Goal: Task Accomplishment & Management: Complete application form

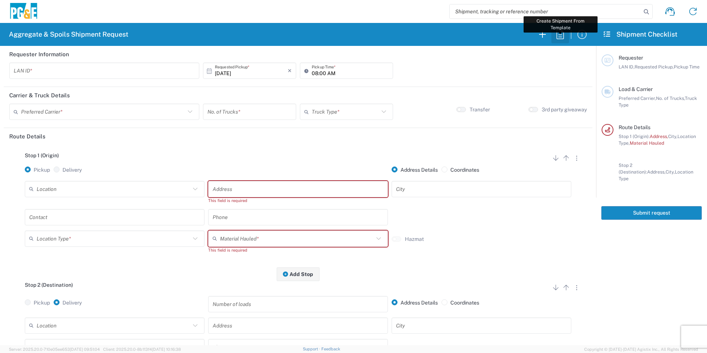
click at [561, 40] on icon "button" at bounding box center [560, 34] width 12 height 12
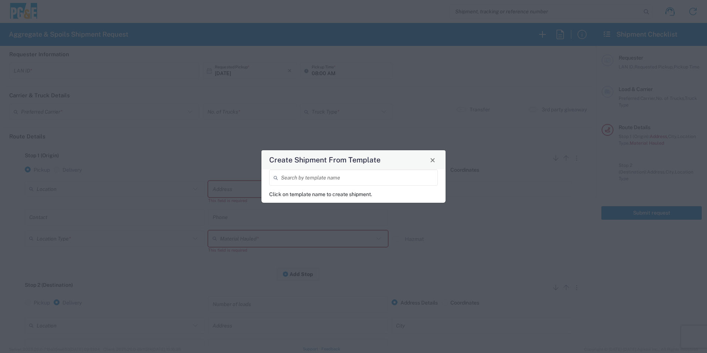
click at [333, 175] on input "search" at bounding box center [357, 177] width 152 height 13
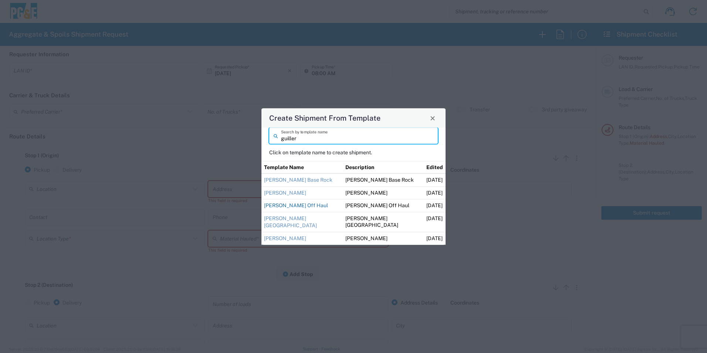
type input "guiller"
click at [304, 206] on link "[PERSON_NAME] Off Haul" at bounding box center [296, 205] width 64 height 6
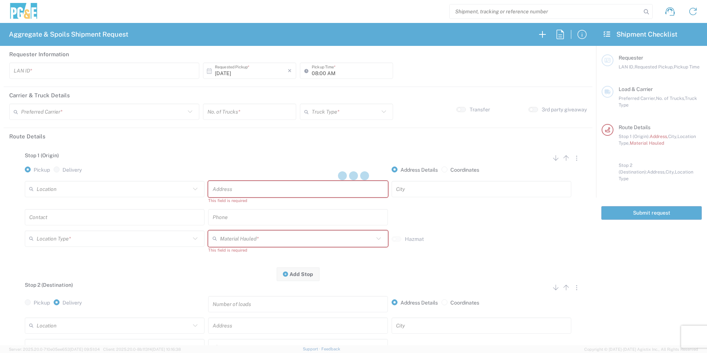
type input "M2DS"
type input "12:00 AM"
type input "[PERSON_NAME] Trucking"
type input "Super Dump"
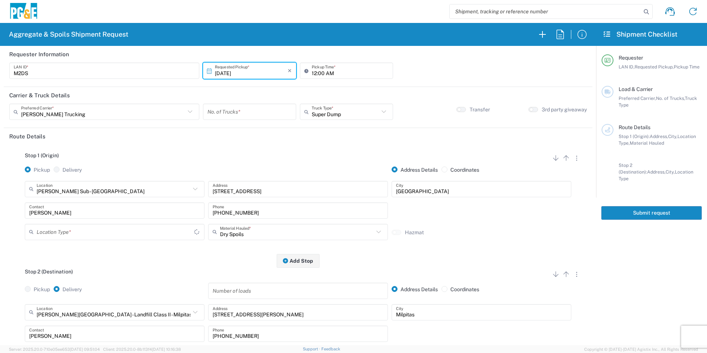
click at [244, 109] on input "number" at bounding box center [249, 111] width 84 height 13
type input "4"
click at [311, 69] on input "12:00 AM" at bounding box center [349, 70] width 77 height 13
click at [320, 72] on input "06:00 AM" at bounding box center [349, 70] width 77 height 13
type input "06:15 AM"
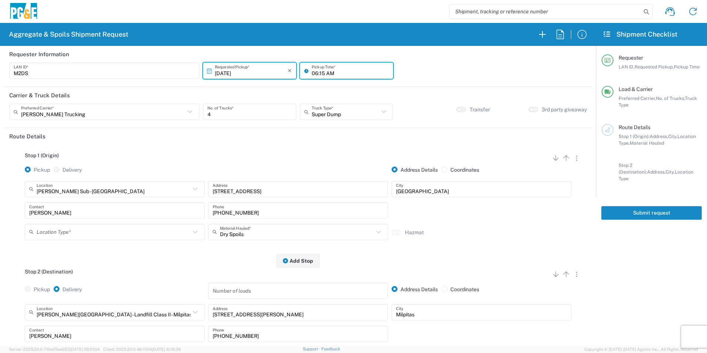
click at [96, 230] on input "text" at bounding box center [114, 231] width 154 height 13
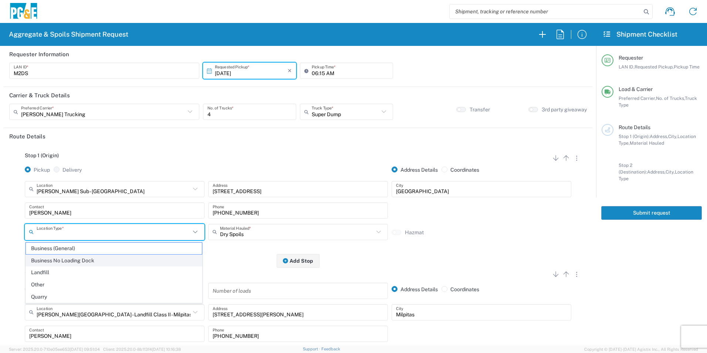
click at [79, 257] on span "Business No Loading Dock" at bounding box center [114, 260] width 176 height 11
type input "Business No Loading Dock"
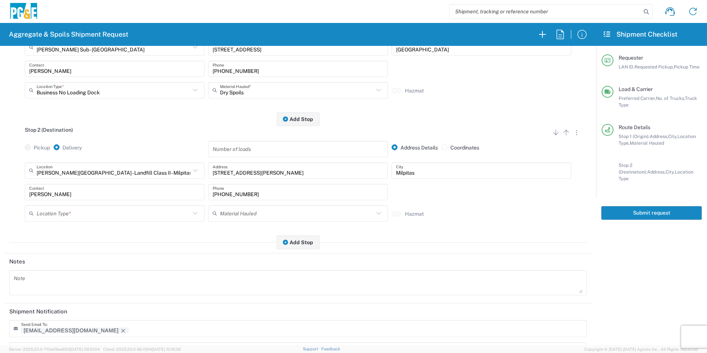
scroll to position [148, 0]
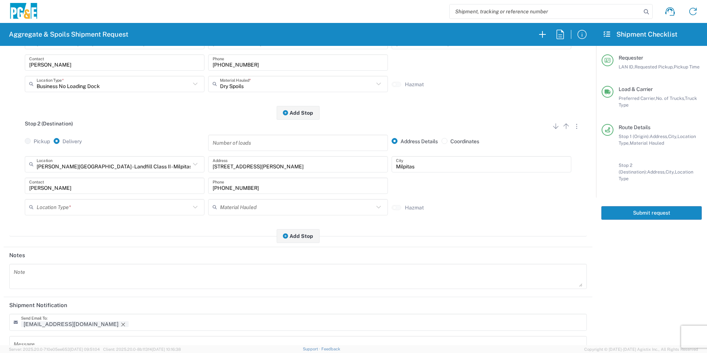
click at [67, 202] on input "text" at bounding box center [114, 206] width 154 height 13
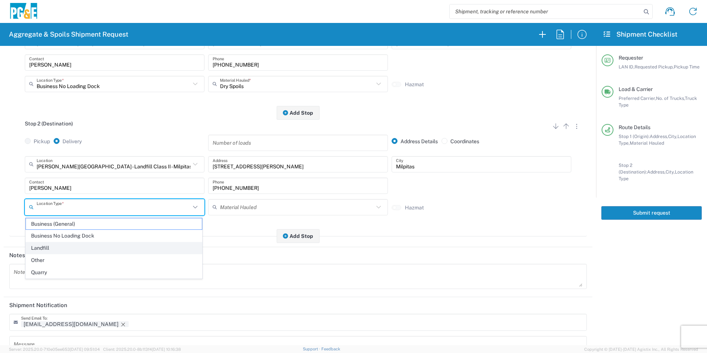
click at [58, 248] on span "Landfill" at bounding box center [114, 247] width 176 height 11
type input "Landfill"
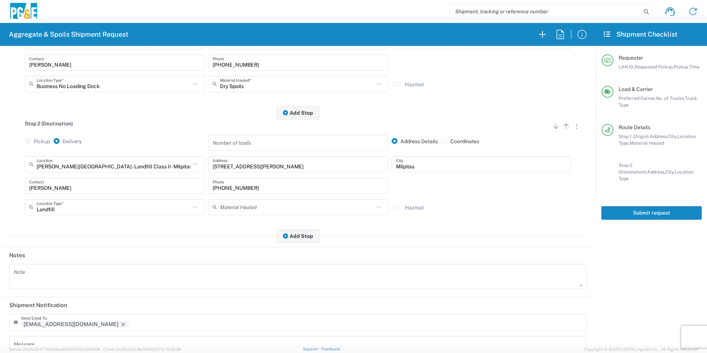
scroll to position [214, 0]
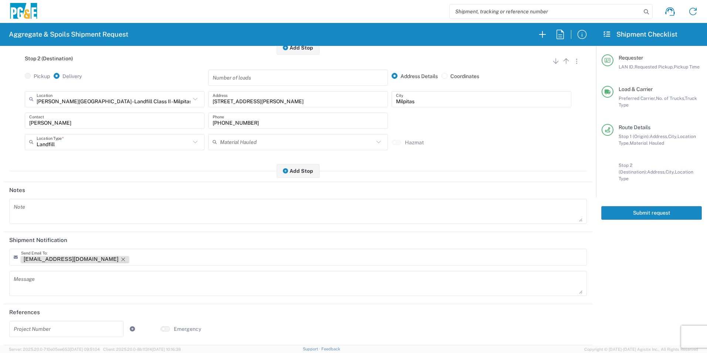
click at [120, 258] on icon "Remove tag" at bounding box center [123, 259] width 6 height 6
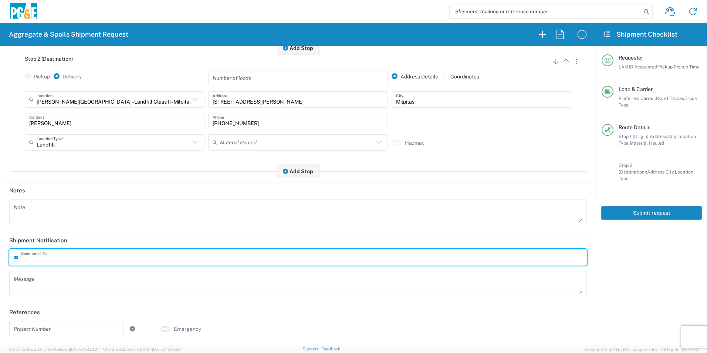
scroll to position [0, 0]
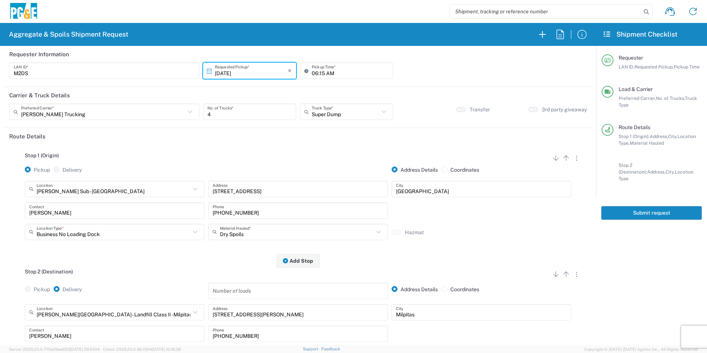
click at [618, 206] on button "Submit request" at bounding box center [651, 213] width 101 height 14
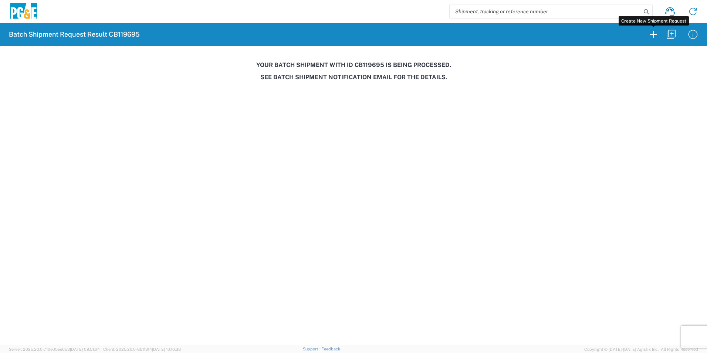
drag, startPoint x: 653, startPoint y: 34, endPoint x: 681, endPoint y: 41, distance: 28.7
click at [653, 34] on icon "button" at bounding box center [653, 34] width 7 height 7
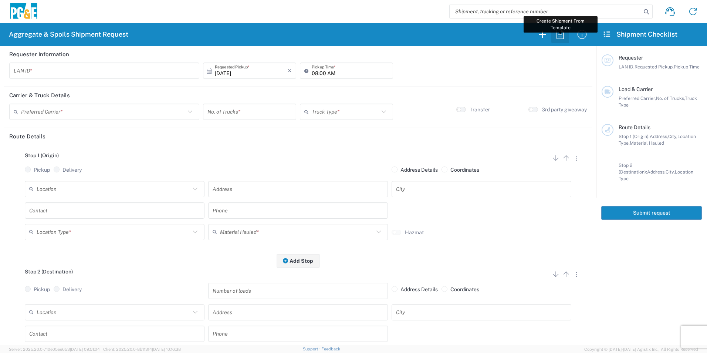
click at [562, 35] on icon "button" at bounding box center [560, 34] width 12 height 12
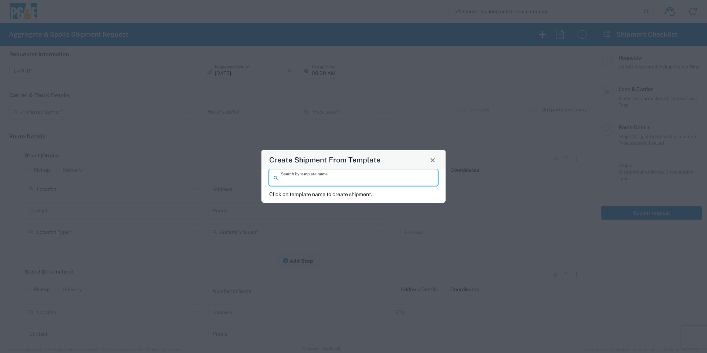
click at [354, 177] on input "search" at bounding box center [357, 177] width 152 height 13
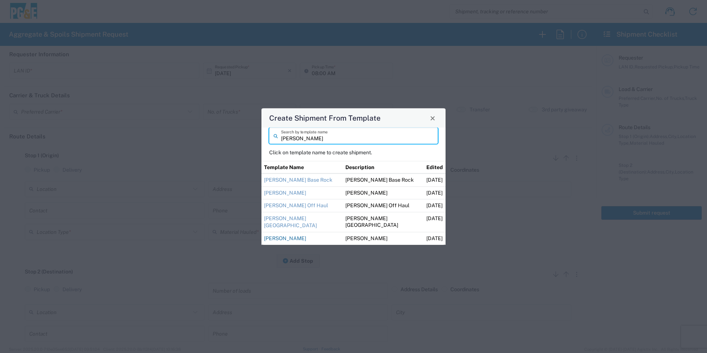
type input "[PERSON_NAME]"
click at [296, 238] on link "[PERSON_NAME]" at bounding box center [285, 238] width 42 height 6
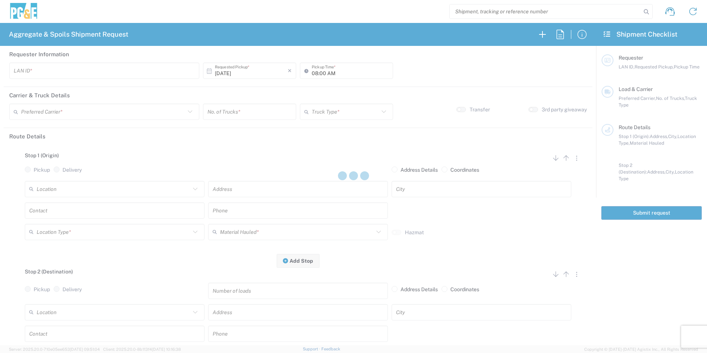
type input "M2DS"
type input "06:00 AM"
type input "[PERSON_NAME] Trucking"
type input "Super Dump"
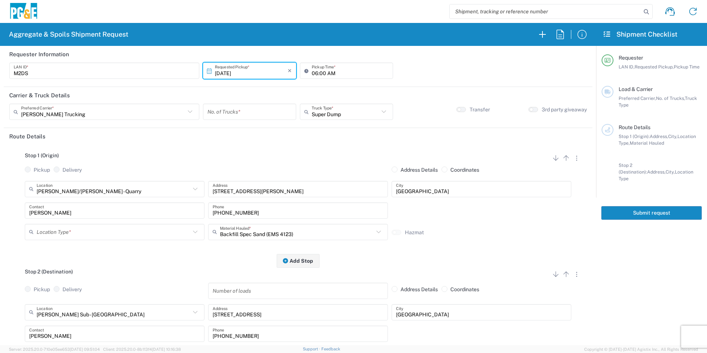
click at [245, 113] on input "number" at bounding box center [249, 111] width 84 height 13
type input "1"
click at [89, 231] on input "text" at bounding box center [114, 231] width 154 height 13
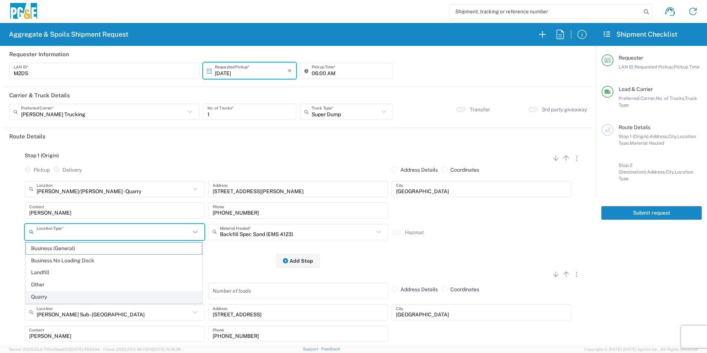
click at [51, 298] on span "Quarry" at bounding box center [114, 296] width 176 height 11
type input "Quarry"
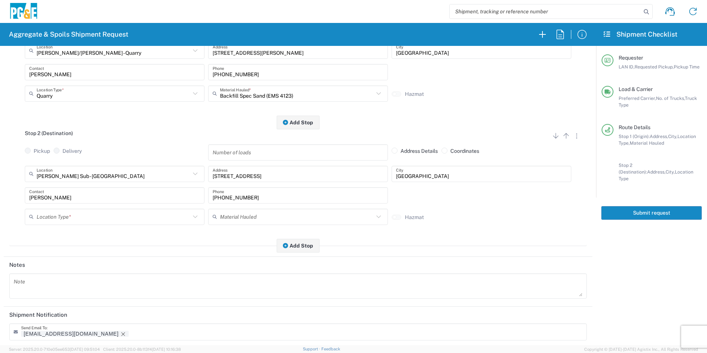
scroll to position [148, 0]
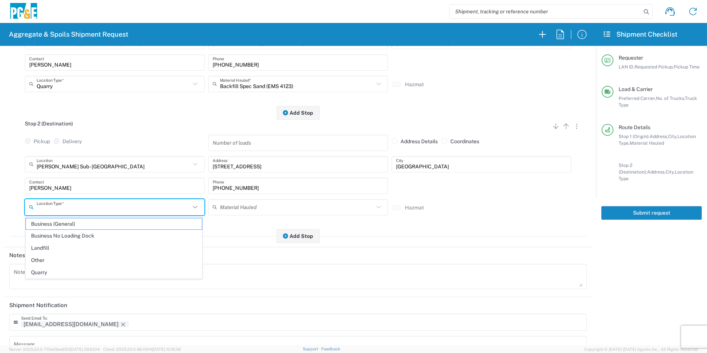
click at [74, 208] on input "text" at bounding box center [114, 206] width 154 height 13
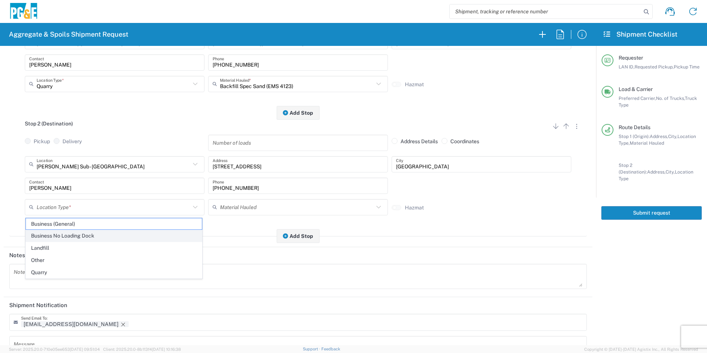
click at [63, 236] on span "Business No Loading Dock" at bounding box center [114, 235] width 176 height 11
type input "Business No Loading Dock"
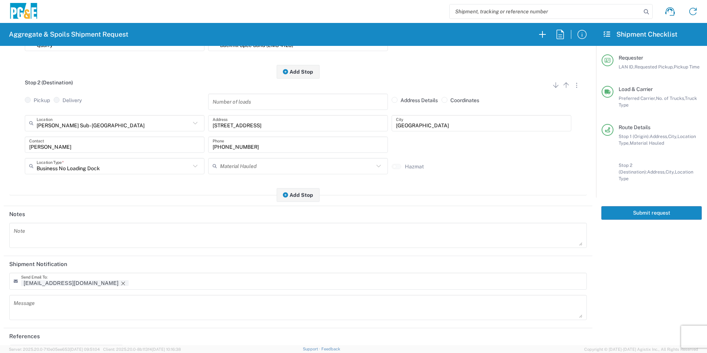
scroll to position [214, 0]
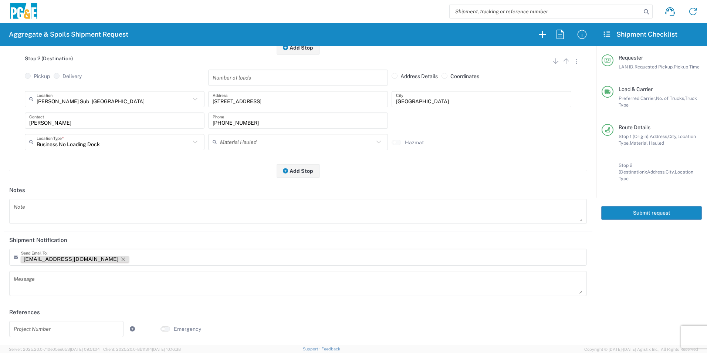
click at [120, 258] on icon "Remove tag" at bounding box center [123, 259] width 6 height 6
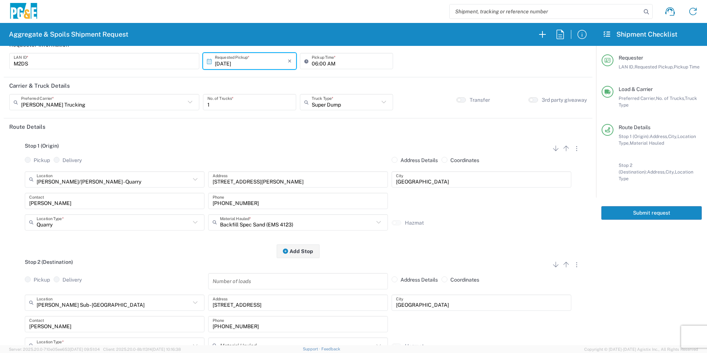
scroll to position [0, 0]
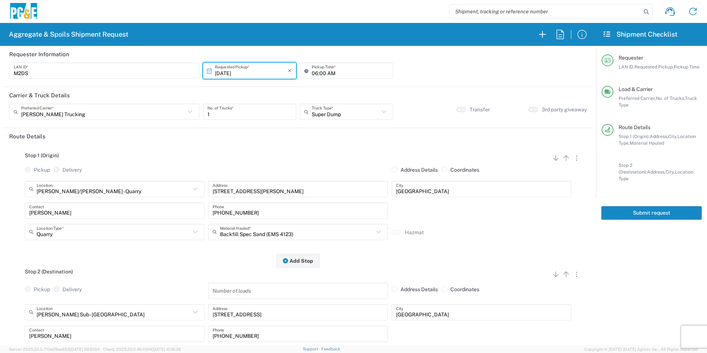
click at [616, 206] on button "Submit request" at bounding box center [651, 213] width 101 height 14
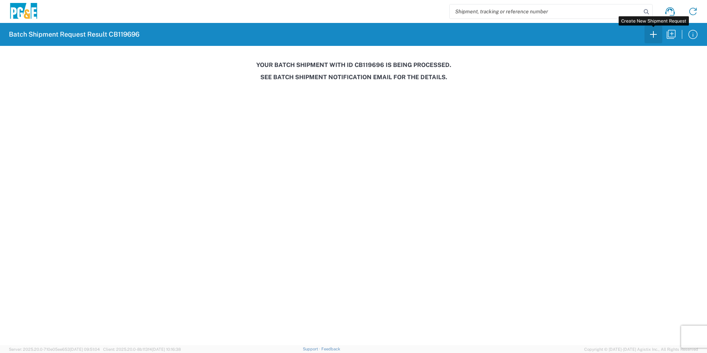
click at [655, 36] on icon "button" at bounding box center [653, 34] width 12 height 12
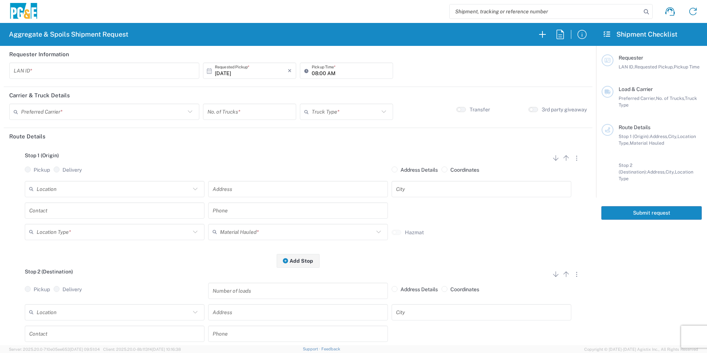
click at [144, 70] on input "text" at bounding box center [104, 70] width 181 height 13
type input "D1PS"
click at [313, 72] on input "08:00 AM" at bounding box center [349, 70] width 77 height 13
type input "06:00 AM"
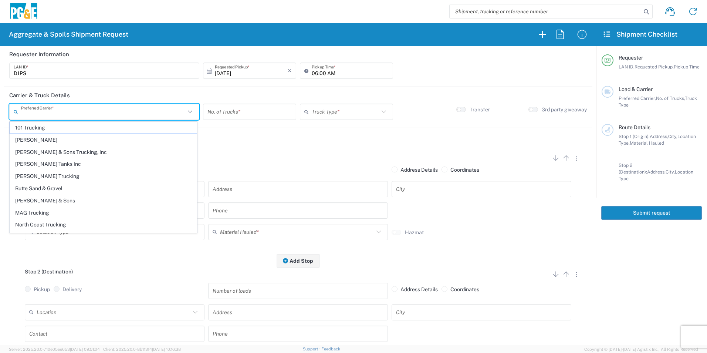
click at [82, 109] on input "text" at bounding box center [103, 111] width 164 height 13
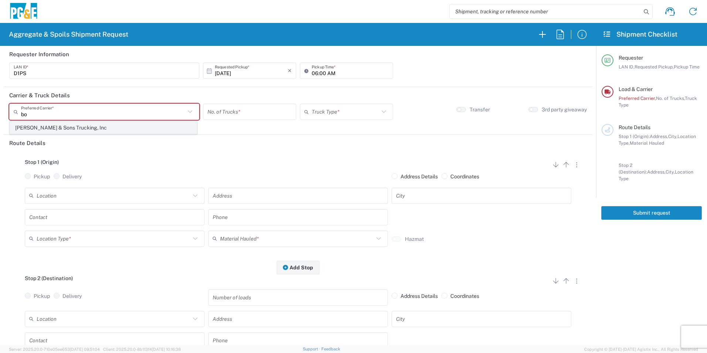
click at [63, 123] on span "[PERSON_NAME] & Sons Trucking, Inc" at bounding box center [103, 127] width 187 height 11
type input "[PERSON_NAME] & Sons Trucking, Inc"
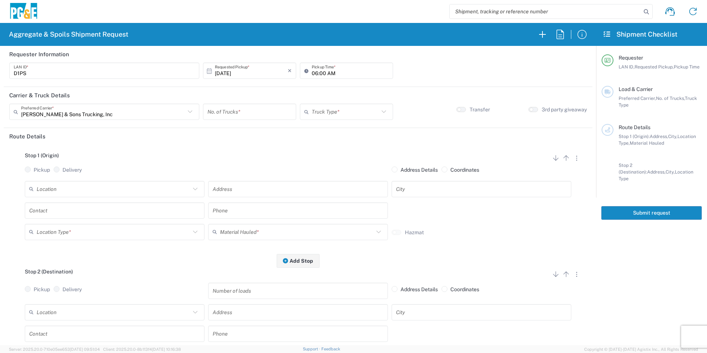
drag, startPoint x: 236, startPoint y: 113, endPoint x: 249, endPoint y: 111, distance: 12.8
click at [236, 113] on input "number" at bounding box center [249, 111] width 84 height 13
type input "1"
click at [327, 110] on input "text" at bounding box center [344, 111] width 67 height 13
drag, startPoint x: 323, startPoint y: 179, endPoint x: 290, endPoint y: 177, distance: 32.6
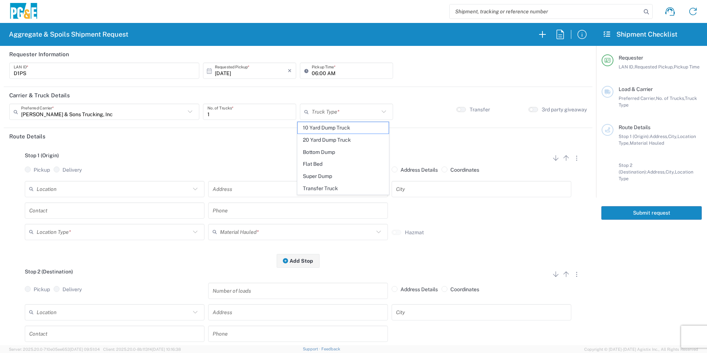
click at [322, 179] on span "Super Dump" at bounding box center [342, 175] width 91 height 11
type input "Super Dump"
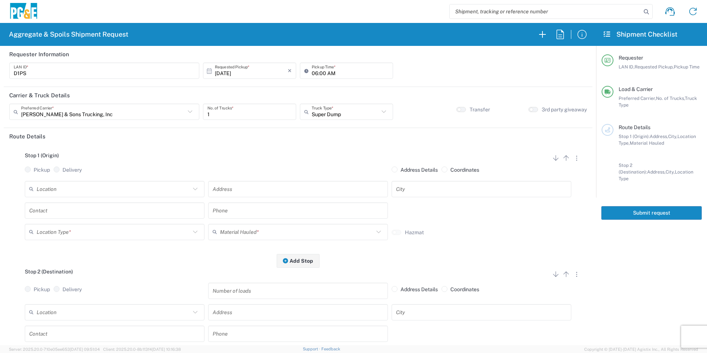
click at [78, 186] on input "text" at bounding box center [114, 188] width 154 height 13
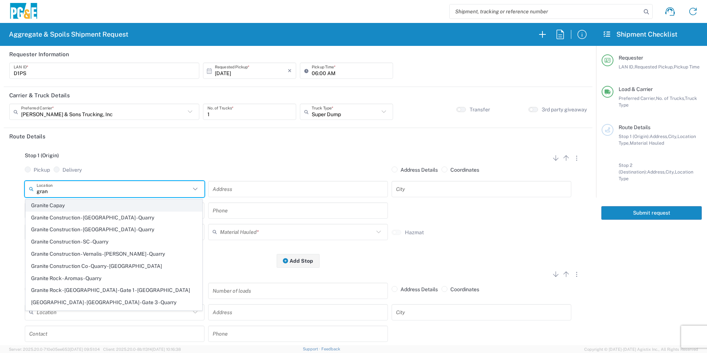
click at [78, 205] on span "Granite Capay" at bounding box center [114, 205] width 176 height 11
type input "Granite Capay"
type input "15560 Co Rd 87"
type input "Esparto"
type input "Quarry"
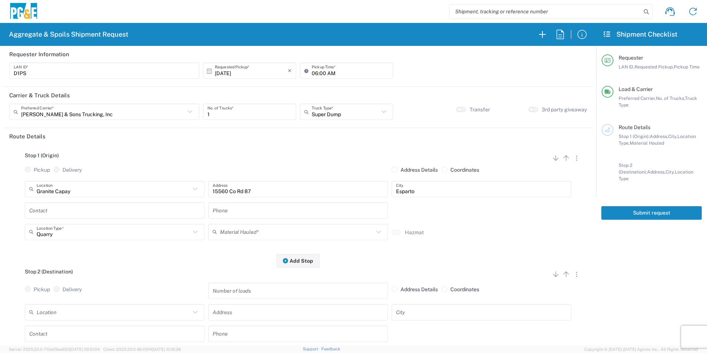
click at [115, 211] on input "text" at bounding box center [114, 210] width 171 height 13
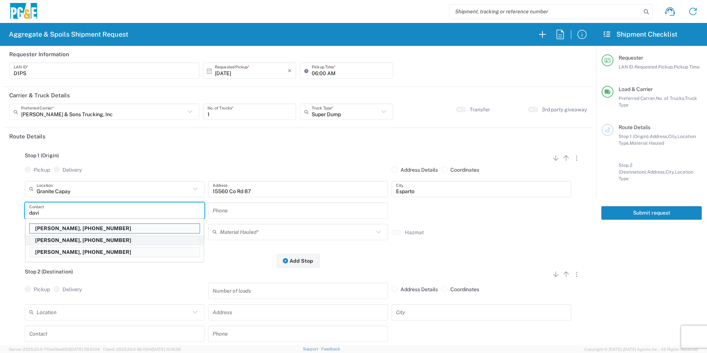
click at [98, 238] on p "[PERSON_NAME], [PHONE_NUMBER]" at bounding box center [115, 239] width 170 height 9
type input "[PERSON_NAME]"
type input "[PHONE_NUMBER]"
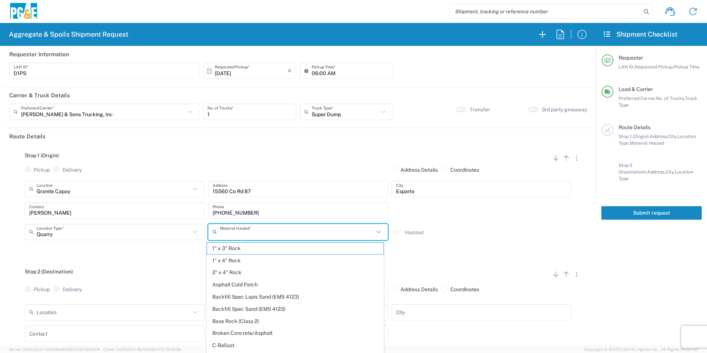
click at [243, 231] on input "text" at bounding box center [297, 231] width 154 height 13
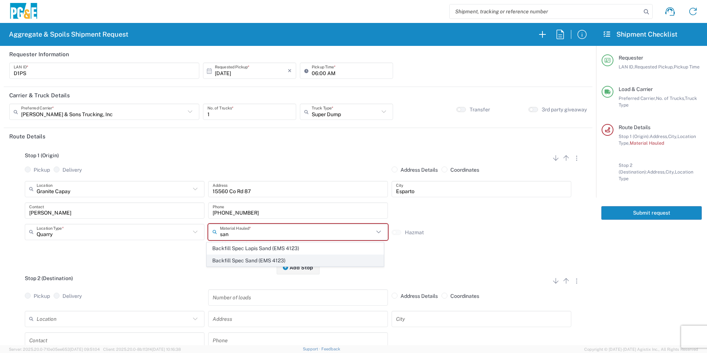
click at [241, 261] on span "Backfill Spec Sand (EMS 4123)" at bounding box center [295, 260] width 176 height 11
type input "Backfill Spec Sand (EMS 4123)"
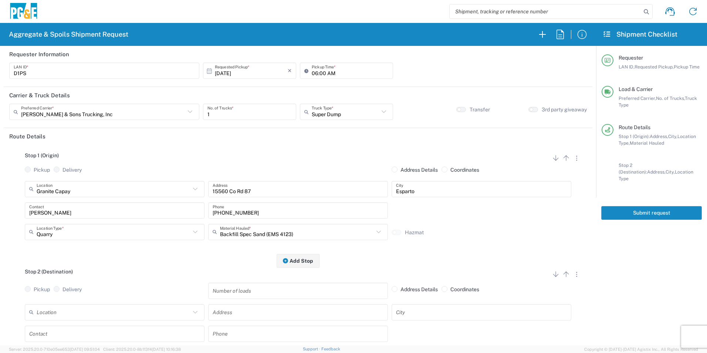
click at [133, 313] on input "text" at bounding box center [114, 311] width 154 height 13
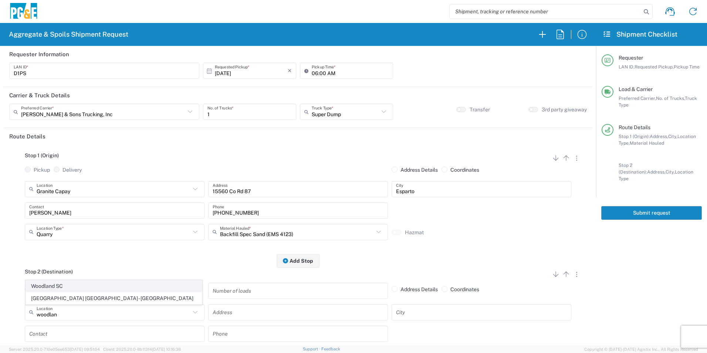
click at [92, 285] on span "Woodland SC" at bounding box center [114, 285] width 176 height 11
type input "Woodland SC"
type input "[STREET_ADDRESS][US_STATE]"
type input "Woodland"
type input "Business No Loading Dock"
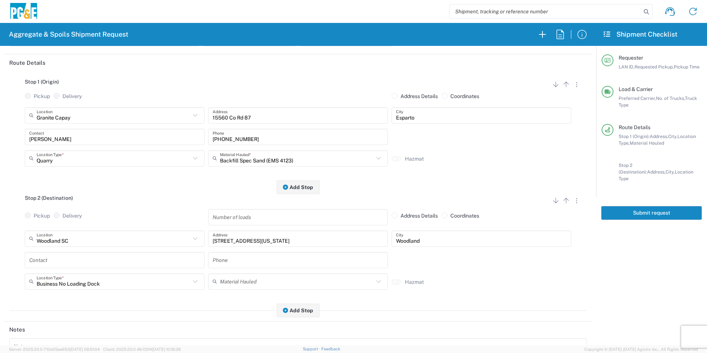
scroll to position [74, 0]
click at [72, 262] on input "text" at bounding box center [114, 259] width 171 height 13
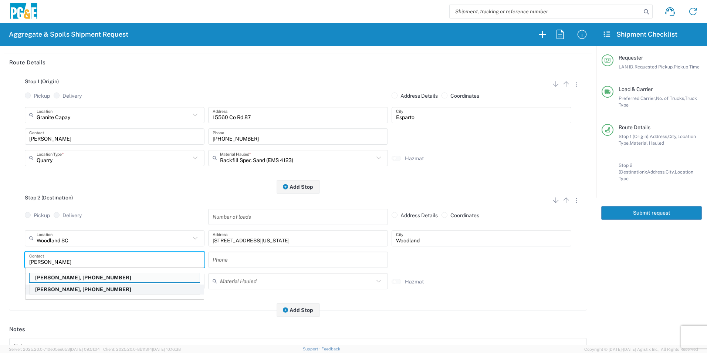
click at [93, 290] on p "[PERSON_NAME], [PHONE_NUMBER]" at bounding box center [115, 289] width 170 height 9
type input "[PERSON_NAME]"
type input "[PHONE_NUMBER]"
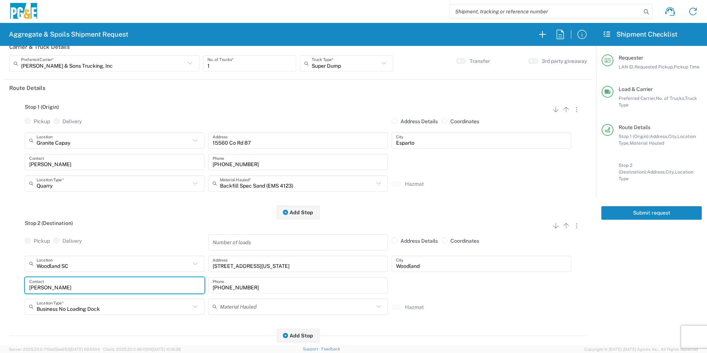
scroll to position [0, 0]
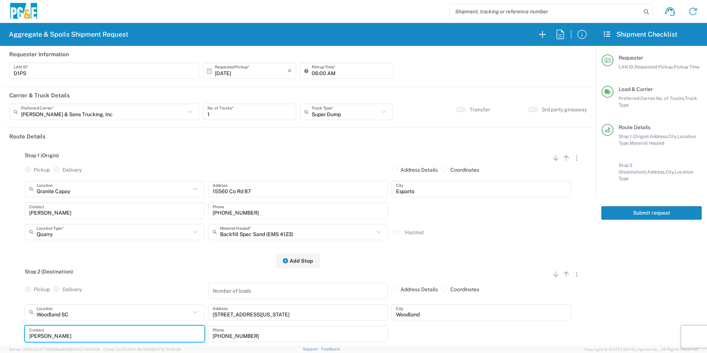
drag, startPoint x: 644, startPoint y: 206, endPoint x: 705, endPoint y: 245, distance: 72.4
click at [644, 206] on button "Submit request" at bounding box center [651, 213] width 101 height 14
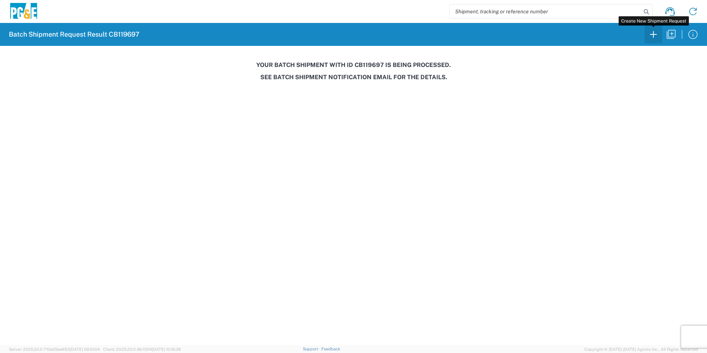
click at [653, 34] on icon "button" at bounding box center [653, 34] width 7 height 7
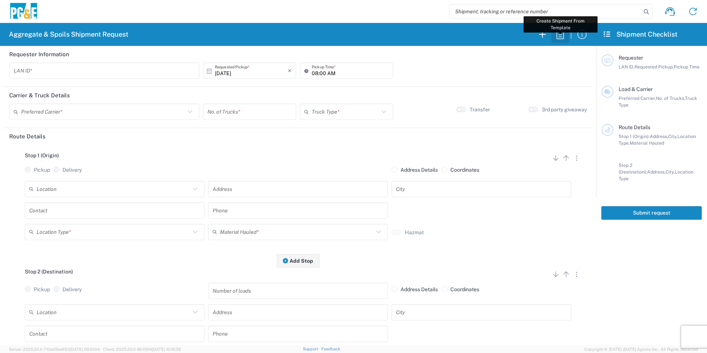
click at [562, 38] on icon "button" at bounding box center [560, 34] width 12 height 12
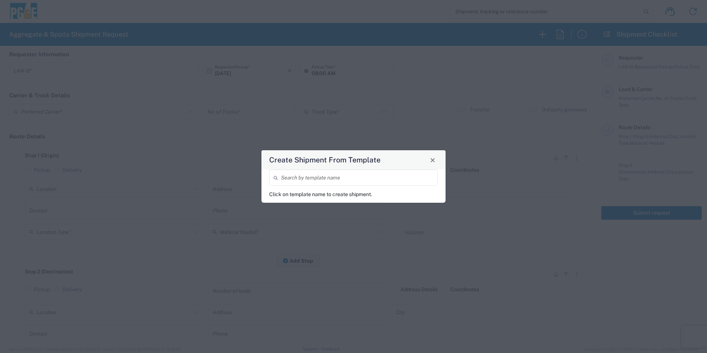
click at [371, 178] on input "search" at bounding box center [357, 177] width 152 height 13
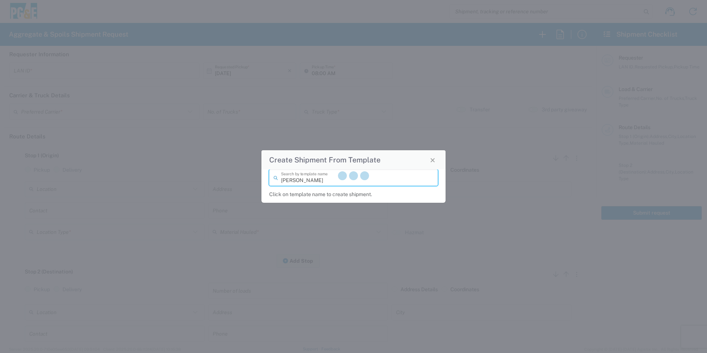
type input "[PERSON_NAME]"
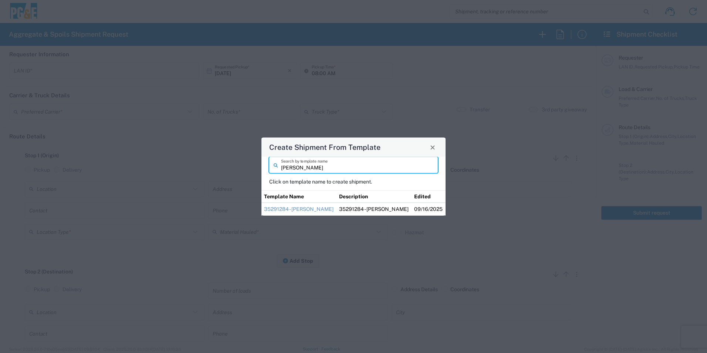
click at [293, 209] on link "35291284 - [PERSON_NAME]" at bounding box center [298, 209] width 69 height 6
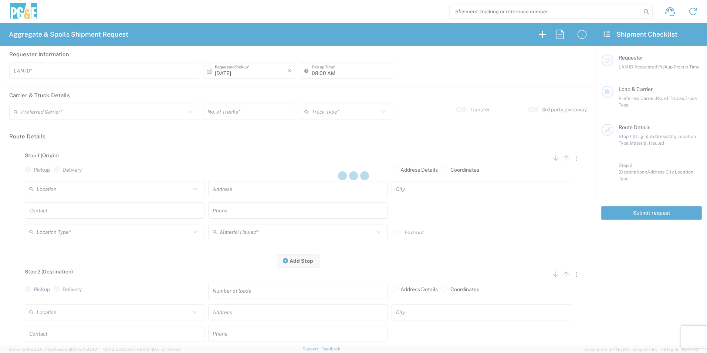
type input "M2BN"
type input "09:00 AM"
type input "North Coast Trucking"
type input "Super Dump"
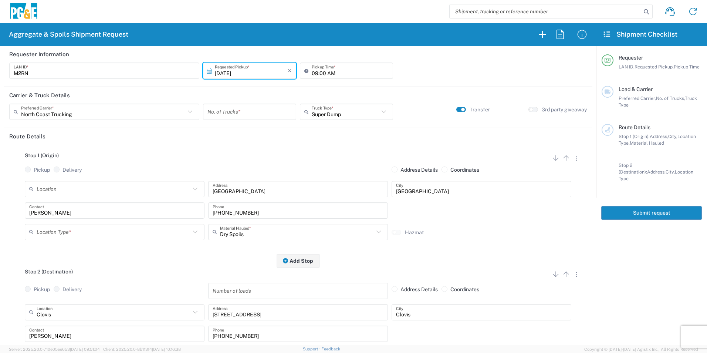
click at [252, 106] on input "number" at bounding box center [249, 111] width 84 height 13
type input "1"
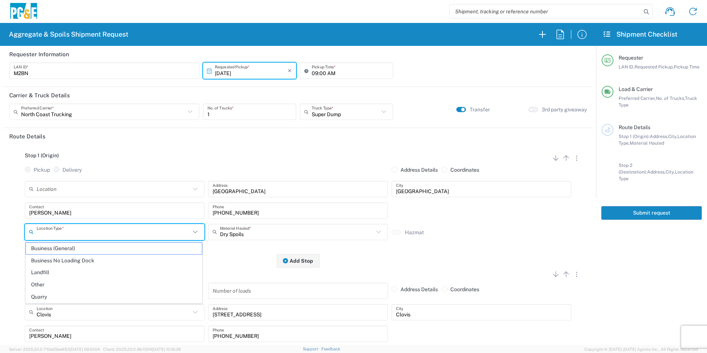
click at [103, 232] on input "text" at bounding box center [114, 231] width 154 height 13
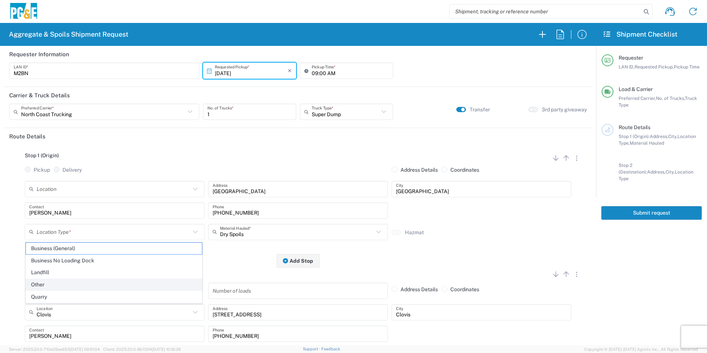
click at [50, 282] on span "Other" at bounding box center [114, 284] width 176 height 11
type input "Other"
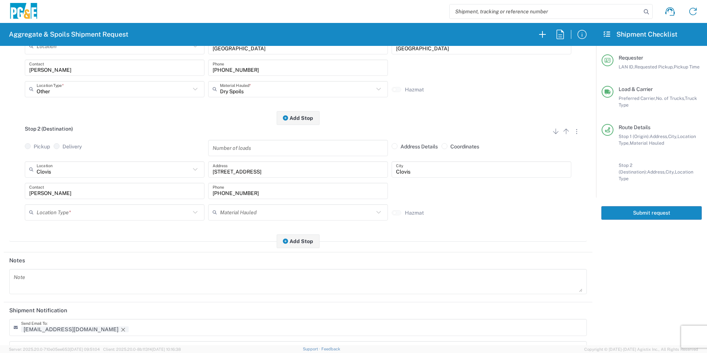
scroll to position [148, 0]
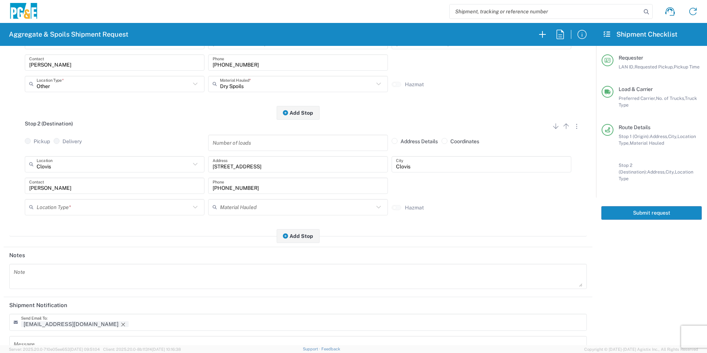
click at [61, 200] on div "Location Type *" at bounding box center [115, 207] width 180 height 16
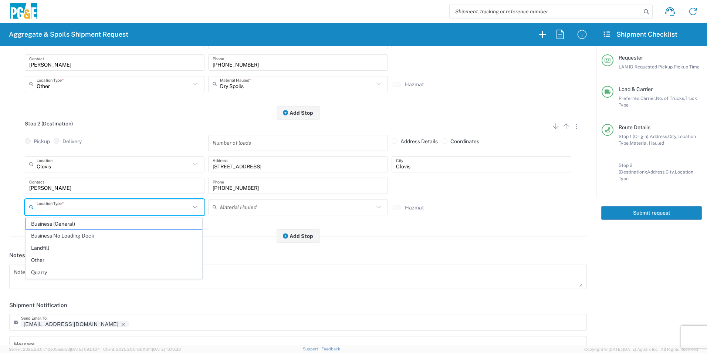
click at [55, 237] on span "Business No Loading Dock" at bounding box center [114, 235] width 176 height 11
type input "Business No Loading Dock"
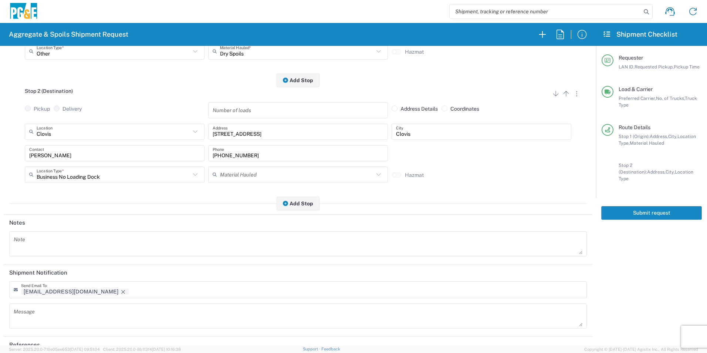
scroll to position [214, 0]
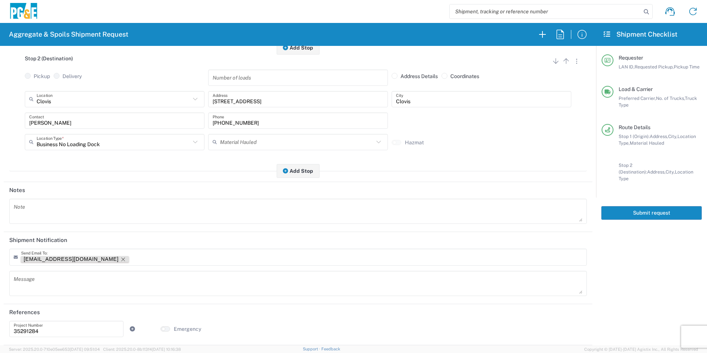
click at [120, 257] on icon "Remove tag" at bounding box center [123, 259] width 6 height 6
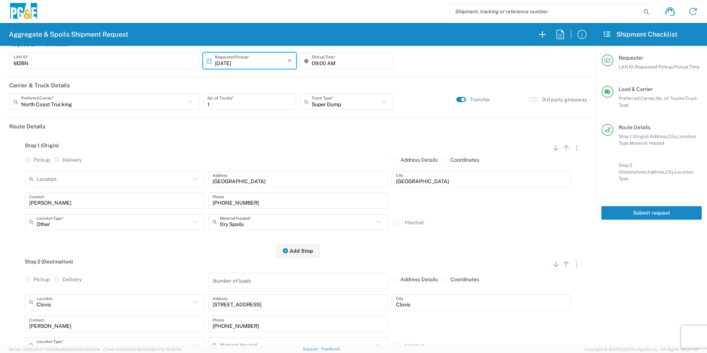
scroll to position [0, 0]
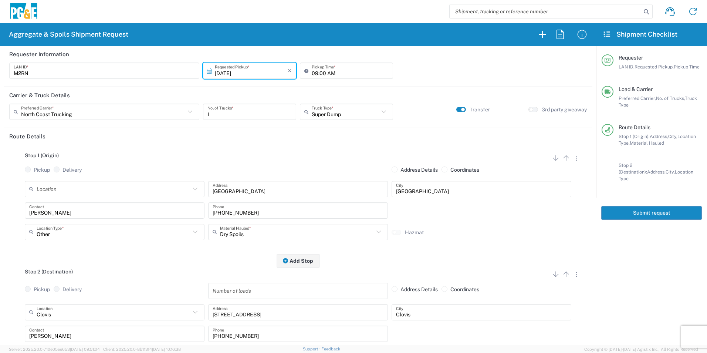
drag, startPoint x: 672, startPoint y: 204, endPoint x: 694, endPoint y: 211, distance: 23.4
click at [673, 206] on button "Submit request" at bounding box center [651, 213] width 101 height 14
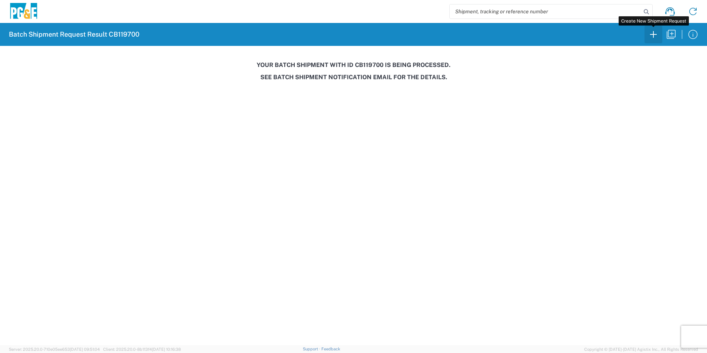
click at [656, 34] on icon "button" at bounding box center [653, 34] width 12 height 12
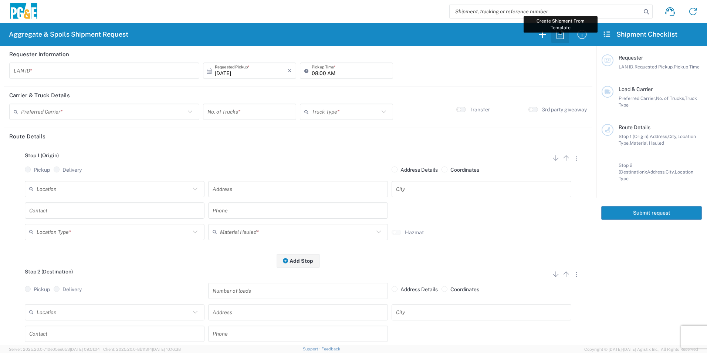
click at [560, 35] on icon "button" at bounding box center [560, 34] width 12 height 12
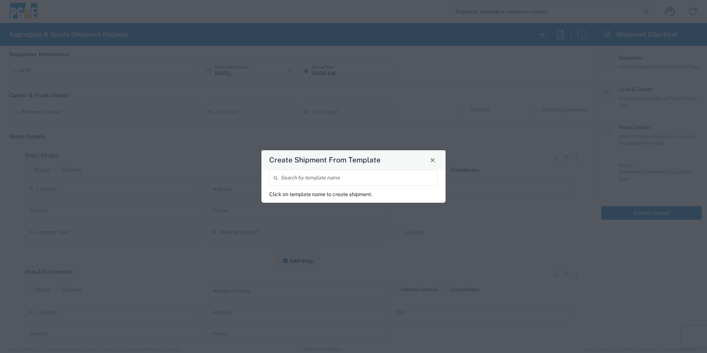
click at [344, 176] on input "search" at bounding box center [357, 177] width 152 height 13
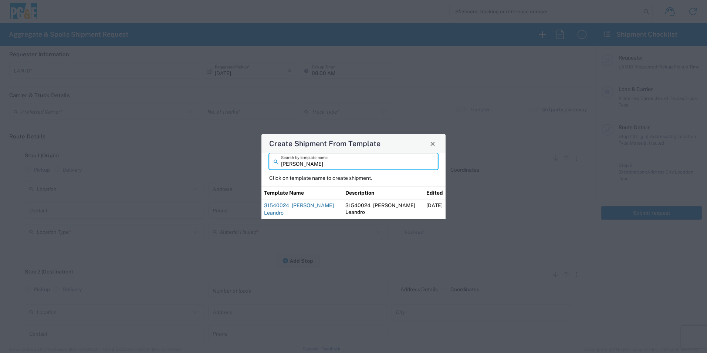
type input "[PERSON_NAME]"
click at [287, 205] on link "31540024 - [PERSON_NAME] Leandro" at bounding box center [299, 208] width 70 height 13
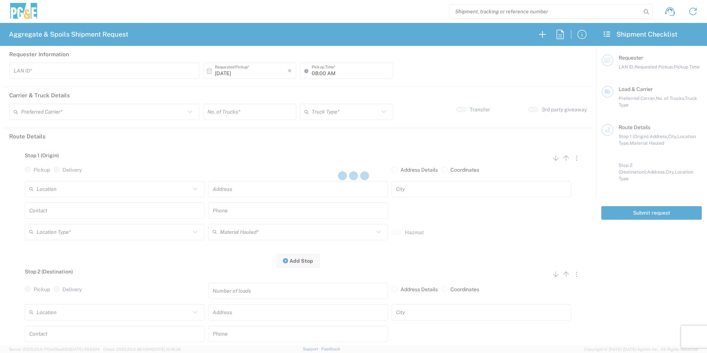
type input "VNL5"
type input "09:00 AM"
type input "MAG Trucking"
type input "Super Dump"
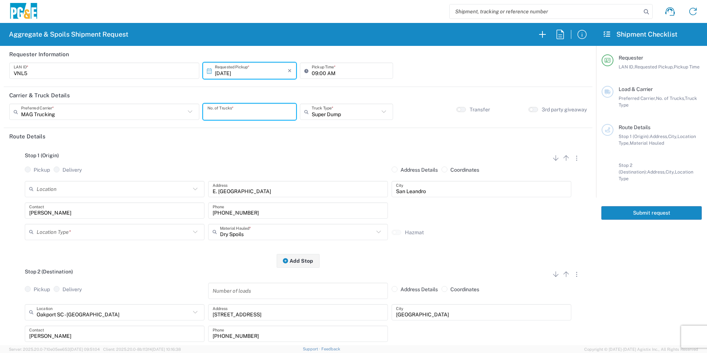
click at [239, 106] on input "number" at bounding box center [249, 111] width 84 height 13
type input "3"
click at [313, 74] on input "09:00 AM" at bounding box center [349, 70] width 77 height 13
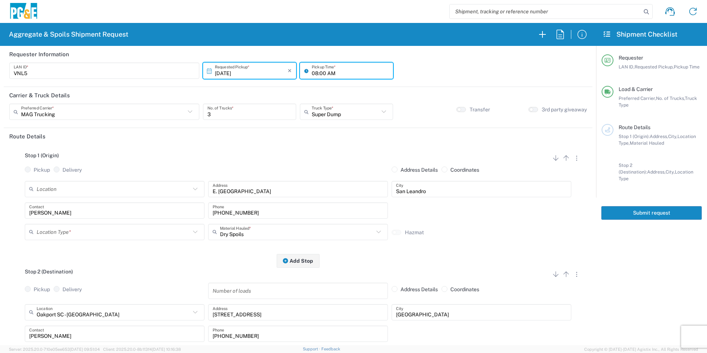
type input "08:00 AM"
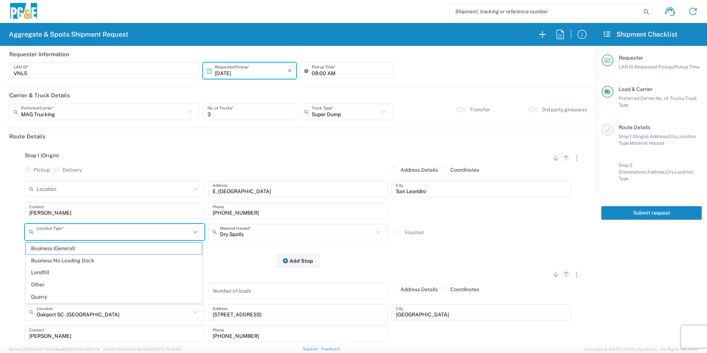
click at [125, 232] on input "text" at bounding box center [114, 231] width 154 height 13
click at [74, 281] on span "Other" at bounding box center [114, 284] width 176 height 11
type input "Other"
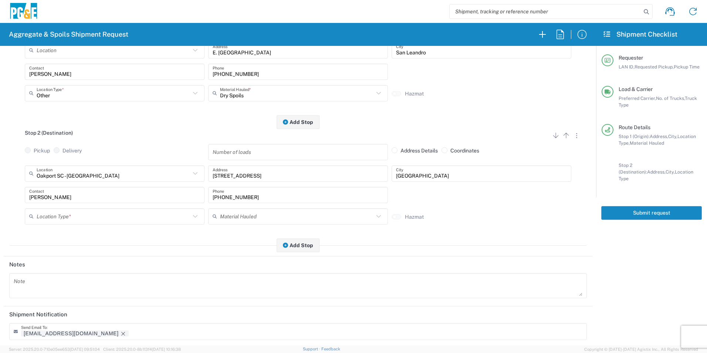
scroll to position [148, 0]
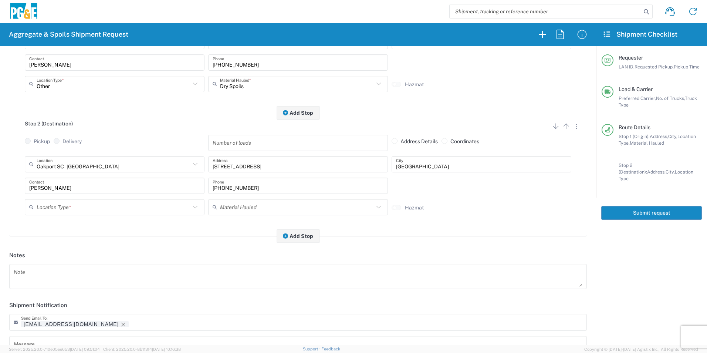
click at [54, 207] on input "text" at bounding box center [114, 206] width 154 height 13
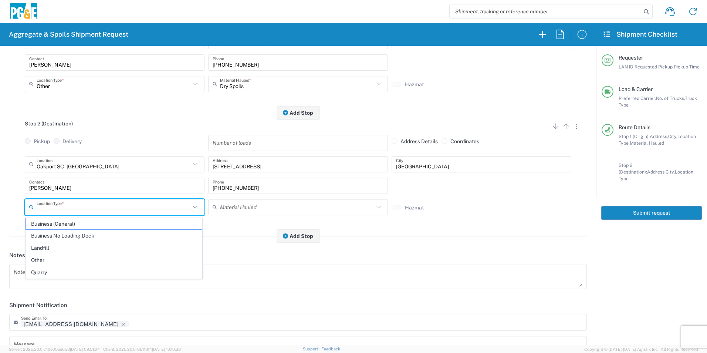
drag, startPoint x: 52, startPoint y: 239, endPoint x: 59, endPoint y: 239, distance: 7.4
click at [52, 239] on span "Business No Loading Dock" at bounding box center [114, 235] width 176 height 11
type input "Business No Loading Dock"
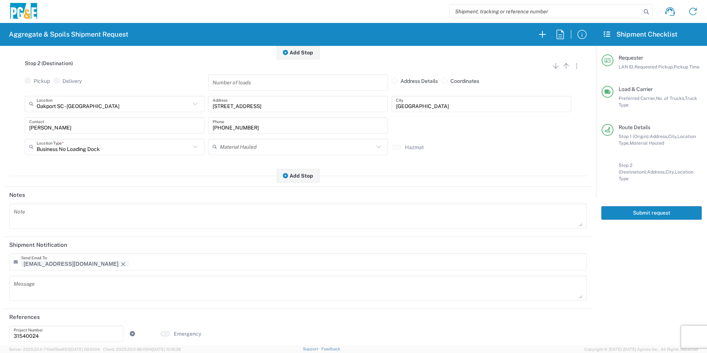
scroll to position [214, 0]
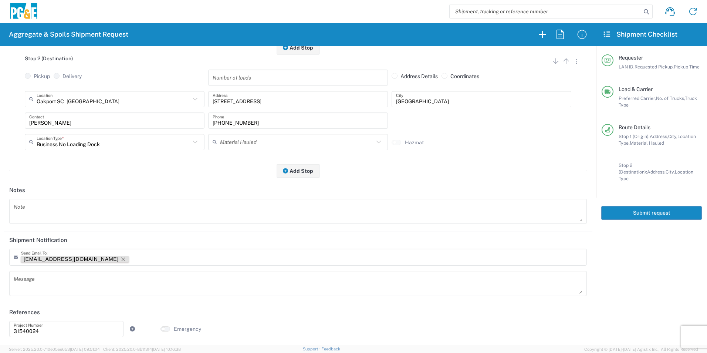
click at [120, 259] on icon "Remove tag" at bounding box center [123, 259] width 6 height 6
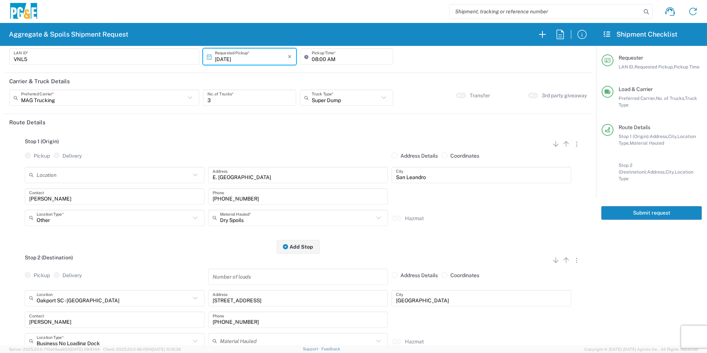
scroll to position [0, 0]
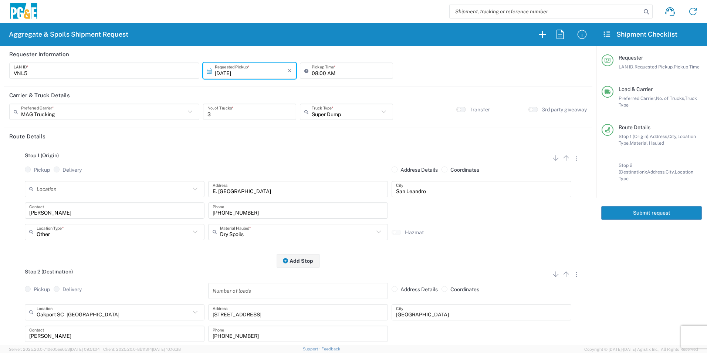
click at [637, 209] on button "Submit request" at bounding box center [651, 213] width 101 height 14
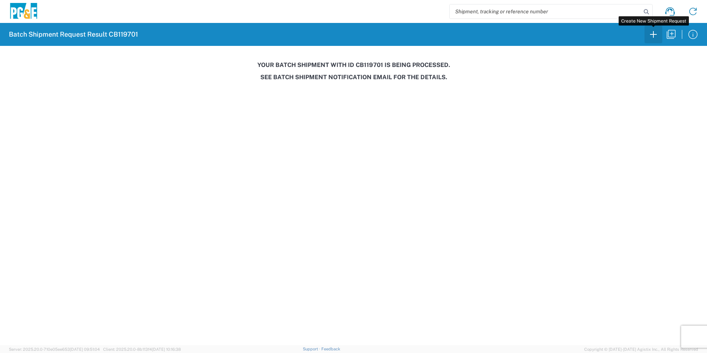
click at [654, 35] on icon "button" at bounding box center [653, 34] width 12 height 12
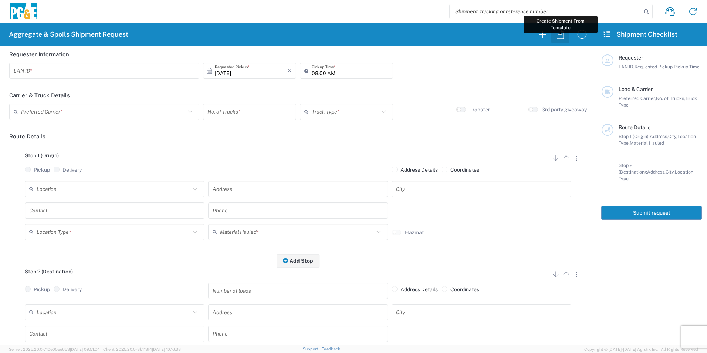
click at [558, 36] on icon "button" at bounding box center [560, 34] width 12 height 12
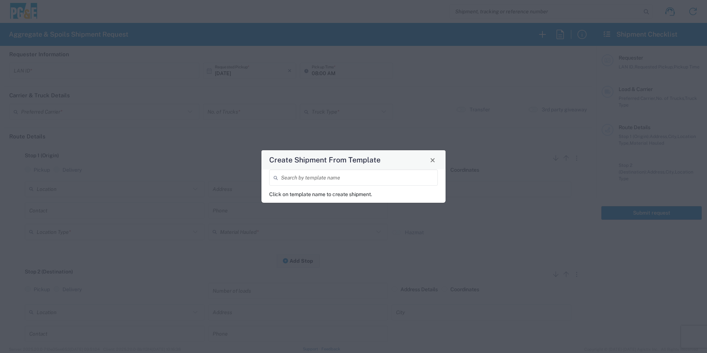
click at [378, 175] on input "search" at bounding box center [357, 177] width 152 height 13
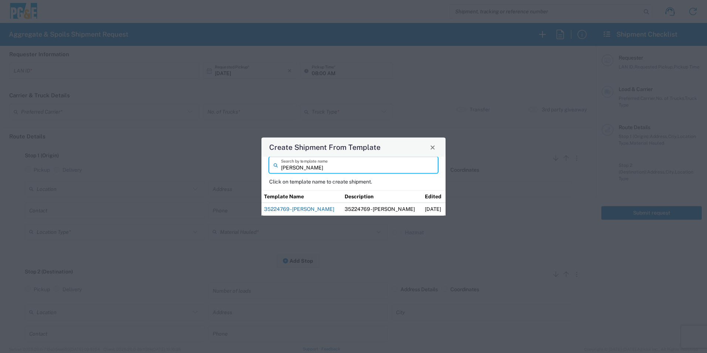
type input "[PERSON_NAME]"
click at [295, 210] on link "35224769 - [PERSON_NAME]" at bounding box center [299, 209] width 70 height 6
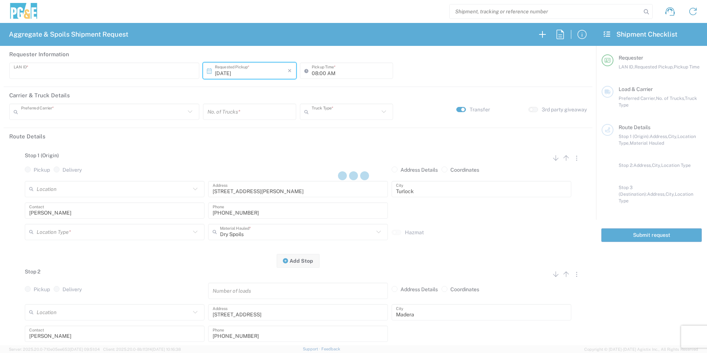
type input "MWA9"
type input "07:00 AM"
type input "[PERSON_NAME] & Sons"
type input "Super Dump"
type textarea "Start time at jobsite, 8:00am"
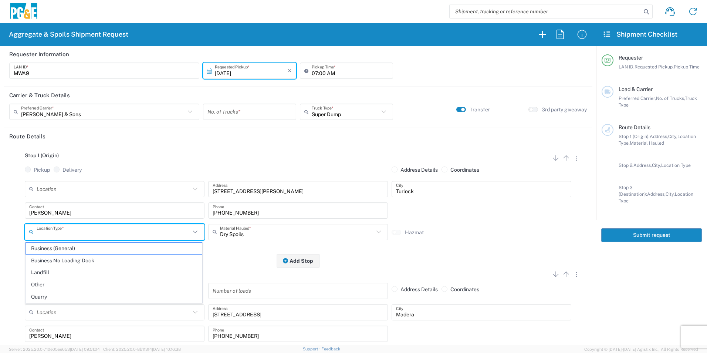
click at [119, 236] on input "text" at bounding box center [114, 231] width 154 height 13
click at [103, 249] on span "Business (General)" at bounding box center [114, 247] width 176 height 11
type input "Business (General)"
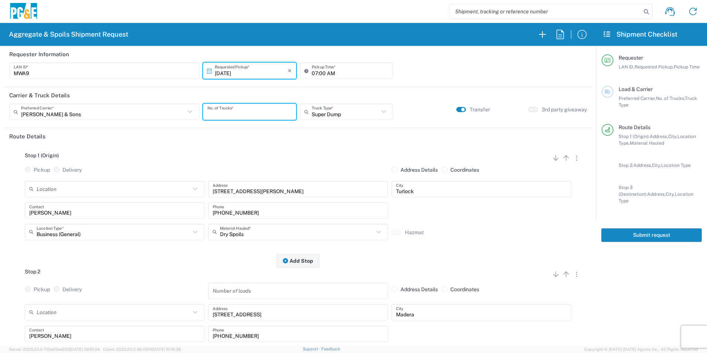
click at [261, 113] on input "number" at bounding box center [249, 111] width 84 height 13
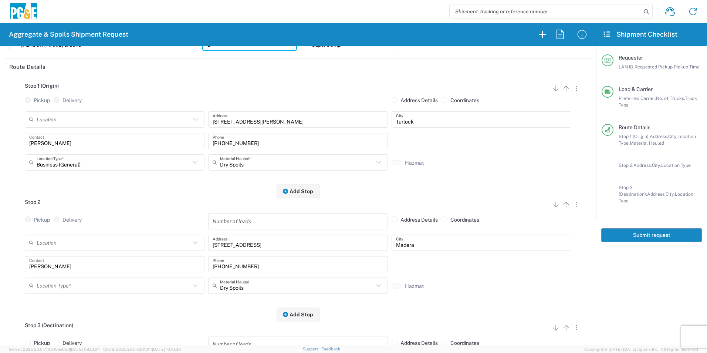
scroll to position [74, 0]
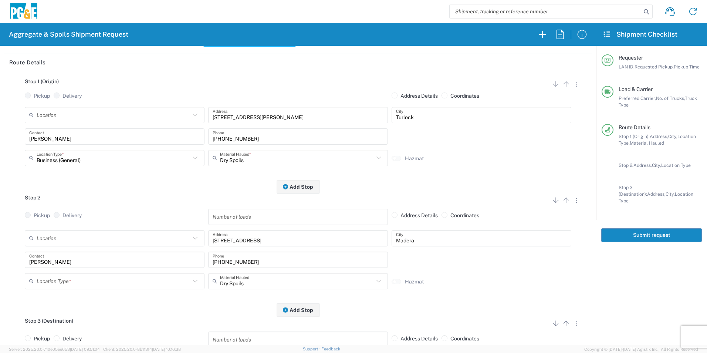
type input "2"
click at [56, 284] on input "text" at bounding box center [114, 280] width 154 height 13
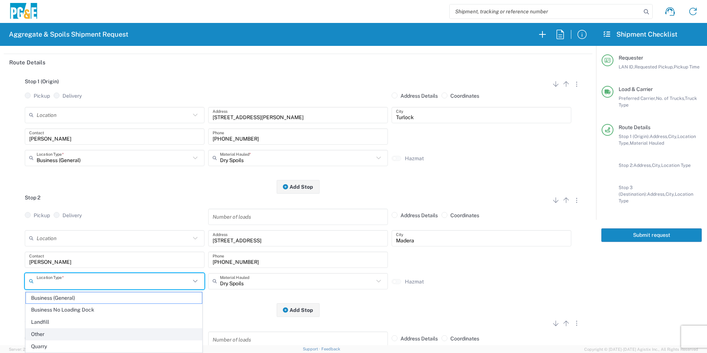
click at [54, 330] on span "Other" at bounding box center [114, 333] width 176 height 11
type input "Other"
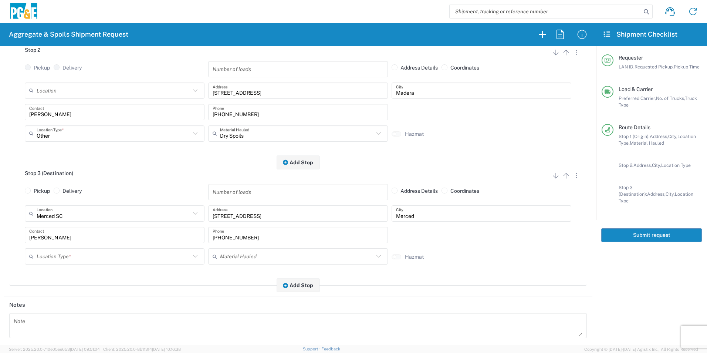
scroll to position [222, 0]
click at [54, 254] on input "text" at bounding box center [114, 255] width 154 height 13
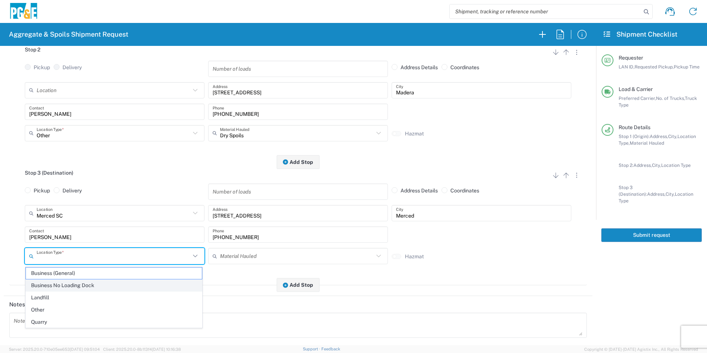
click at [56, 282] on span "Business No Loading Dock" at bounding box center [114, 284] width 176 height 11
type input "Business No Loading Dock"
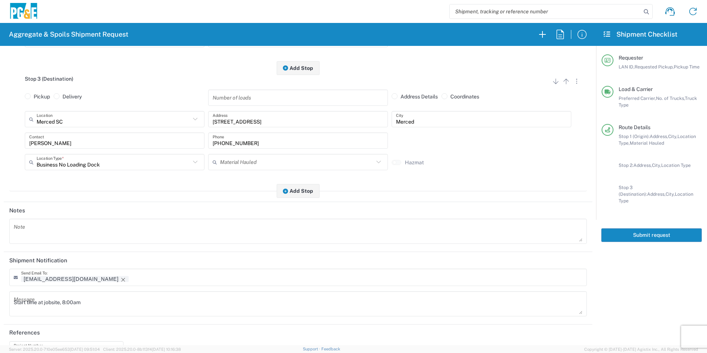
scroll to position [337, 0]
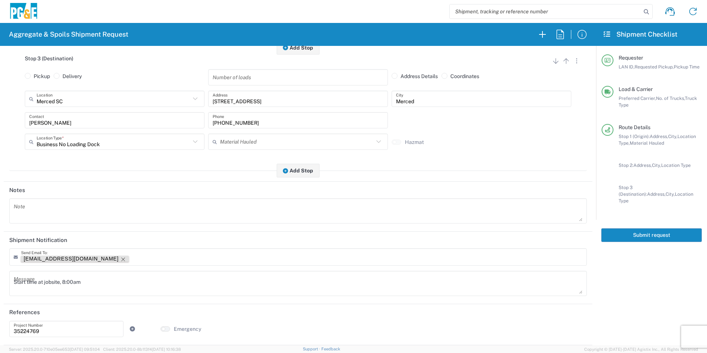
click at [120, 256] on icon "Remove tag" at bounding box center [123, 259] width 6 height 6
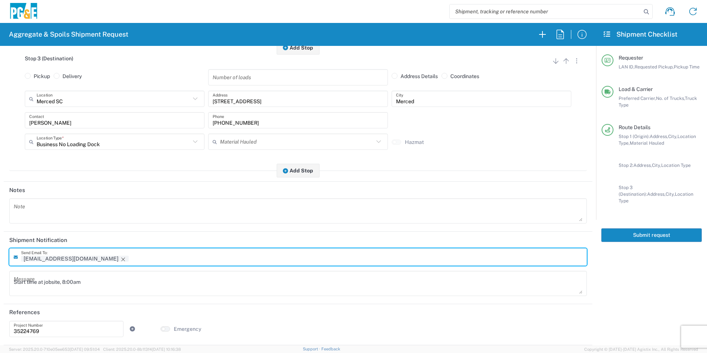
scroll to position [337, 0]
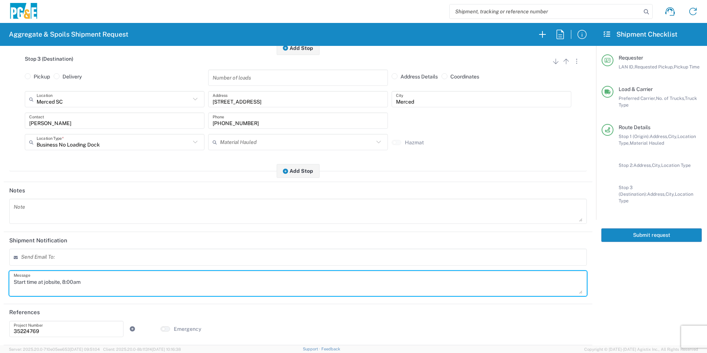
drag, startPoint x: 103, startPoint y: 282, endPoint x: -1, endPoint y: 278, distance: 104.3
click at [0, 278] on html "Aggregate & Spoils Shipment Request Requester Information MWA9 LAN ID * [DATE] …" at bounding box center [353, 176] width 707 height 353
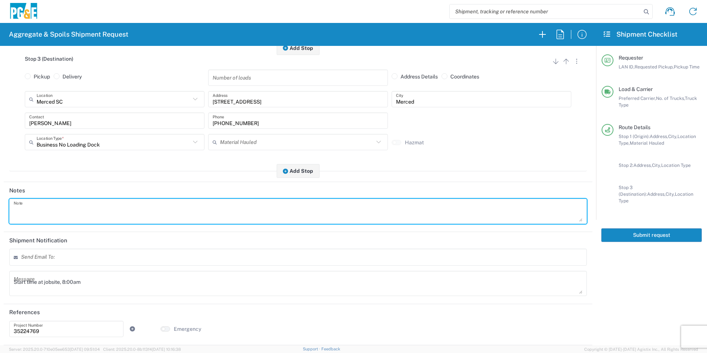
click at [36, 214] on textarea at bounding box center [298, 211] width 568 height 21
paste textarea "Start time at jobsite, 8:00am"
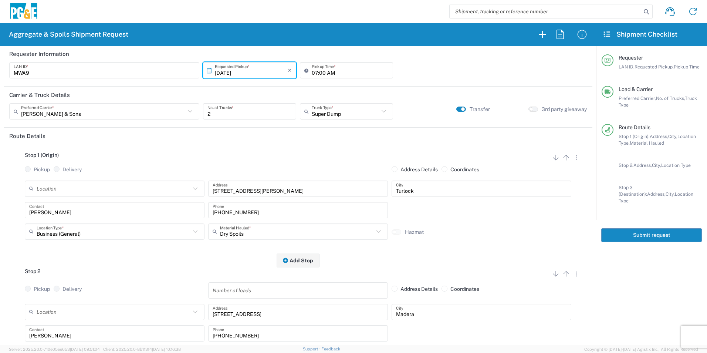
scroll to position [0, 0]
type textarea "Start time at jobsite, 8:00am"
drag, startPoint x: 651, startPoint y: 230, endPoint x: 653, endPoint y: 234, distance: 4.1
click at [651, 230] on button "Submit request" at bounding box center [651, 235] width 101 height 14
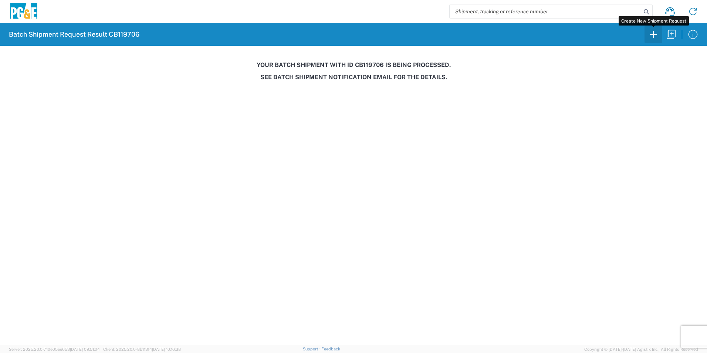
click at [653, 34] on icon "button" at bounding box center [653, 34] width 12 height 12
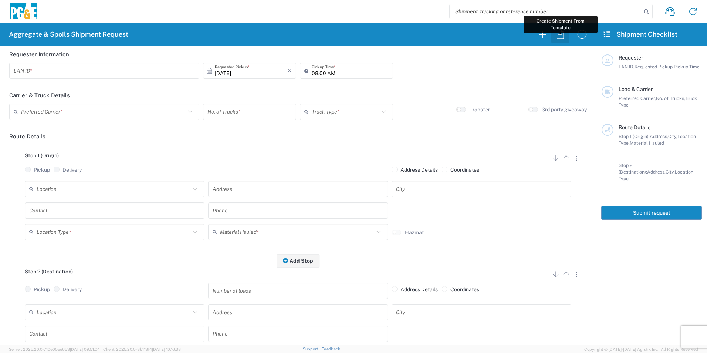
click at [558, 35] on icon "button" at bounding box center [560, 34] width 12 height 12
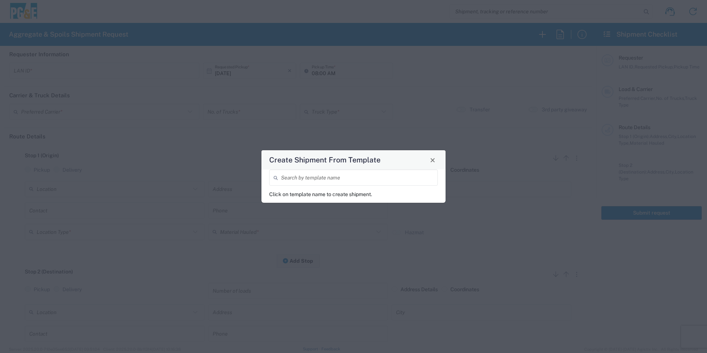
click at [317, 179] on input "search" at bounding box center [357, 177] width 152 height 13
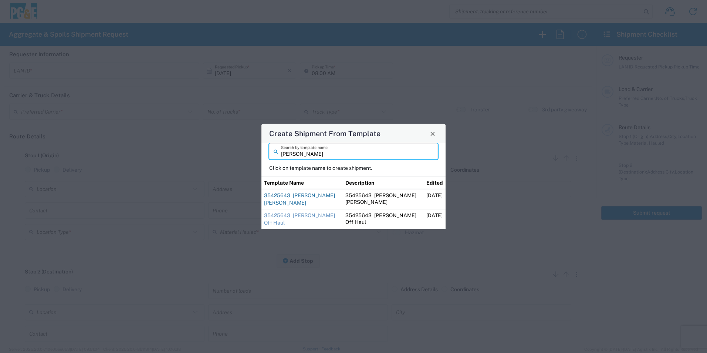
type input "[PERSON_NAME]"
click at [312, 196] on link "35425643 - [PERSON_NAME] [PERSON_NAME]" at bounding box center [299, 198] width 71 height 13
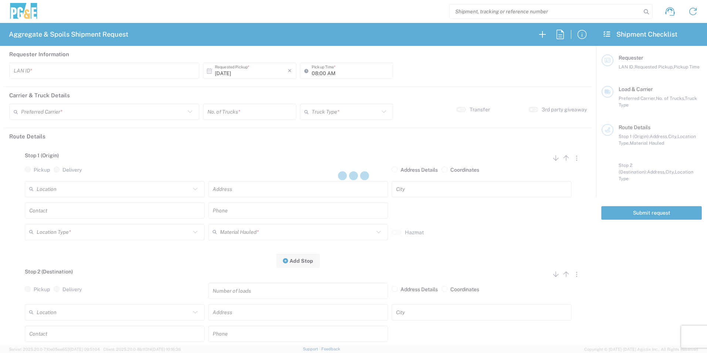
type input "CSGA"
type input "06:30 AM"
type input "[PERSON_NAME] Trucking"
type input "Super Dump"
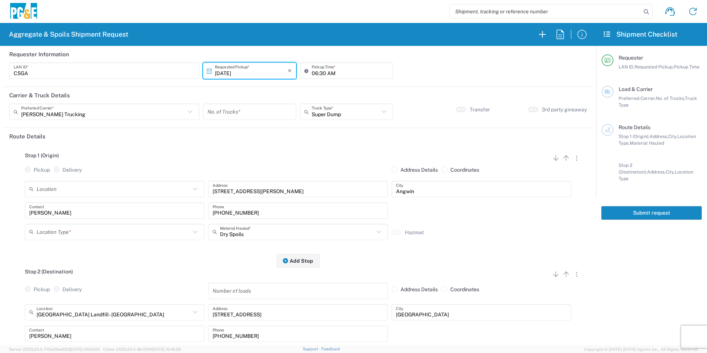
click at [229, 108] on input "number" at bounding box center [249, 111] width 84 height 13
type input "8"
click at [320, 73] on input "06:30 AM" at bounding box center [349, 70] width 77 height 13
click at [320, 72] on input "06:30 AM" at bounding box center [349, 70] width 77 height 13
type input "06:45 AM"
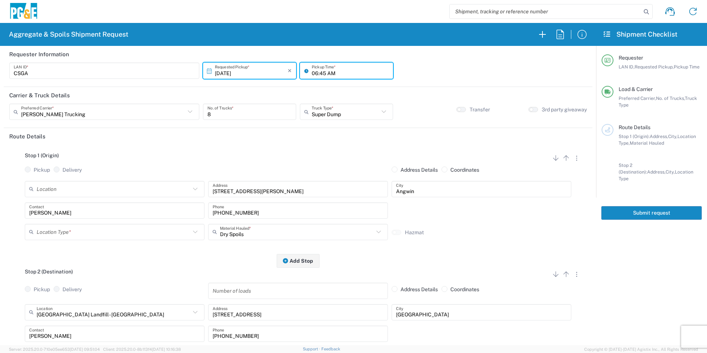
click at [103, 235] on input "text" at bounding box center [114, 231] width 154 height 13
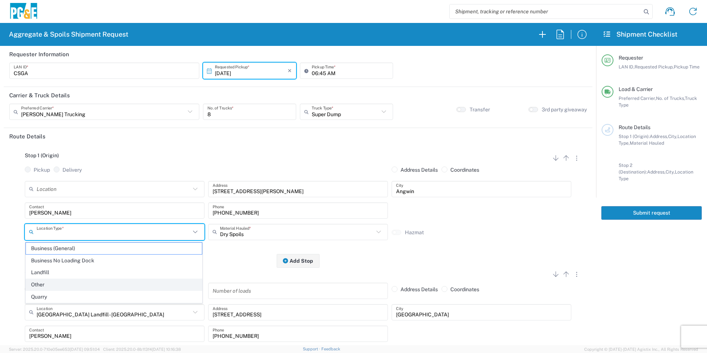
click at [46, 284] on span "Other" at bounding box center [114, 284] width 176 height 11
type input "Other"
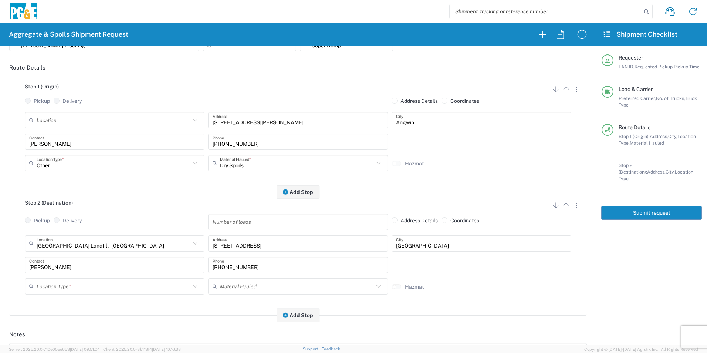
scroll to position [74, 0]
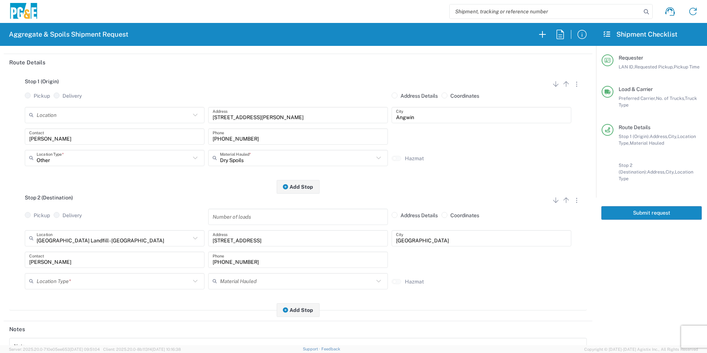
click at [55, 280] on input "text" at bounding box center [114, 280] width 154 height 13
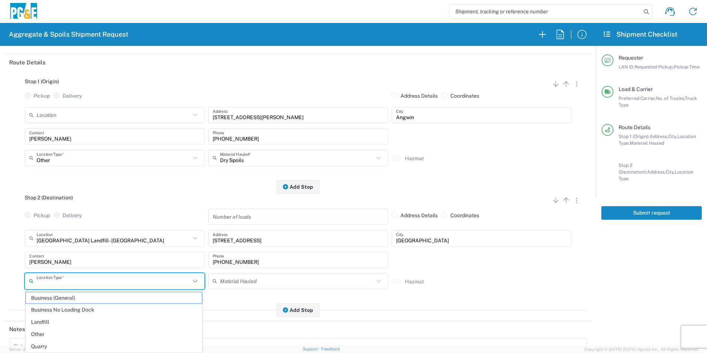
click at [50, 321] on span "Landfill" at bounding box center [114, 321] width 176 height 11
type input "Landfill"
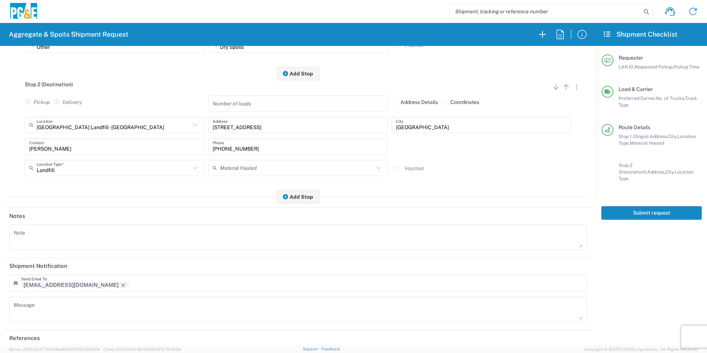
scroll to position [214, 0]
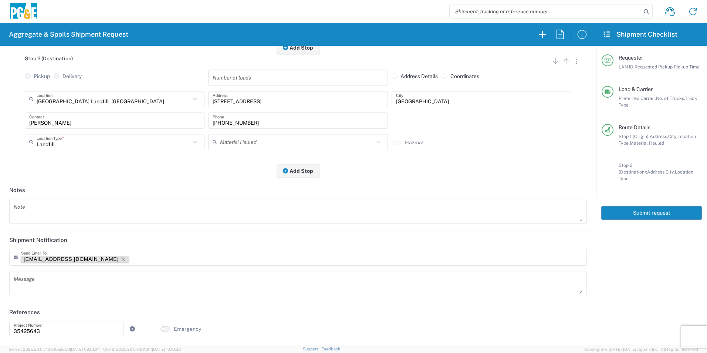
click at [120, 258] on icon "Remove tag" at bounding box center [123, 259] width 6 height 6
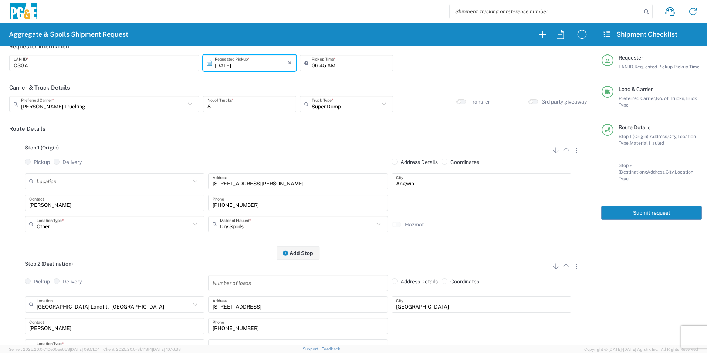
scroll to position [0, 0]
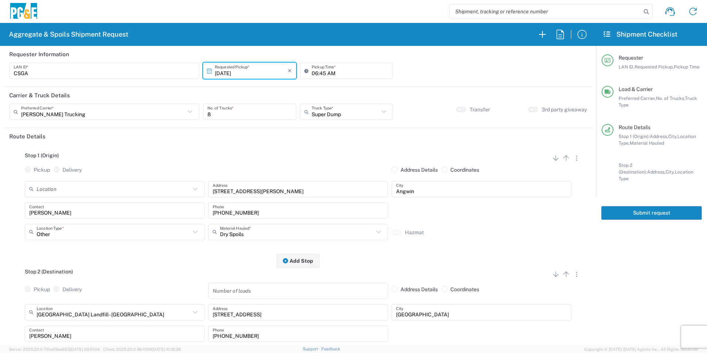
click at [638, 206] on button "Submit request" at bounding box center [651, 213] width 101 height 14
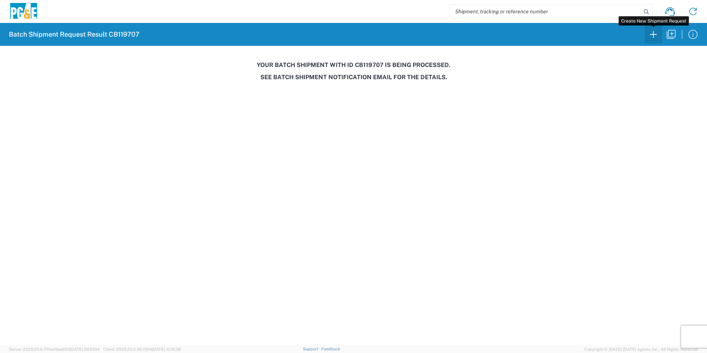
click at [651, 36] on icon "button" at bounding box center [653, 34] width 12 height 12
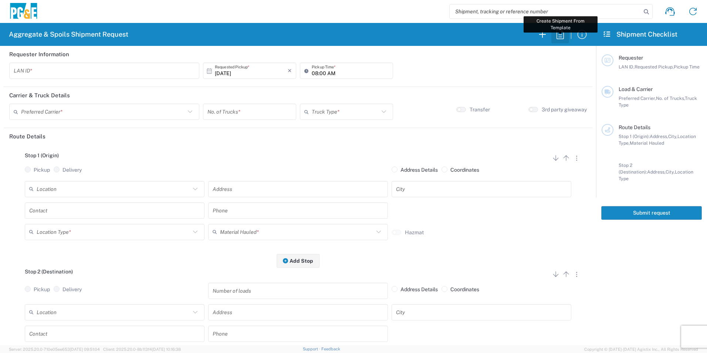
click at [563, 35] on icon "button" at bounding box center [560, 34] width 12 height 12
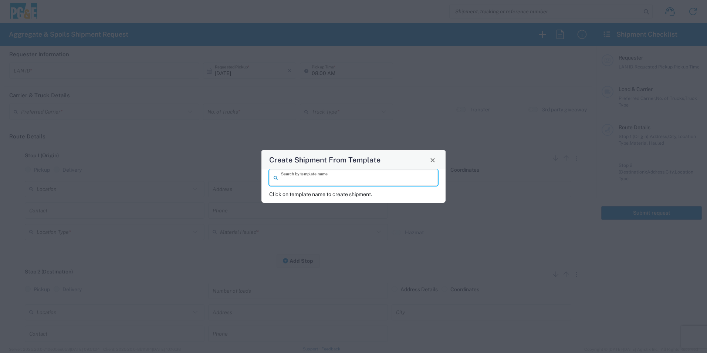
click at [336, 179] on input "search" at bounding box center [357, 177] width 152 height 13
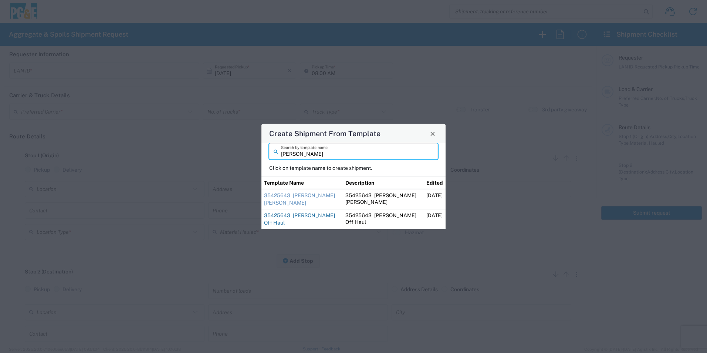
type input "[PERSON_NAME]"
click at [312, 215] on link "35425643 - [PERSON_NAME] Off Haul" at bounding box center [299, 218] width 71 height 13
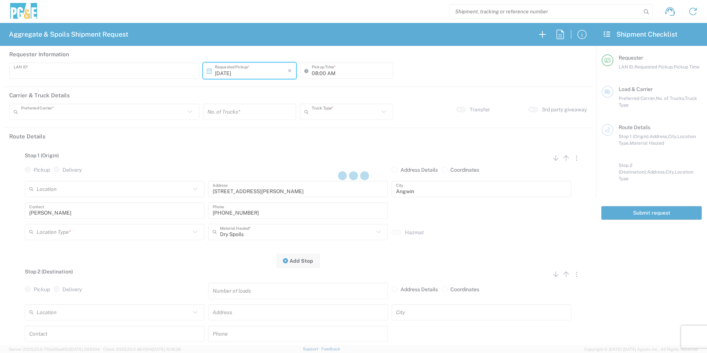
type input "CSGA"
type input "07:00 AM"
type input "[PERSON_NAME] Trucking"
type input "10 Yard Dump Truck"
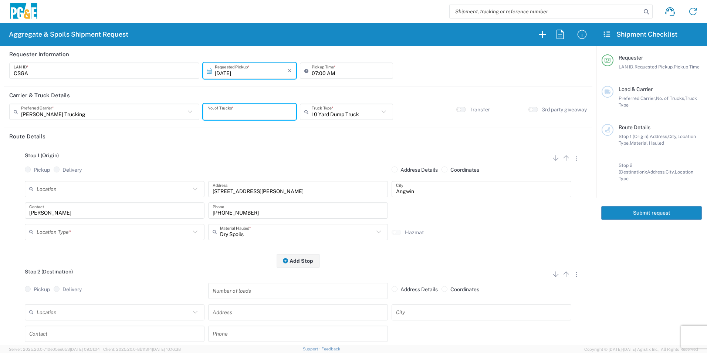
click at [259, 116] on input "number" at bounding box center [249, 111] width 84 height 13
type input "1"
click at [561, 276] on icon "button" at bounding box center [565, 273] width 9 height 9
radio input "false"
radio input "true"
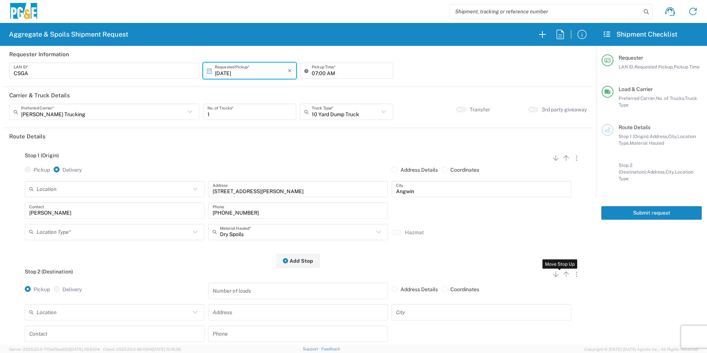
radio input "true"
radio input "false"
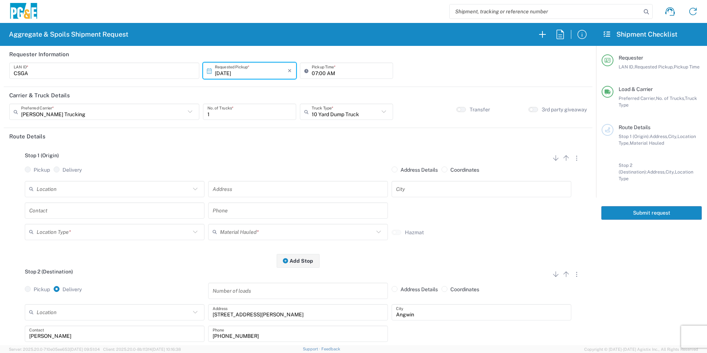
click at [119, 191] on input "text" at bounding box center [114, 188] width 154 height 13
click at [48, 205] on span "[PERSON_NAME] Quarry" at bounding box center [114, 205] width 176 height 11
type input "[PERSON_NAME] Quarry"
type input "[STREET_ADDRESS][PERSON_NAME]"
type input "Santa [PERSON_NAME]"
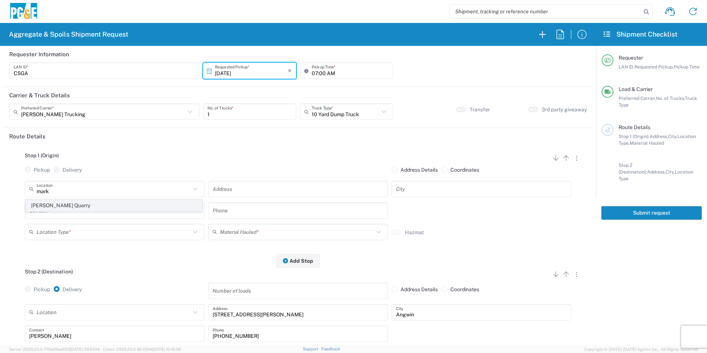
type input "Quarry"
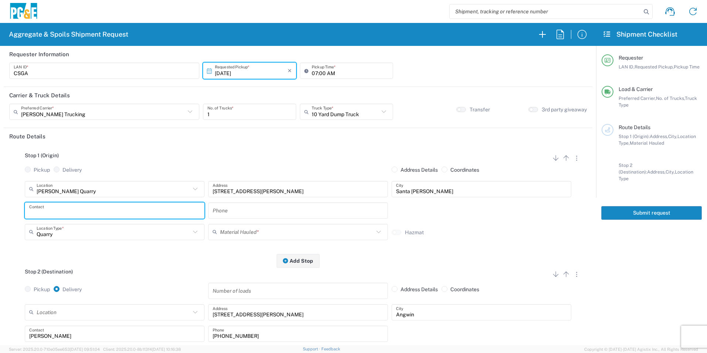
click at [122, 215] on input "text" at bounding box center [114, 210] width 171 height 13
type input "[PERSON_NAME]"
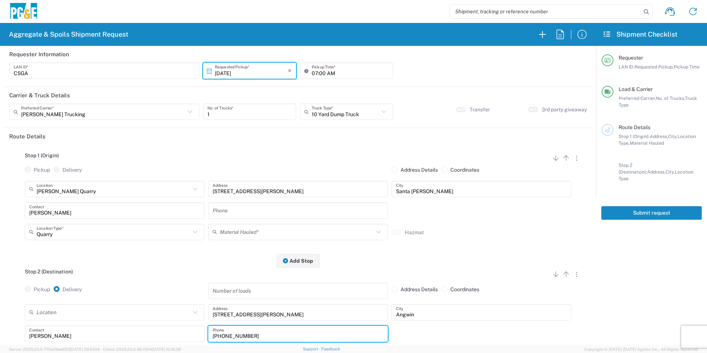
drag, startPoint x: 262, startPoint y: 334, endPoint x: 126, endPoint y: 321, distance: 136.2
click at [127, 322] on div "Location [STREET_ADDRESS][PERSON_NAME] - Quarry 7/11 Materials - [GEOGRAPHIC_DA…" at bounding box center [297, 336] width 577 height 64
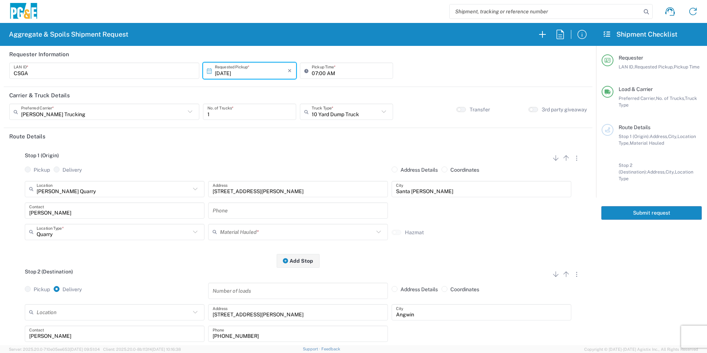
click at [218, 204] on div "Phone" at bounding box center [298, 210] width 180 height 16
paste input "[PHONE_NUMBER]"
type input "[PHONE_NUMBER]"
click at [239, 231] on input "text" at bounding box center [297, 231] width 154 height 13
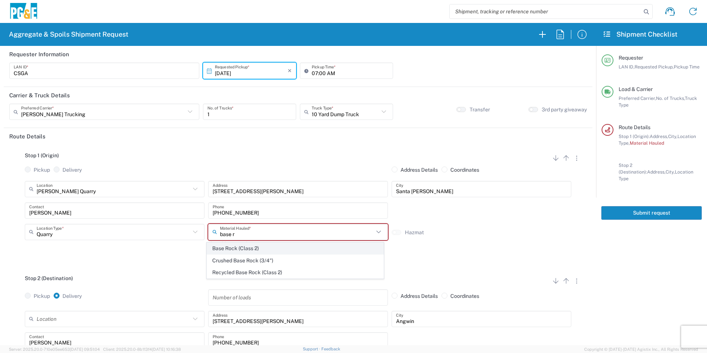
click at [262, 247] on span "Base Rock (Class 2)" at bounding box center [295, 247] width 176 height 11
type input "Base Rock (Class 2)"
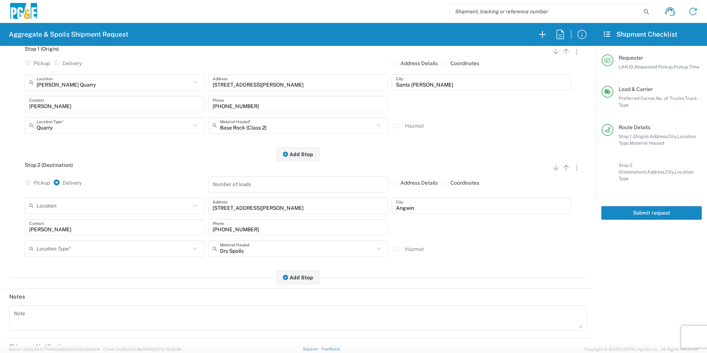
scroll to position [111, 0]
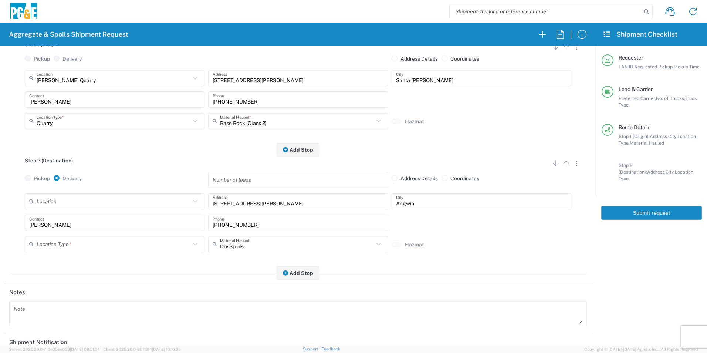
click at [61, 244] on input "text" at bounding box center [114, 243] width 154 height 13
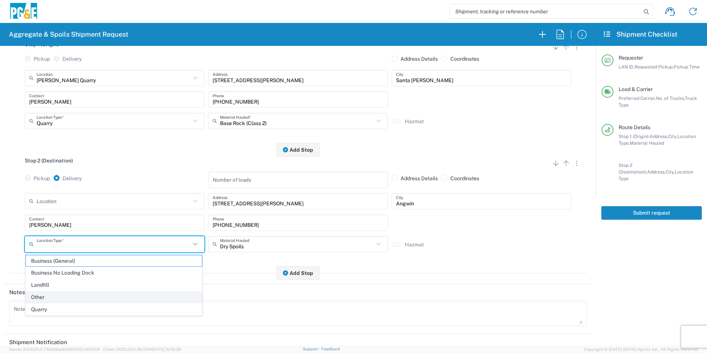
click at [56, 296] on span "Other" at bounding box center [114, 296] width 176 height 11
type input "Other"
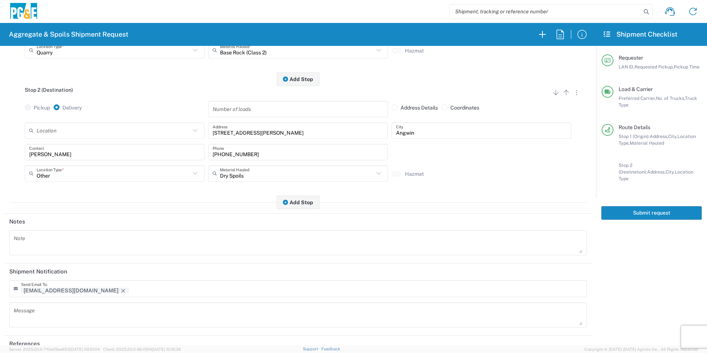
scroll to position [185, 0]
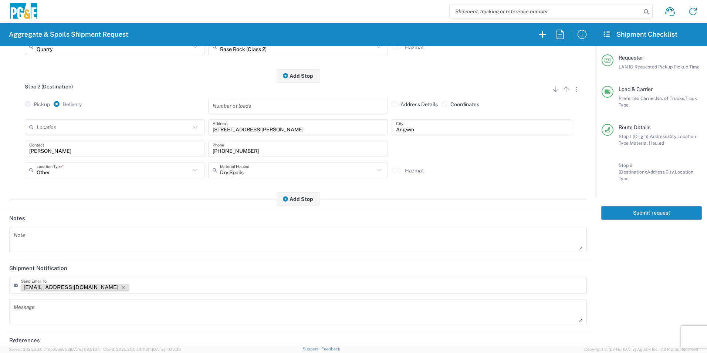
click at [121, 287] on icon "Remove tag" at bounding box center [123, 287] width 4 height 4
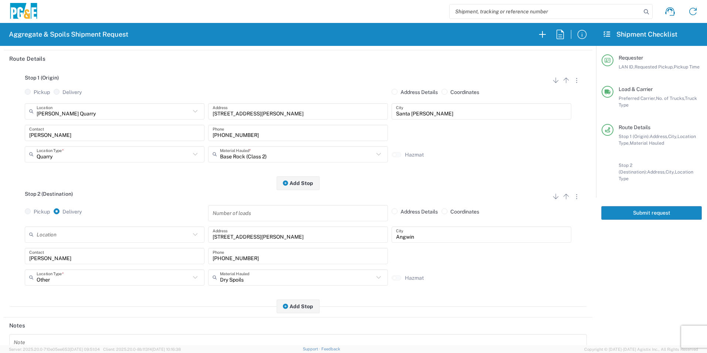
scroll to position [213, 0]
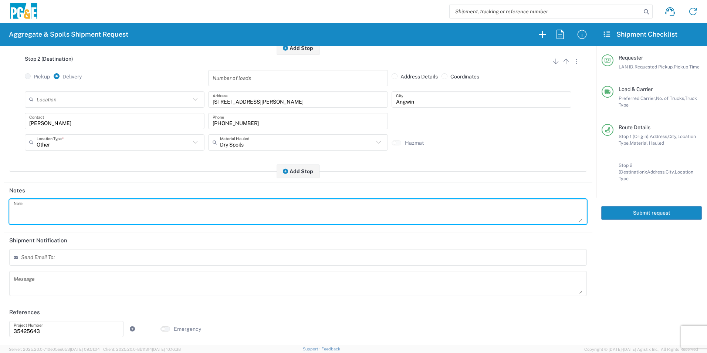
click at [71, 204] on textarea at bounding box center [298, 211] width 568 height 21
type textarea "I"
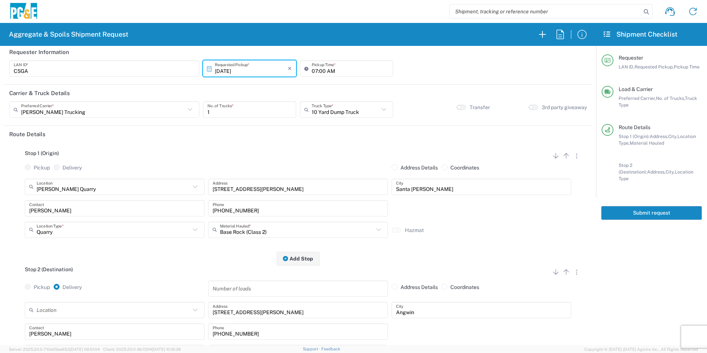
scroll to position [0, 0]
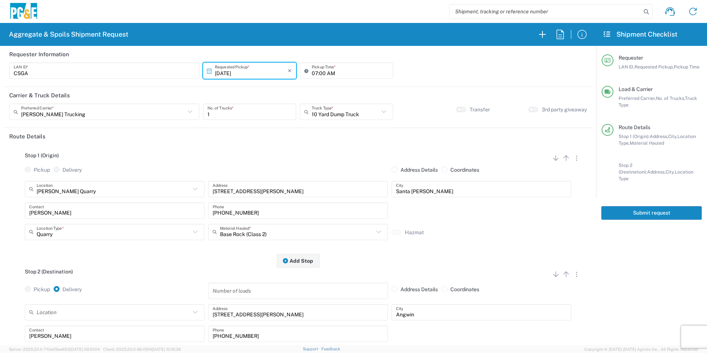
click at [632, 207] on button "Submit request" at bounding box center [651, 213] width 101 height 14
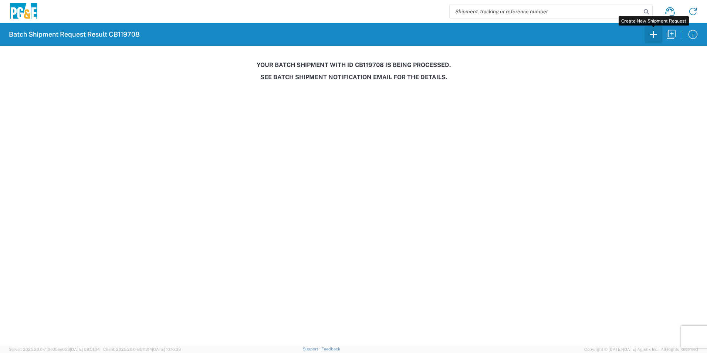
click at [649, 30] on icon "button" at bounding box center [653, 34] width 12 height 12
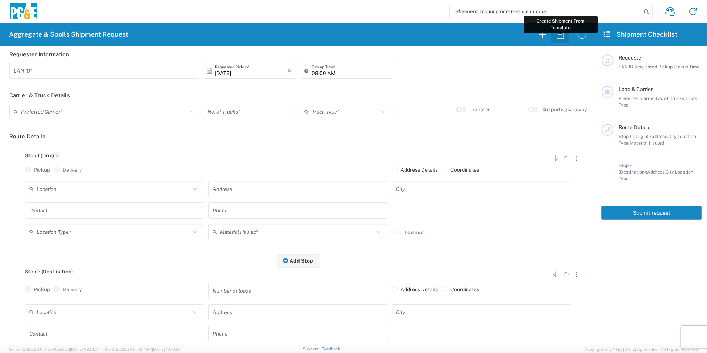
click at [556, 36] on icon "button" at bounding box center [560, 34] width 12 height 12
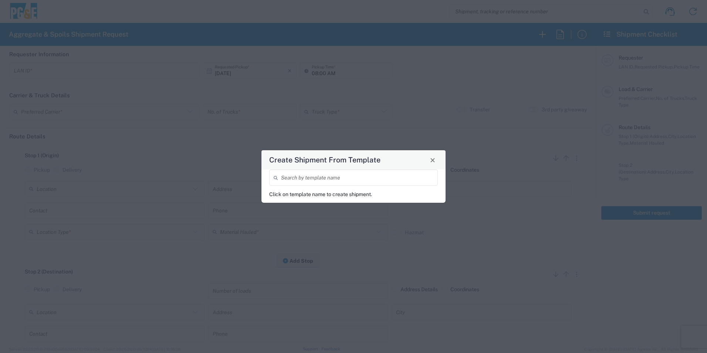
click at [384, 175] on input "search" at bounding box center [357, 177] width 152 height 13
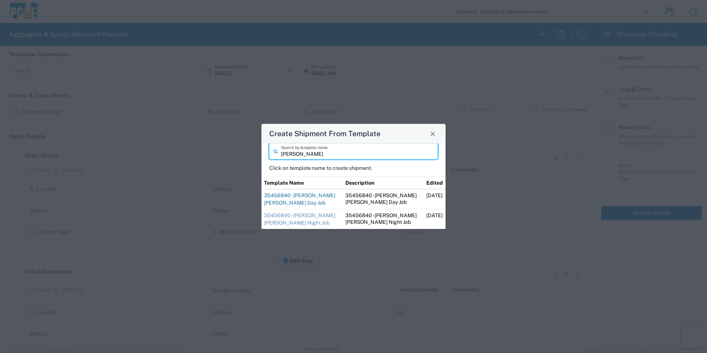
type input "[PERSON_NAME]"
click at [322, 195] on link "35456840 - [PERSON_NAME] [PERSON_NAME] Day Job" at bounding box center [299, 198] width 71 height 13
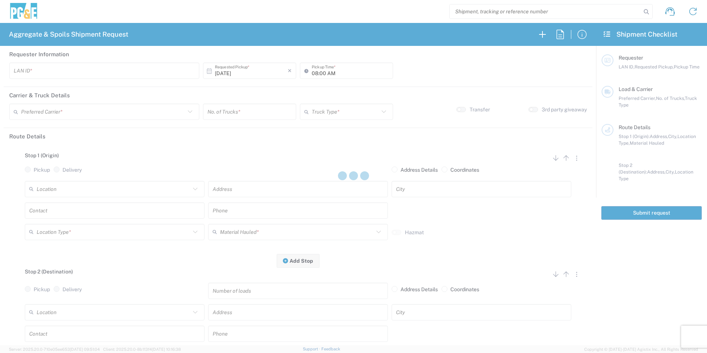
type input "CUSC"
type input "08:30 AM"
type input "[PERSON_NAME] Trucking"
type input "Super Dump"
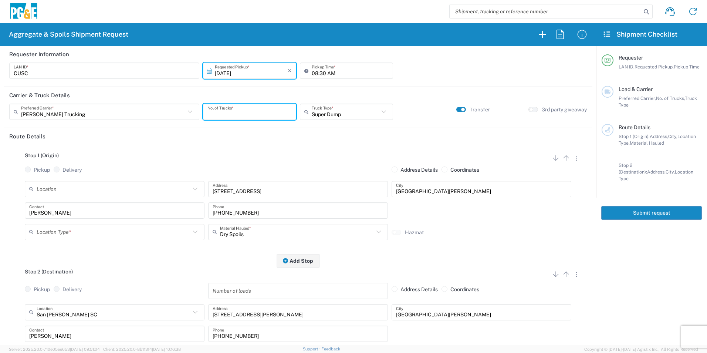
click at [259, 111] on input "number" at bounding box center [249, 111] width 84 height 13
type input "2"
click at [85, 235] on input "text" at bounding box center [114, 231] width 154 height 13
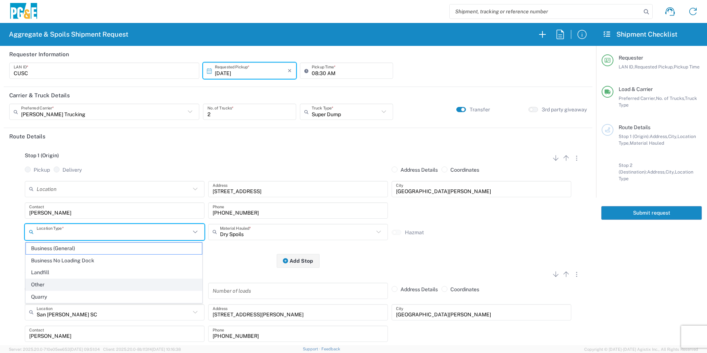
click at [37, 285] on span "Other" at bounding box center [114, 284] width 176 height 11
type input "Other"
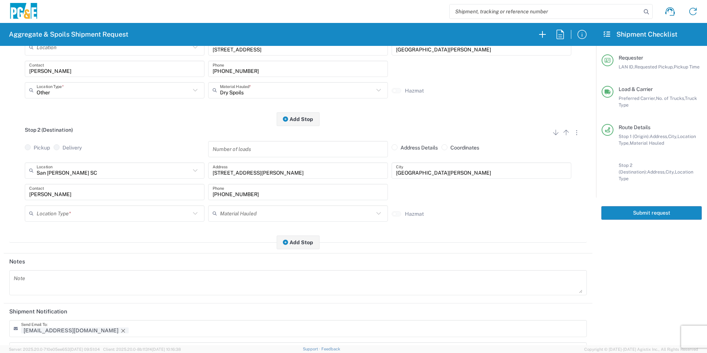
scroll to position [148, 0]
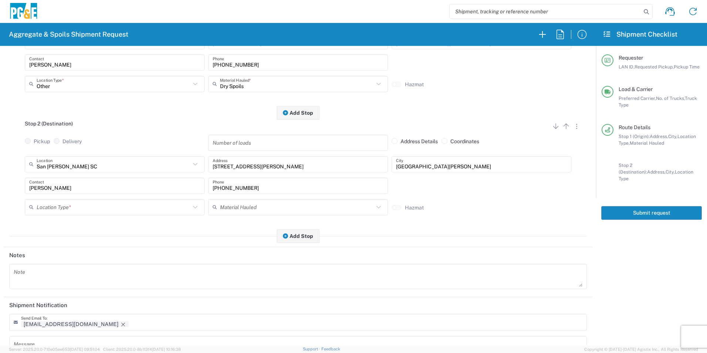
click at [75, 208] on input "text" at bounding box center [114, 206] width 154 height 13
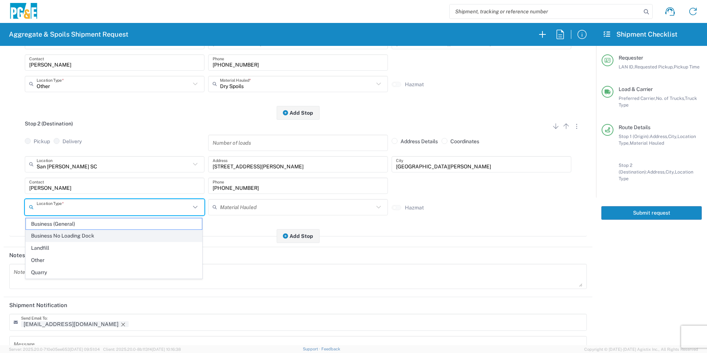
click at [64, 235] on span "Business No Loading Dock" at bounding box center [114, 235] width 176 height 11
type input "Business No Loading Dock"
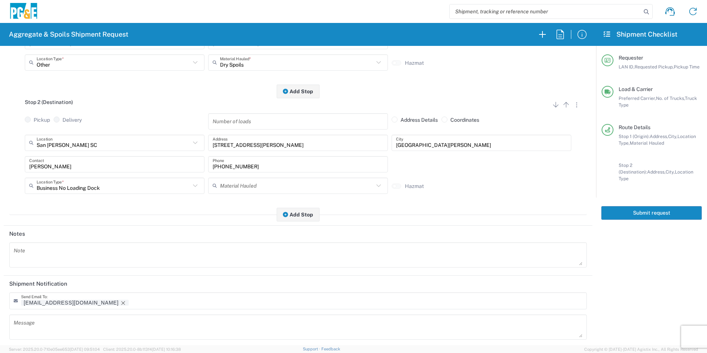
scroll to position [214, 0]
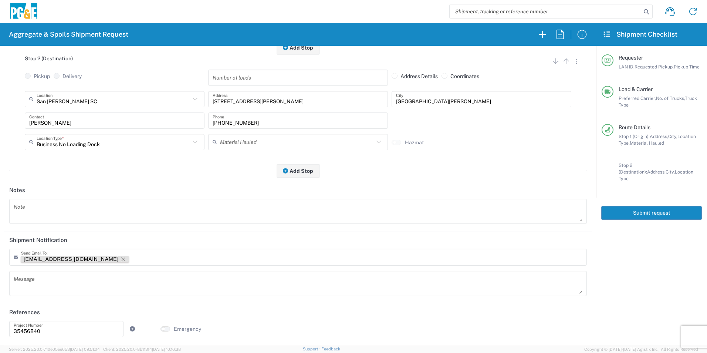
click at [120, 257] on icon "Remove tag" at bounding box center [123, 259] width 6 height 6
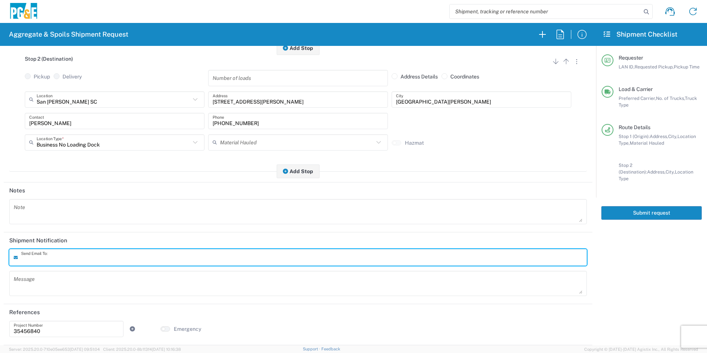
scroll to position [0, 0]
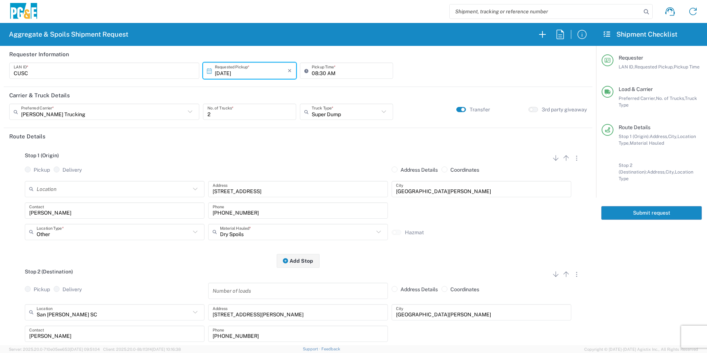
drag, startPoint x: 648, startPoint y: 205, endPoint x: 694, endPoint y: 234, distance: 54.1
click at [648, 206] on button "Submit request" at bounding box center [651, 213] width 101 height 14
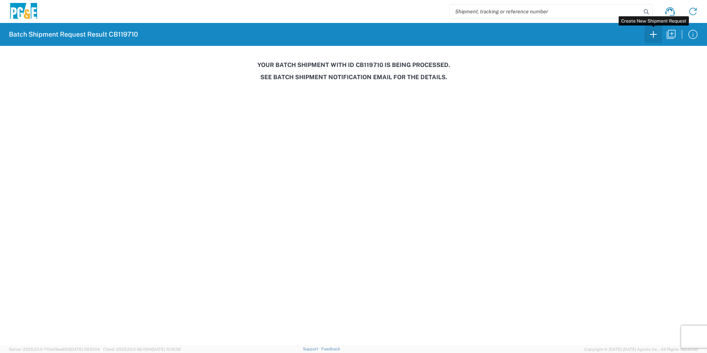
click at [652, 38] on icon "button" at bounding box center [653, 34] width 12 height 12
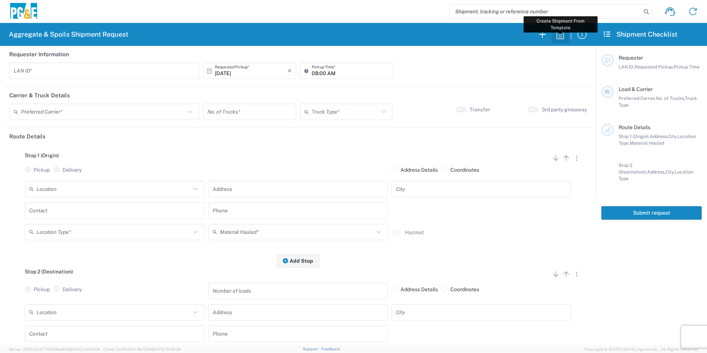
click at [561, 33] on icon "button" at bounding box center [560, 34] width 12 height 12
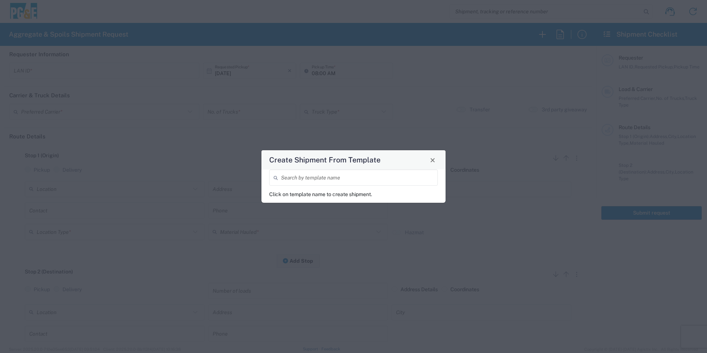
click at [370, 173] on input "search" at bounding box center [357, 177] width 152 height 13
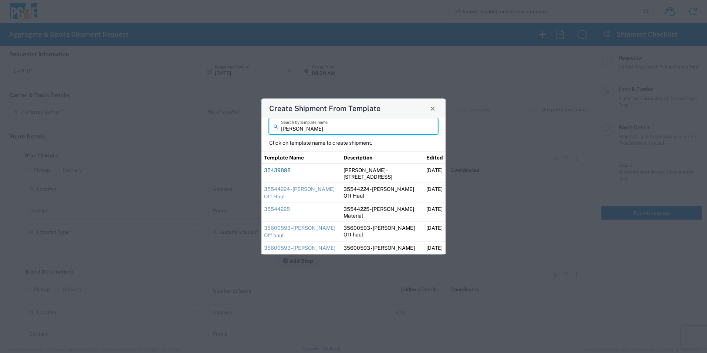
type input "[PERSON_NAME]"
click at [285, 170] on link "35439898" at bounding box center [277, 170] width 27 height 6
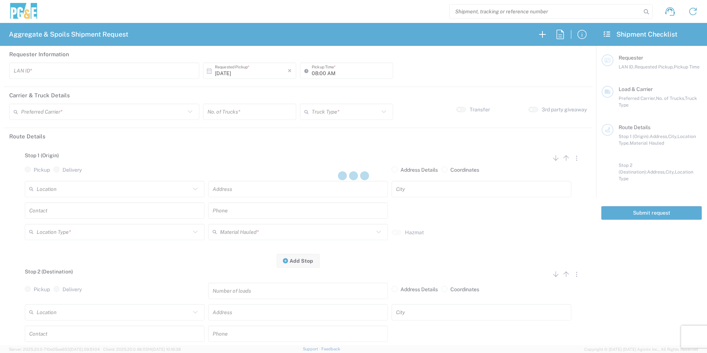
type input "DGMP"
type input "03:15 AM"
type input "[PERSON_NAME] & Sons Trucking, Inc"
type input "Super Dump"
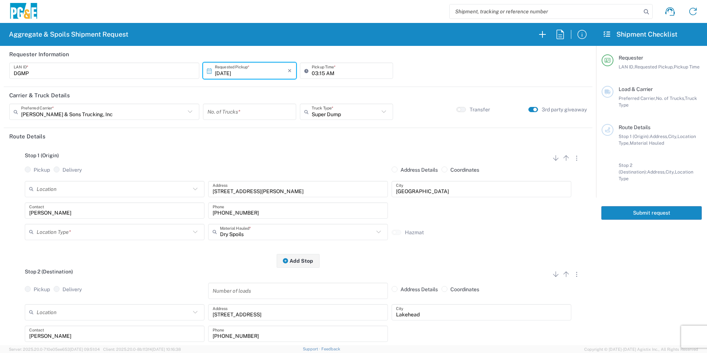
click at [268, 112] on input "number" at bounding box center [249, 111] width 84 height 13
type input "1"
click at [99, 236] on input "text" at bounding box center [114, 231] width 154 height 13
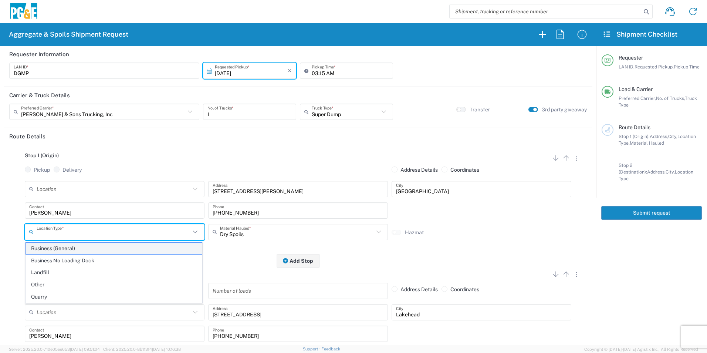
click at [67, 248] on span "Business (General)" at bounding box center [114, 247] width 176 height 11
type input "Business (General)"
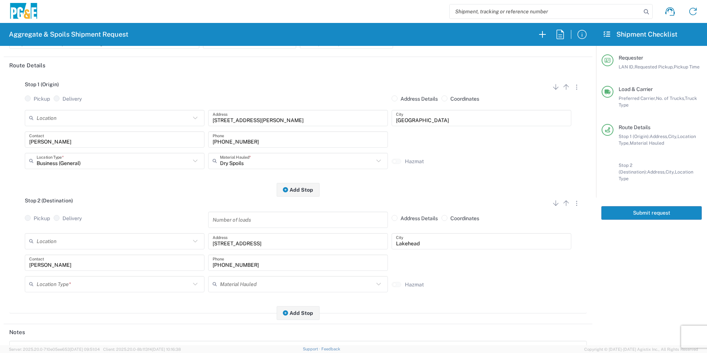
scroll to position [74, 0]
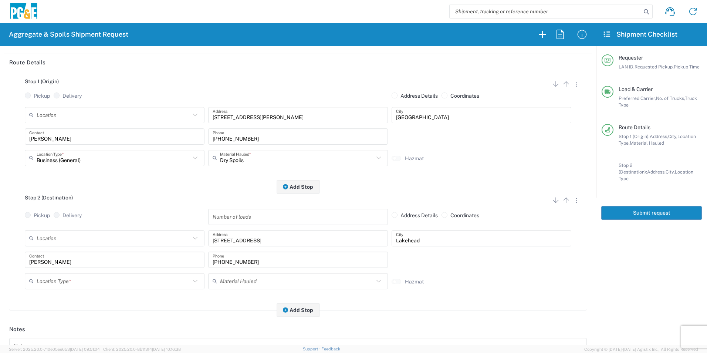
click at [65, 282] on input "text" at bounding box center [114, 280] width 154 height 13
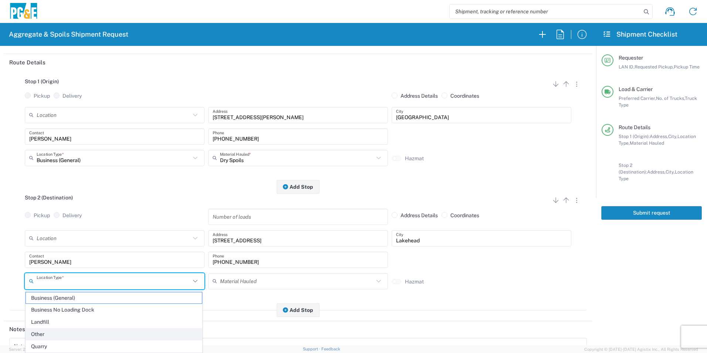
click at [48, 331] on span "Other" at bounding box center [114, 333] width 176 height 11
type input "Other"
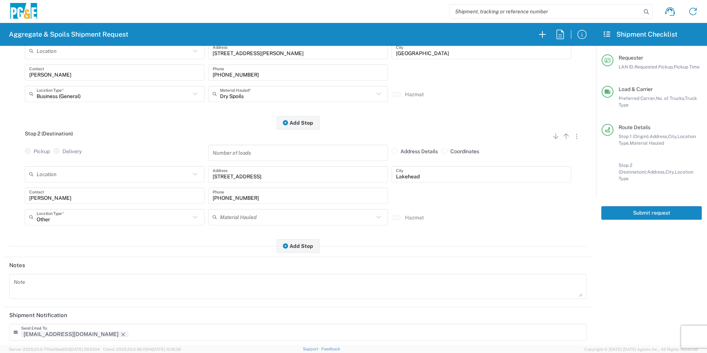
scroll to position [214, 0]
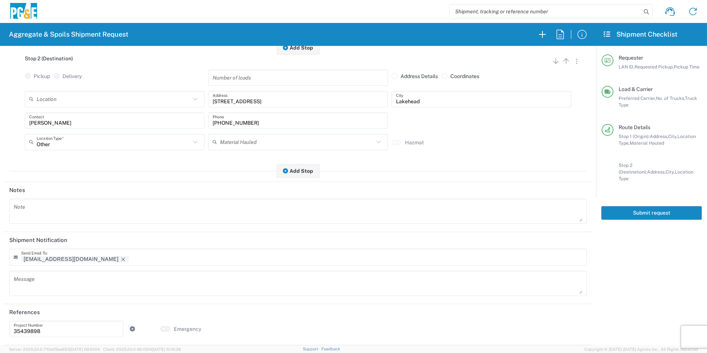
drag, startPoint x: 71, startPoint y: 260, endPoint x: 120, endPoint y: 258, distance: 48.5
click at [120, 260] on icon "Remove tag" at bounding box center [123, 259] width 6 height 6
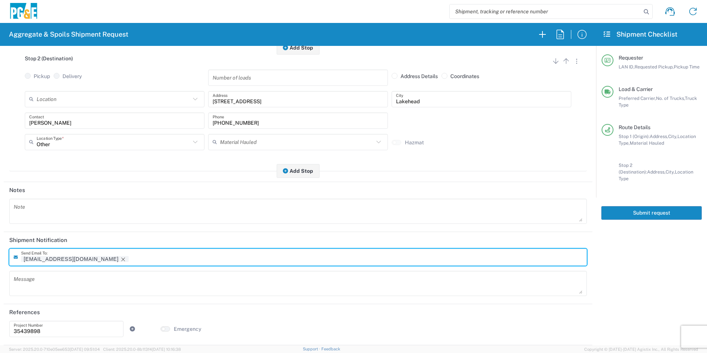
scroll to position [213, 0]
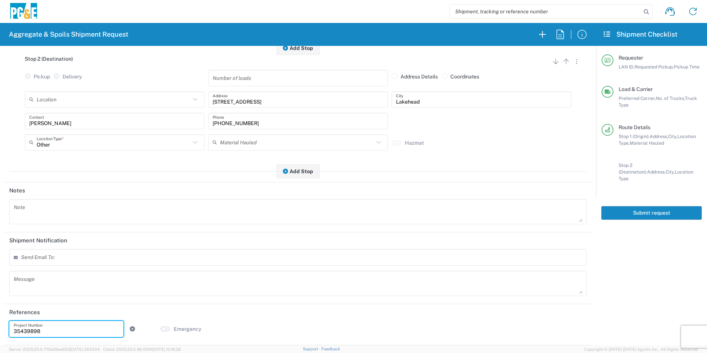
drag, startPoint x: 48, startPoint y: 332, endPoint x: 0, endPoint y: 329, distance: 48.5
click at [0, 329] on html "Aggregate & Spoils Shipment Request Requester Information DGMP LAN ID * [DATE] …" at bounding box center [353, 176] width 707 height 353
paste input "395930"
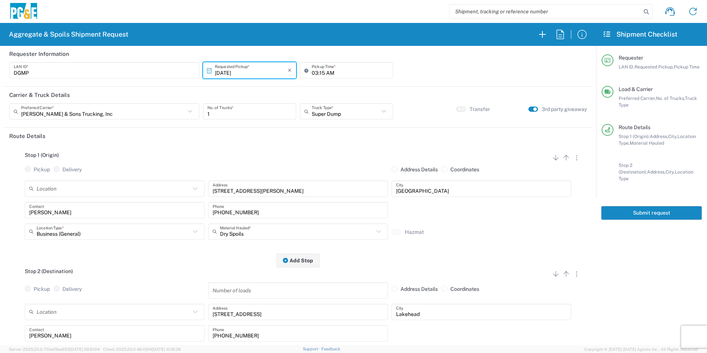
scroll to position [0, 0]
type input "35395930"
drag, startPoint x: 641, startPoint y: 205, endPoint x: 620, endPoint y: 205, distance: 20.7
click at [642, 206] on button "Submit request" at bounding box center [651, 213] width 101 height 14
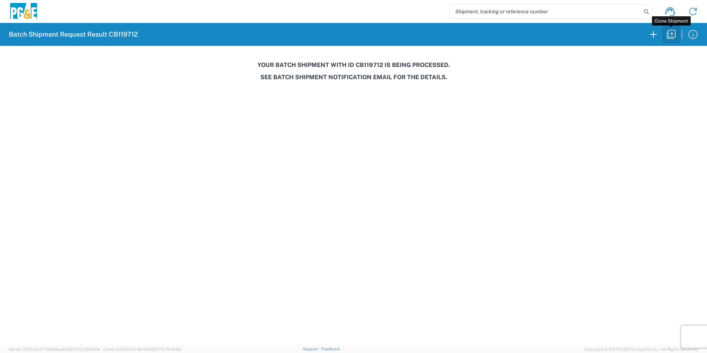
click at [673, 36] on icon "button" at bounding box center [671, 34] width 12 height 12
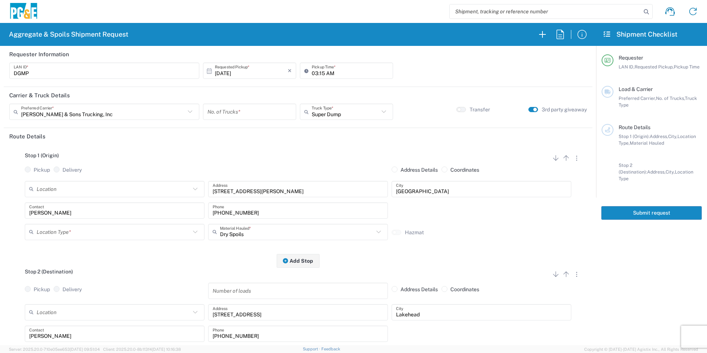
click at [262, 111] on input "number" at bounding box center [249, 111] width 84 height 13
type input "1"
click at [227, 70] on input "[DATE]" at bounding box center [251, 70] width 73 height 13
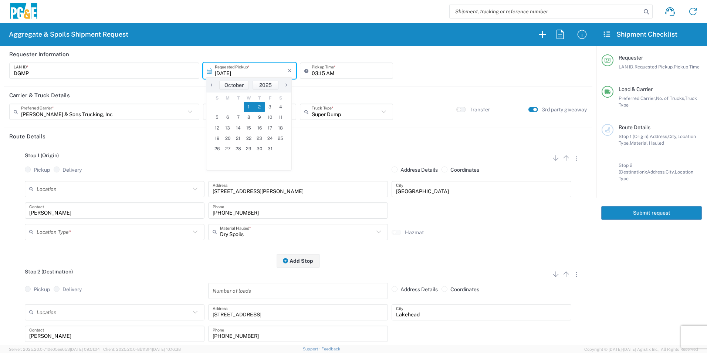
click at [261, 105] on span "2" at bounding box center [259, 107] width 11 height 10
type input "[DATE]"
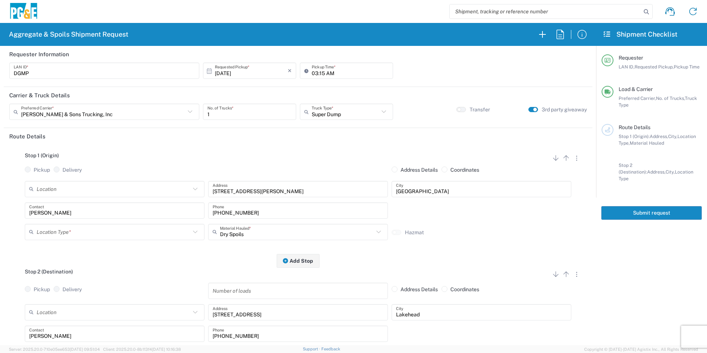
drag, startPoint x: 59, startPoint y: 230, endPoint x: 68, endPoint y: 229, distance: 9.4
click at [59, 230] on input "text" at bounding box center [114, 231] width 154 height 13
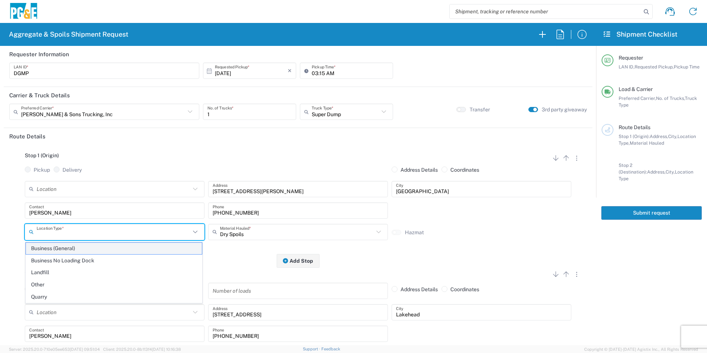
click at [65, 249] on span "Business (General)" at bounding box center [114, 247] width 176 height 11
type input "Business (General)"
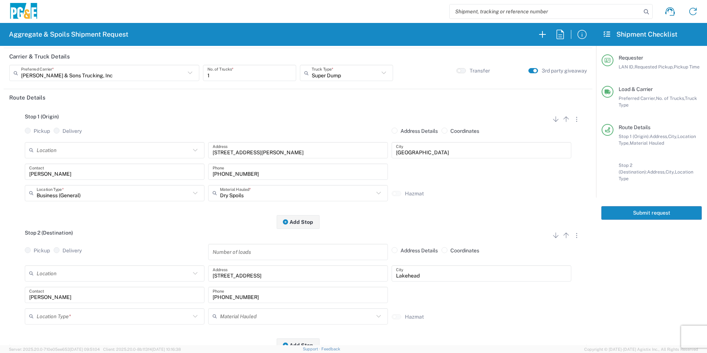
scroll to position [111, 0]
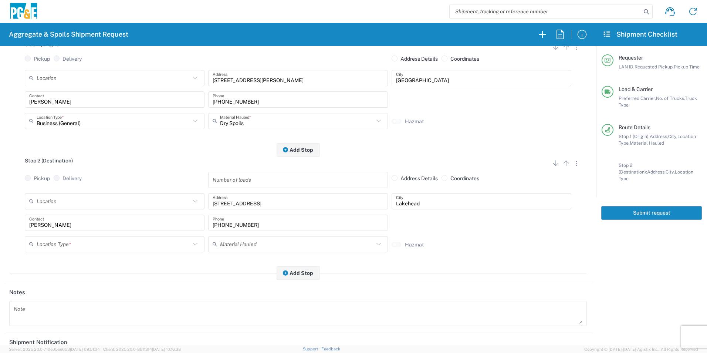
click at [75, 248] on input "text" at bounding box center [114, 243] width 154 height 13
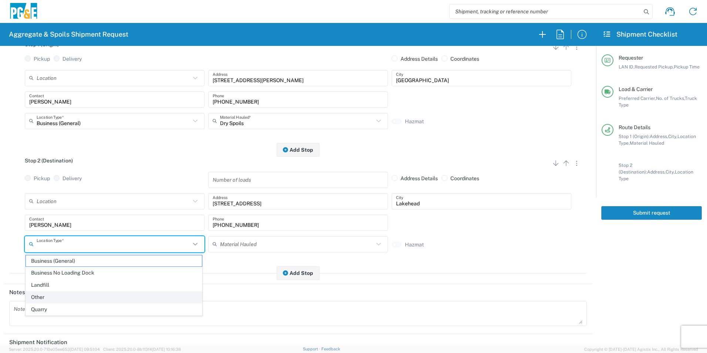
click at [53, 296] on span "Other" at bounding box center [114, 296] width 176 height 11
type input "Other"
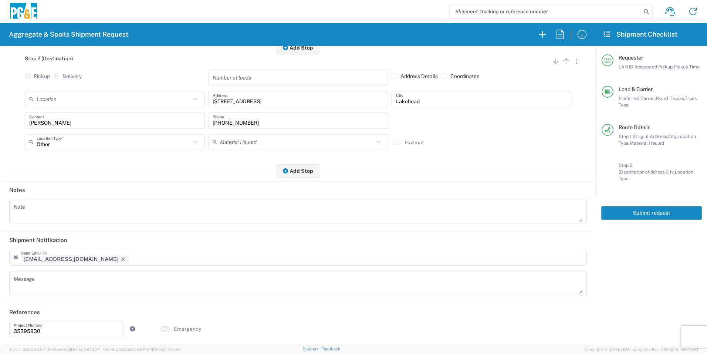
scroll to position [214, 0]
click at [120, 258] on icon "Remove tag" at bounding box center [123, 259] width 6 height 6
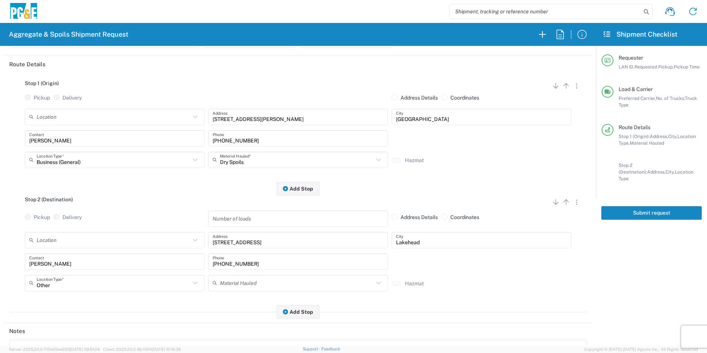
scroll to position [0, 0]
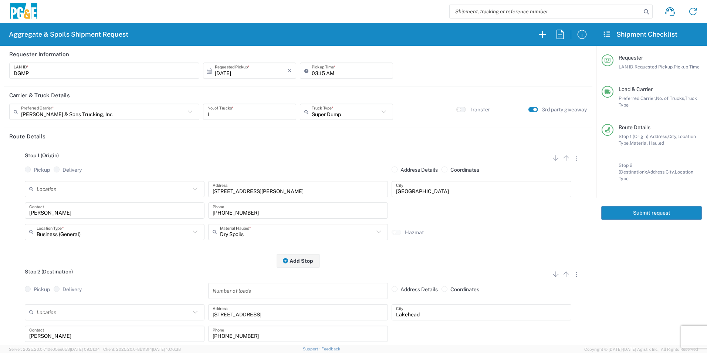
drag, startPoint x: 637, startPoint y: 208, endPoint x: 641, endPoint y: 207, distance: 3.7
click at [637, 207] on button "Submit request" at bounding box center [651, 213] width 101 height 14
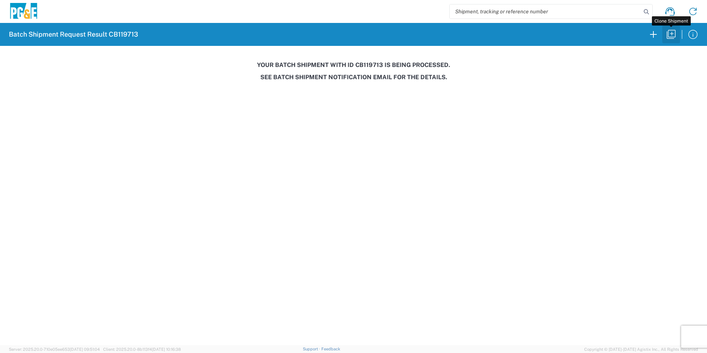
click at [675, 37] on icon "button" at bounding box center [671, 34] width 12 height 12
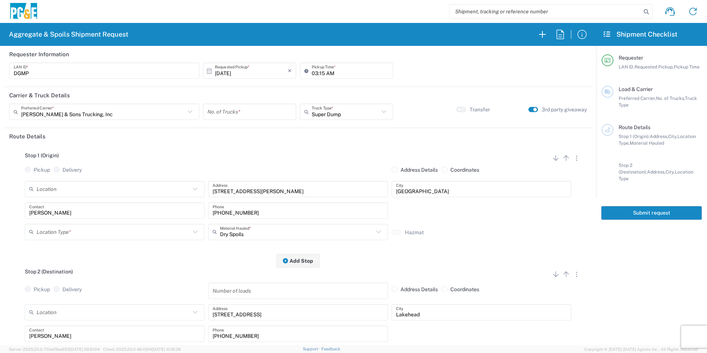
click at [232, 74] on input "[DATE]" at bounding box center [251, 70] width 73 height 13
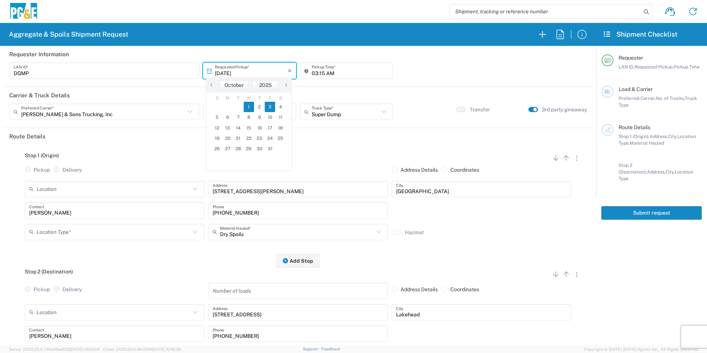
click at [273, 107] on span "3" at bounding box center [270, 107] width 11 height 10
type input "[DATE]"
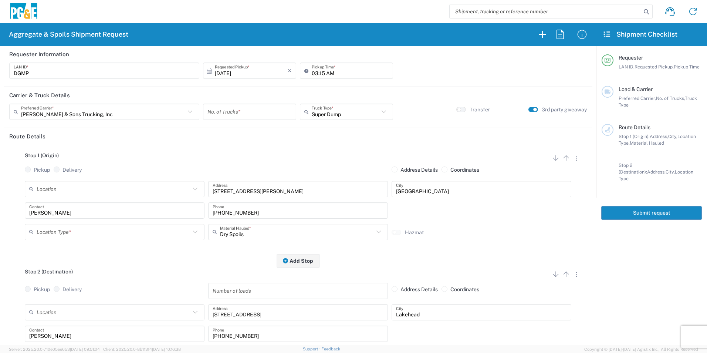
click at [268, 110] on input "number" at bounding box center [249, 111] width 84 height 13
type input "1"
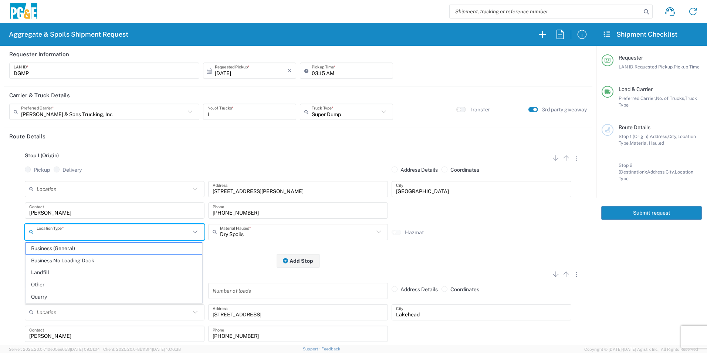
click at [60, 235] on input "text" at bounding box center [114, 231] width 154 height 13
click at [55, 248] on span "Business (General)" at bounding box center [114, 247] width 176 height 11
type input "Business (General)"
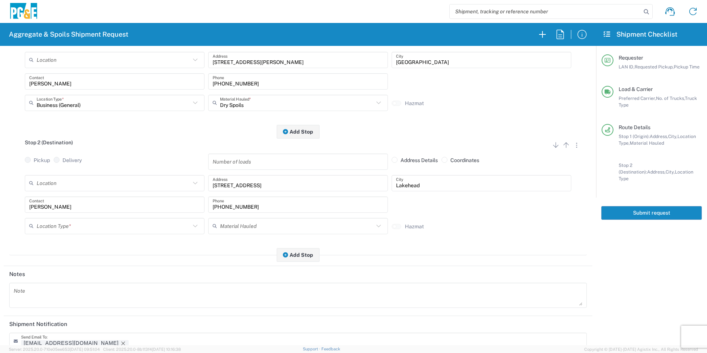
scroll to position [148, 0]
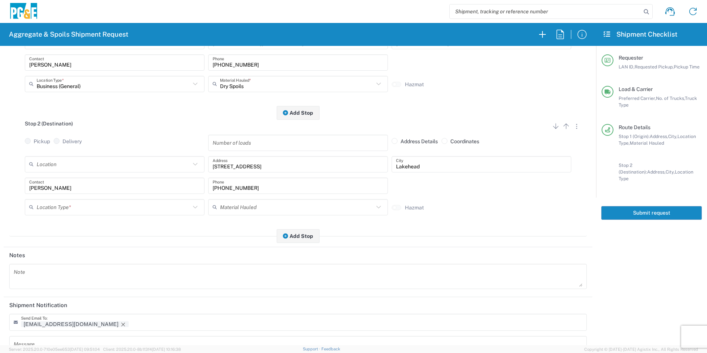
click at [55, 205] on input "text" at bounding box center [114, 206] width 154 height 13
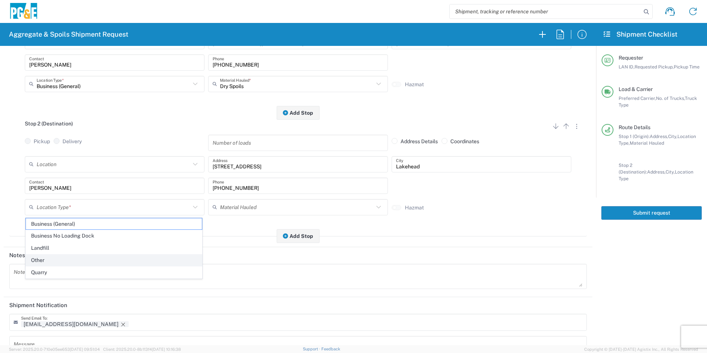
click at [41, 257] on span "Other" at bounding box center [114, 259] width 176 height 11
type input "Other"
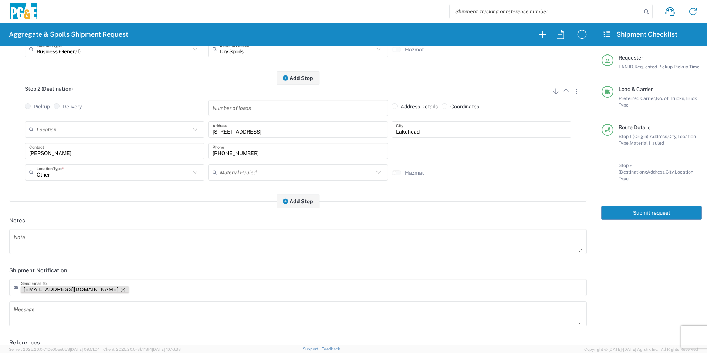
scroll to position [214, 0]
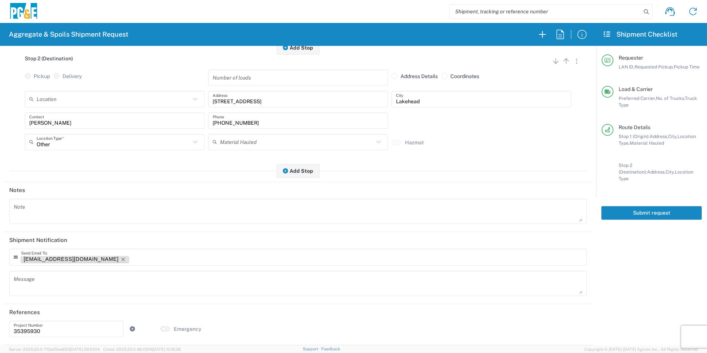
click at [120, 256] on icon "Remove tag" at bounding box center [123, 259] width 6 height 6
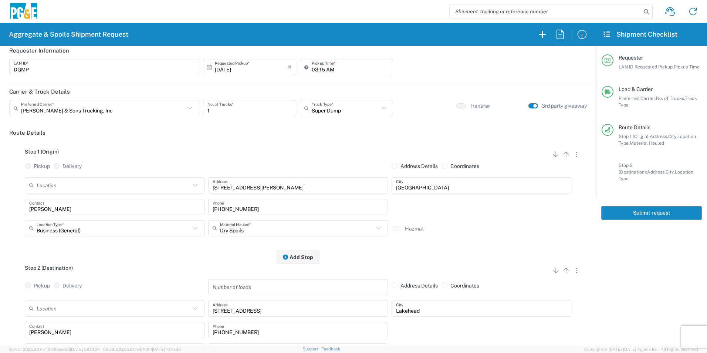
scroll to position [0, 0]
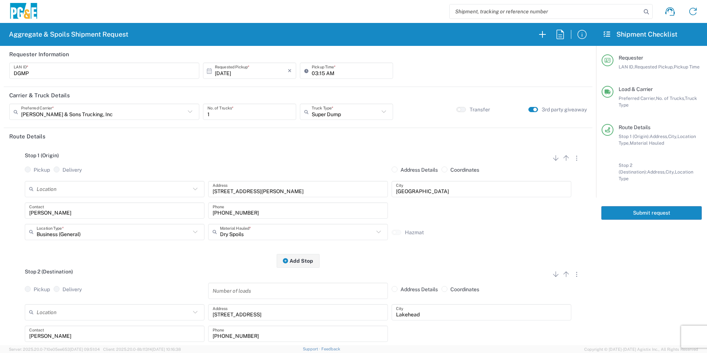
click at [669, 206] on button "Submit request" at bounding box center [651, 213] width 101 height 14
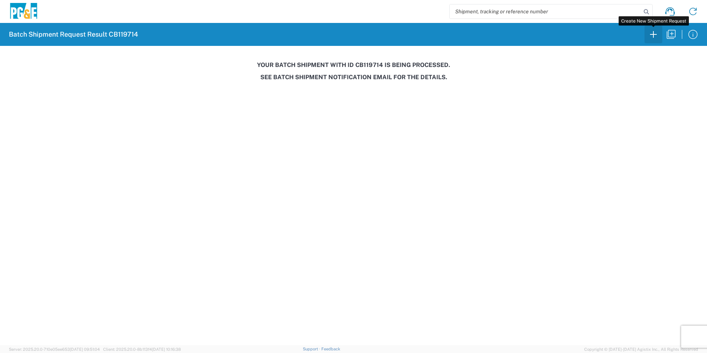
click at [651, 35] on icon "button" at bounding box center [653, 34] width 12 height 12
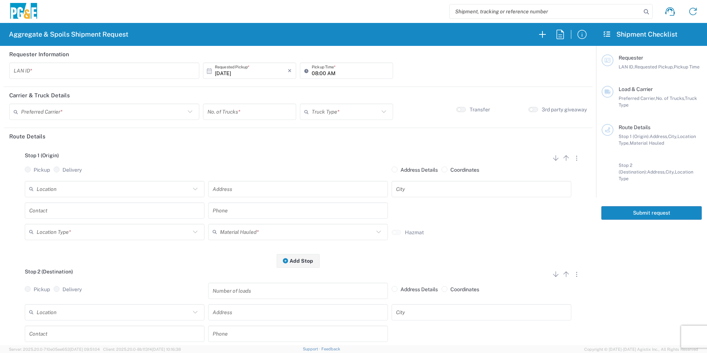
click at [140, 69] on input "text" at bounding box center [104, 70] width 181 height 13
type input "NOF1"
click at [311, 74] on input "08:00 AM" at bounding box center [349, 70] width 77 height 13
drag, startPoint x: 317, startPoint y: 71, endPoint x: 326, endPoint y: 71, distance: 8.9
click at [321, 71] on input "06:00 AM" at bounding box center [349, 70] width 77 height 13
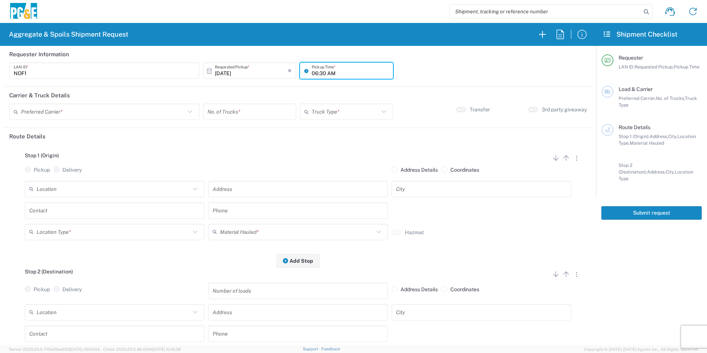
type input "06:30 AM"
click at [138, 108] on input "text" at bounding box center [103, 111] width 164 height 13
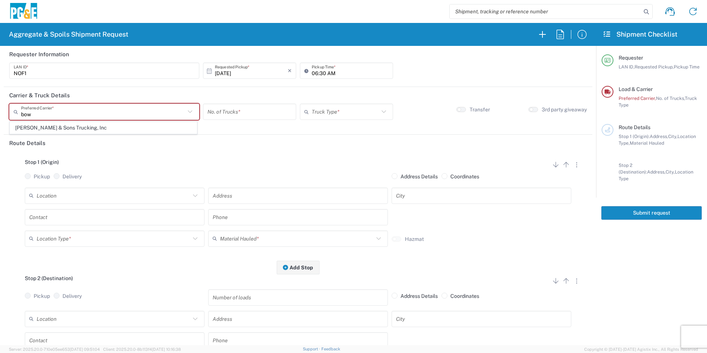
drag, startPoint x: 71, startPoint y: 129, endPoint x: 263, endPoint y: 110, distance: 193.1
click at [71, 128] on span "[PERSON_NAME] & Sons Trucking, Inc" at bounding box center [103, 127] width 187 height 11
type input "[PERSON_NAME] & Sons Trucking, Inc"
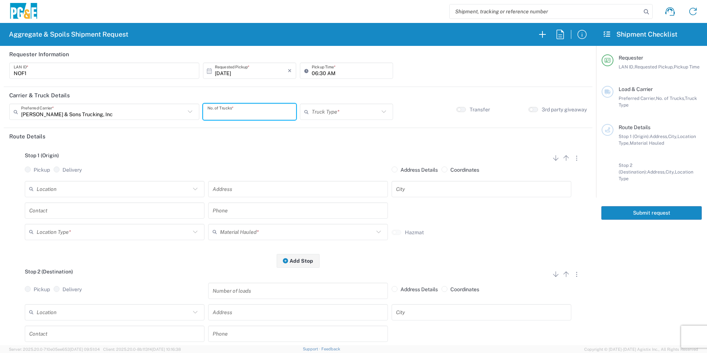
click at [261, 114] on input "number" at bounding box center [249, 111] width 84 height 13
type input "3"
click at [337, 110] on input "text" at bounding box center [344, 111] width 67 height 13
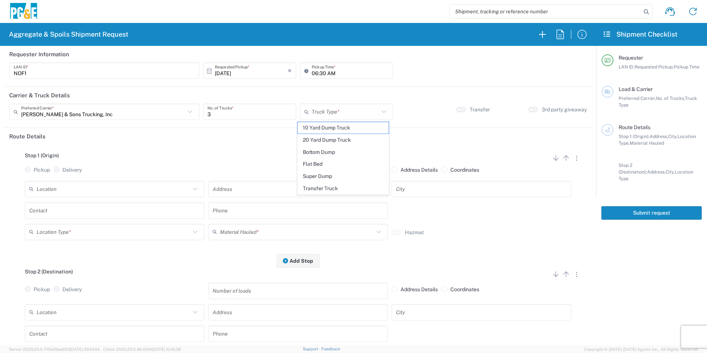
drag, startPoint x: 320, startPoint y: 138, endPoint x: 174, endPoint y: 180, distance: 151.9
click at [319, 139] on span "20 Yard Dump Truck" at bounding box center [342, 139] width 91 height 11
type input "20 Yard Dump Truck"
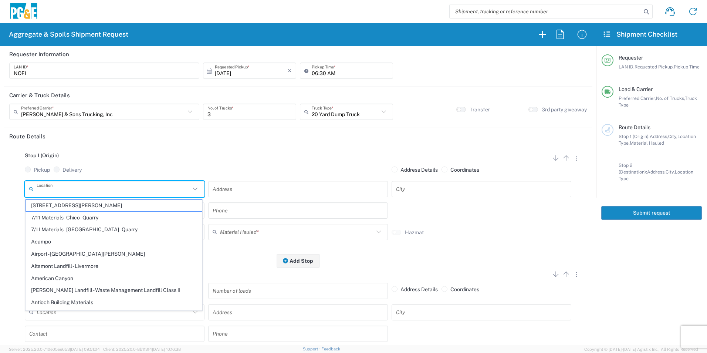
click at [131, 186] on input "text" at bounding box center [114, 188] width 154 height 13
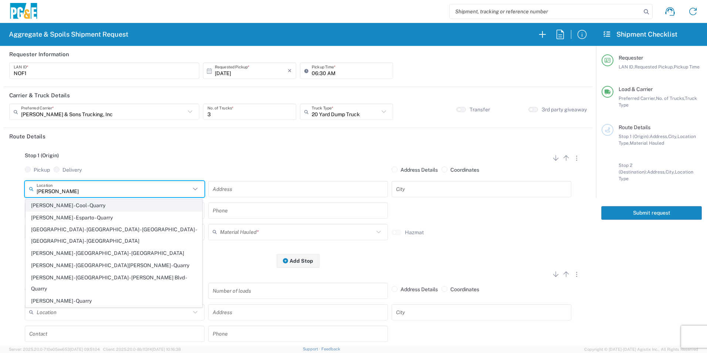
click at [122, 210] on span "[PERSON_NAME] - Cool - Quarry" at bounding box center [114, 205] width 176 height 11
type input "[PERSON_NAME] - Cool - Quarry"
type input "[STREET_ADDRESS]"
type input "Cool"
type input "Quarry"
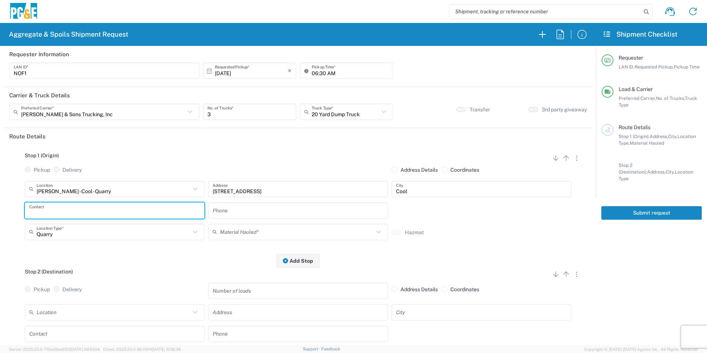
click at [59, 206] on input "text" at bounding box center [114, 210] width 171 height 13
drag, startPoint x: 92, startPoint y: 230, endPoint x: 99, endPoint y: 229, distance: 6.3
click at [92, 230] on p "[PERSON_NAME], [PHONE_NUMBER]" at bounding box center [115, 228] width 170 height 9
type input "[PERSON_NAME]"
type input "[PHONE_NUMBER]"
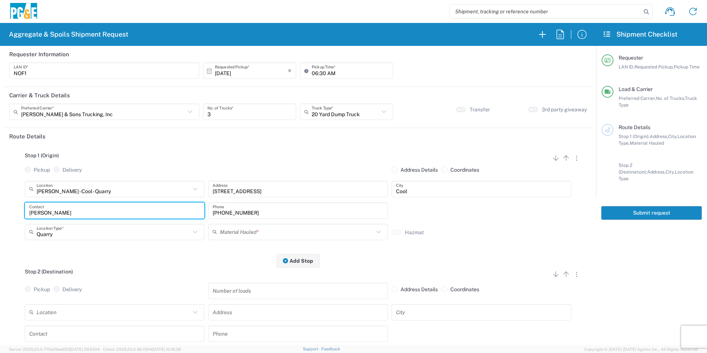
click at [247, 233] on input "text" at bounding box center [297, 231] width 154 height 13
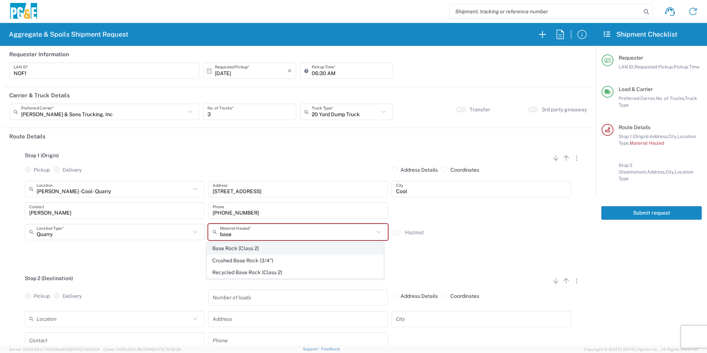
click at [251, 245] on span "Base Rock (Class 2)" at bounding box center [295, 247] width 176 height 11
type input "Base Rock (Class 2)"
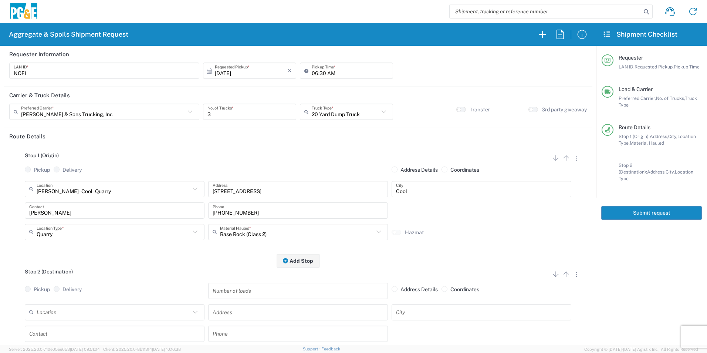
click at [99, 309] on input "text" at bounding box center [114, 311] width 154 height 13
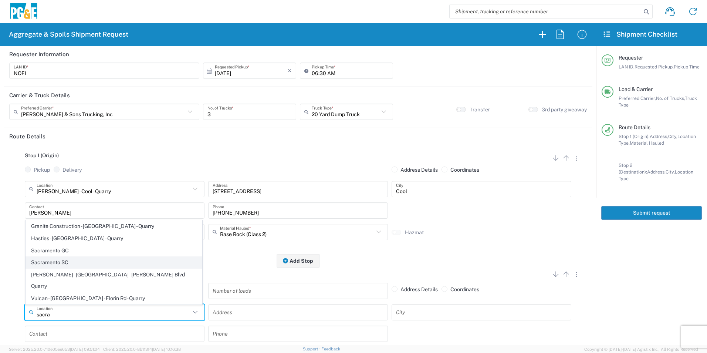
click at [80, 268] on span "Sacramento SC" at bounding box center [114, 261] width 176 height 11
type input "Sacramento SC"
type input "[STREET_ADDRESS][PERSON_NAME]"
type input "[GEOGRAPHIC_DATA]"
type input "Business No Loading Dock"
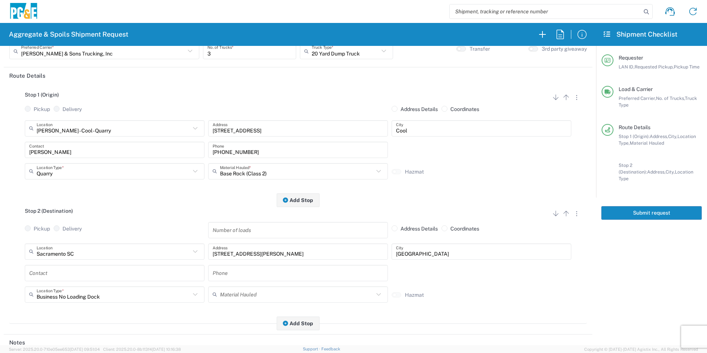
scroll to position [185, 0]
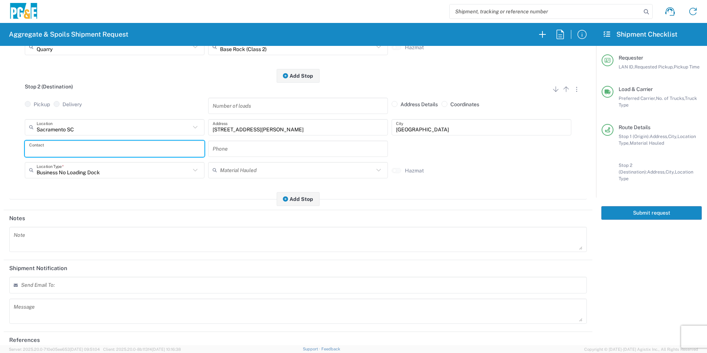
click at [81, 153] on input "text" at bounding box center [114, 148] width 171 height 13
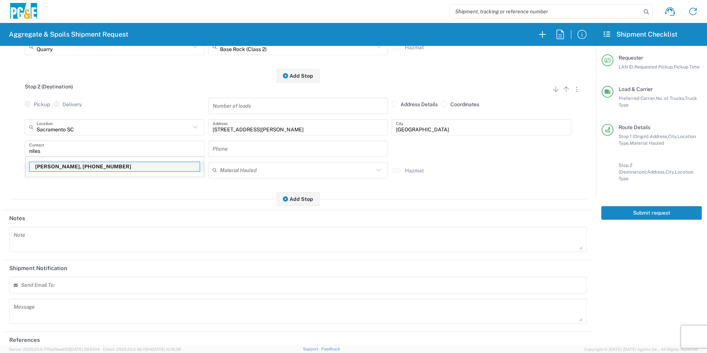
click at [69, 167] on p "[PERSON_NAME], [PHONE_NUMBER]" at bounding box center [115, 166] width 170 height 9
type input "[PERSON_NAME]"
type input "[PHONE_NUMBER]"
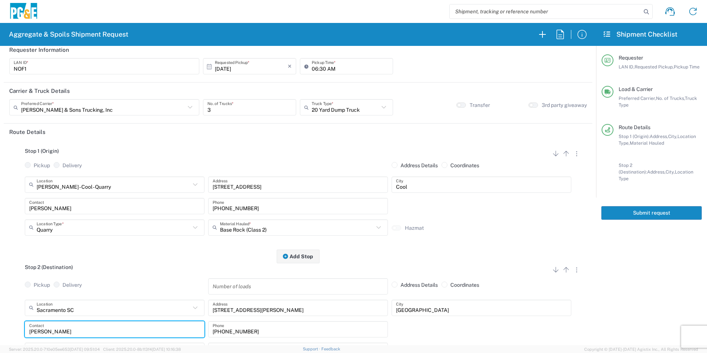
scroll to position [0, 0]
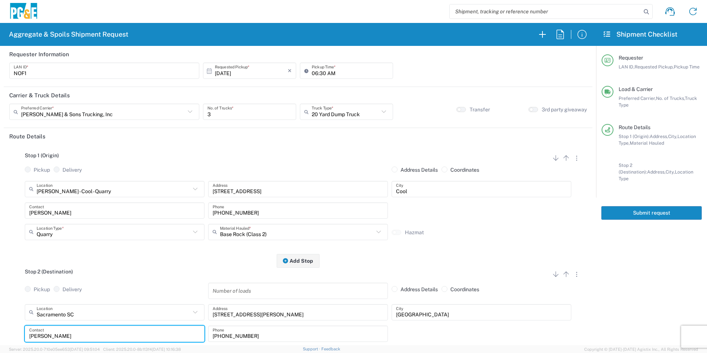
click at [640, 208] on button "Submit request" at bounding box center [651, 213] width 101 height 14
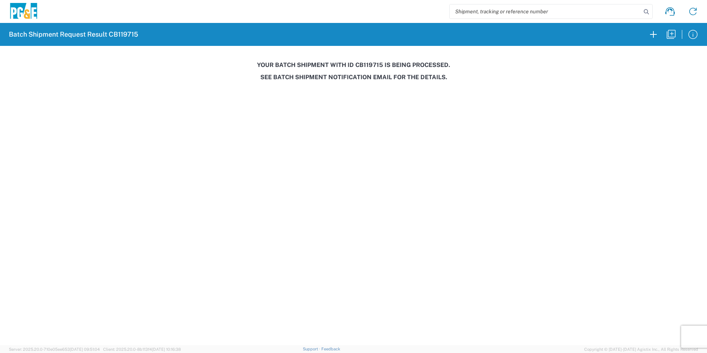
drag, startPoint x: 575, startPoint y: 291, endPoint x: 692, endPoint y: 317, distance: 120.3
click at [578, 291] on agx-forms-host "Batch Shipment Request Result CB119715 Your batch shipment with id CB119715 is …" at bounding box center [353, 176] width 707 height 353
click at [650, 36] on icon "button" at bounding box center [653, 34] width 12 height 12
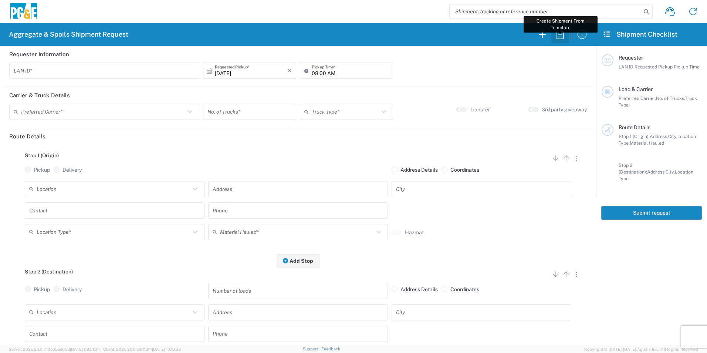
click at [565, 33] on icon "button" at bounding box center [560, 34] width 12 height 12
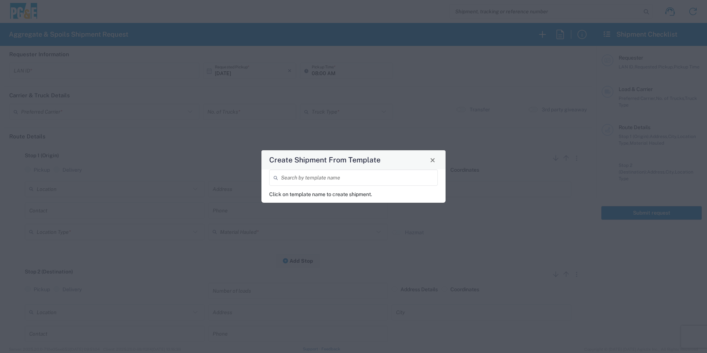
click at [376, 179] on input "search" at bounding box center [357, 177] width 152 height 13
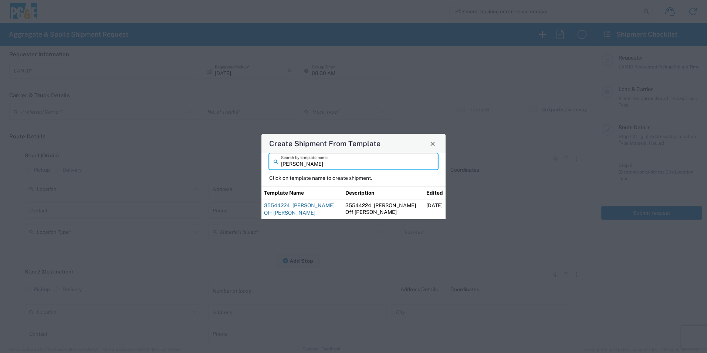
type input "[PERSON_NAME]"
click at [282, 207] on link "35544224 - [PERSON_NAME] Off [PERSON_NAME]" at bounding box center [299, 208] width 71 height 13
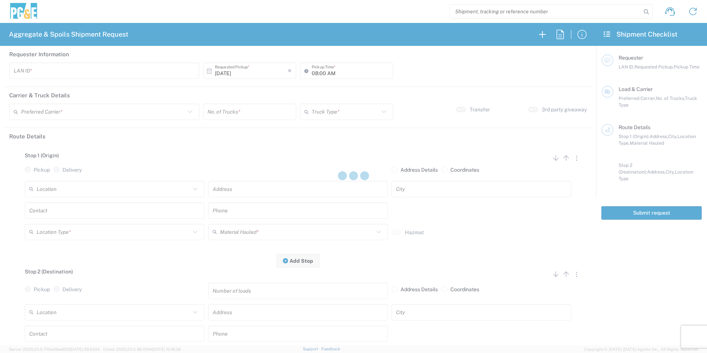
type input "J4TN"
type input "04:15 AM"
type input "[PERSON_NAME] & Sons Trucking, Inc"
type input "Super Dump"
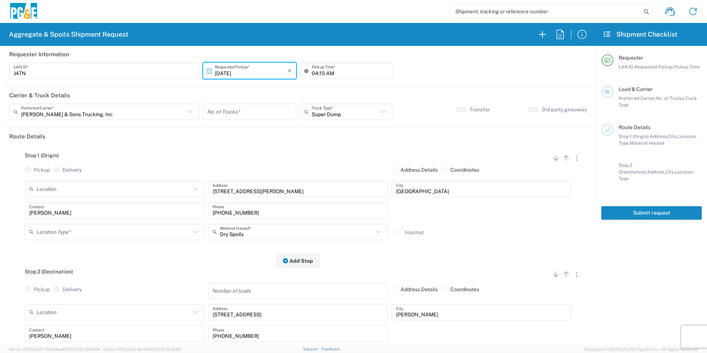
click at [218, 109] on input "number" at bounding box center [249, 111] width 84 height 13
type input "2"
click at [93, 234] on input "text" at bounding box center [114, 231] width 154 height 13
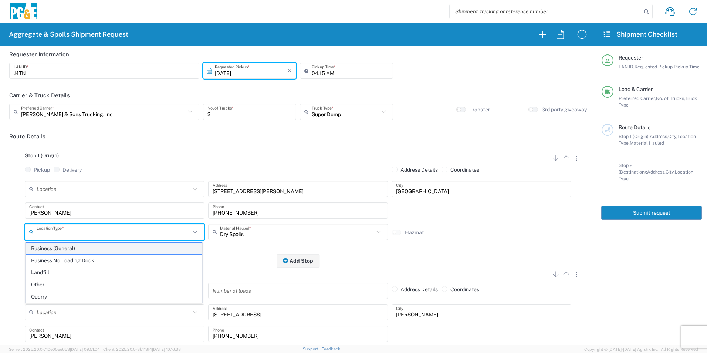
click at [82, 249] on span "Business (General)" at bounding box center [114, 247] width 176 height 11
type input "Business (General)"
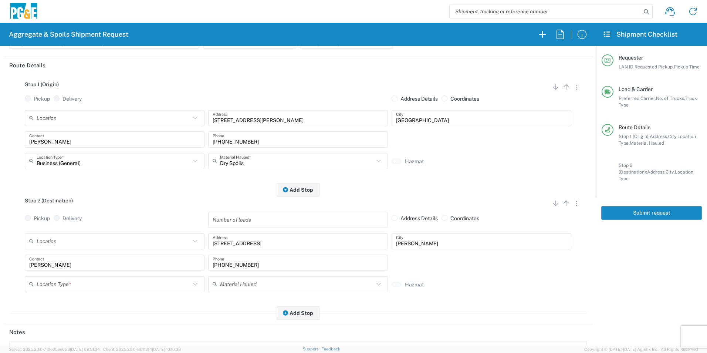
scroll to position [74, 0]
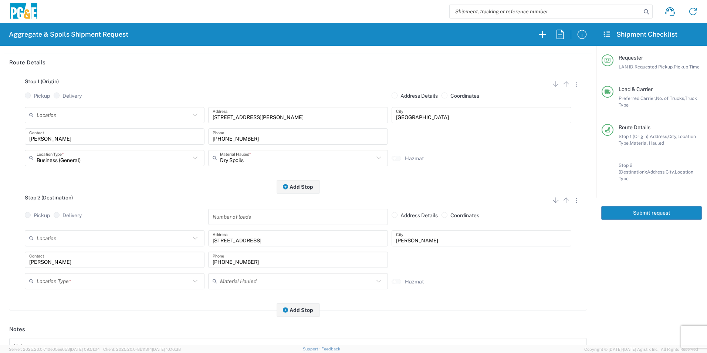
click at [77, 284] on input "text" at bounding box center [114, 280] width 154 height 13
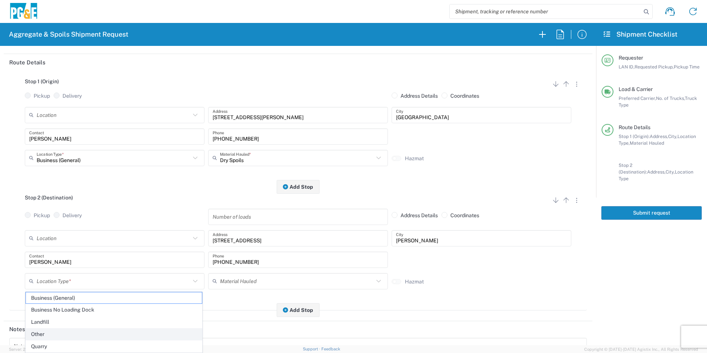
click at [47, 329] on span "Other" at bounding box center [114, 333] width 176 height 11
type input "Other"
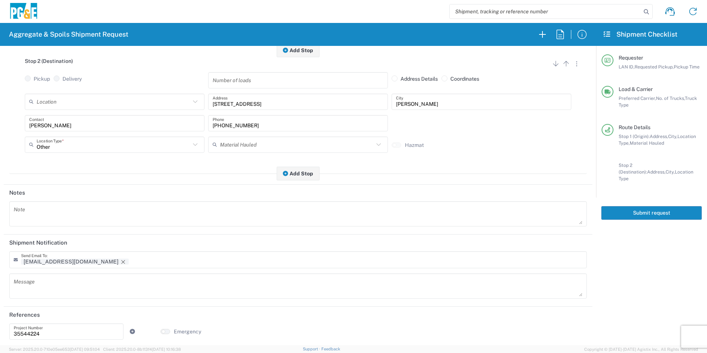
scroll to position [214, 0]
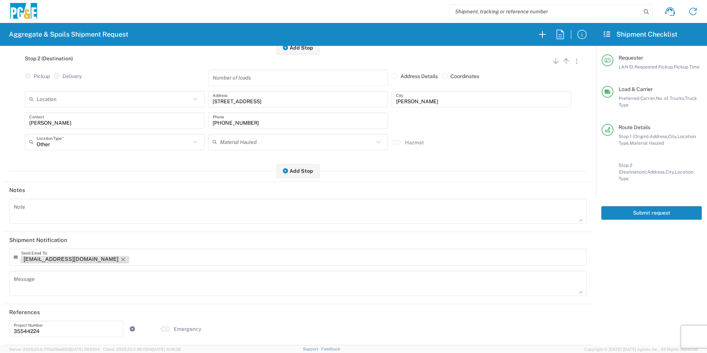
click at [121, 258] on icon "Remove tag" at bounding box center [123, 259] width 4 height 4
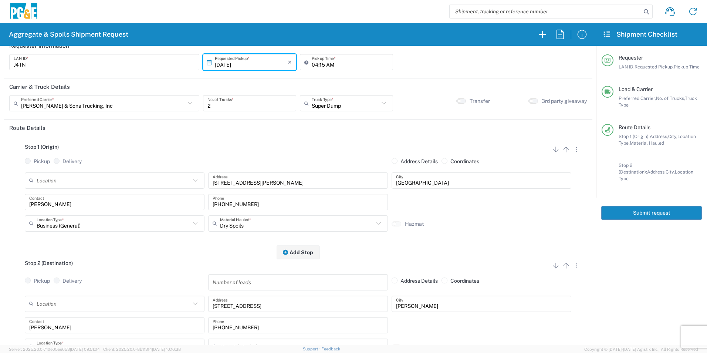
scroll to position [0, 0]
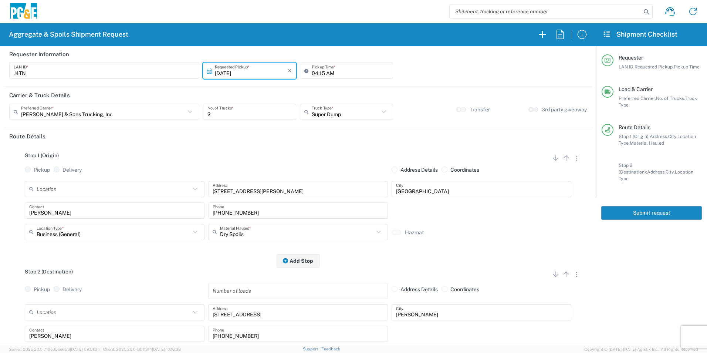
drag, startPoint x: 623, startPoint y: 209, endPoint x: 644, endPoint y: 226, distance: 26.5
click at [624, 209] on button "Submit request" at bounding box center [651, 213] width 101 height 14
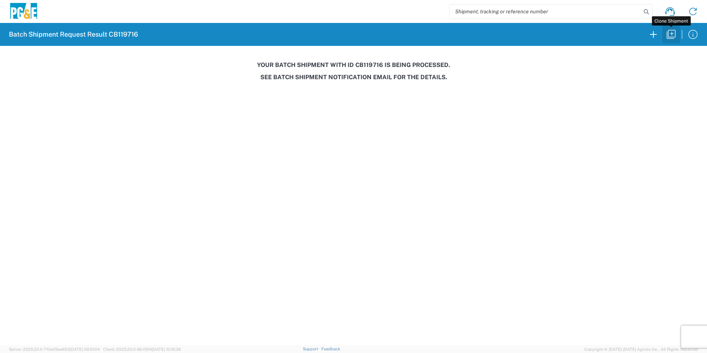
click at [670, 31] on icon "button" at bounding box center [671, 34] width 12 height 12
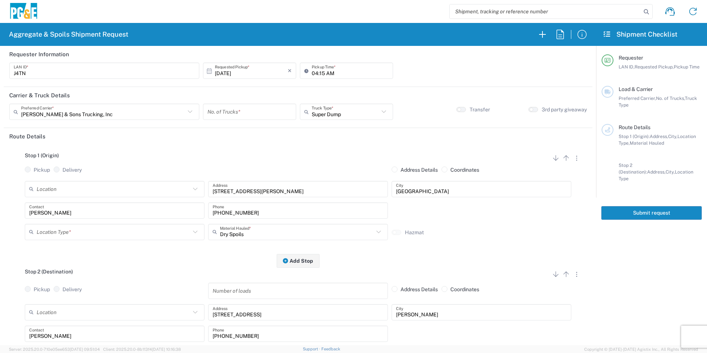
click at [219, 71] on input "[DATE]" at bounding box center [251, 70] width 73 height 13
click at [256, 106] on span "2" at bounding box center [259, 107] width 11 height 10
type input "[DATE]"
click at [229, 110] on input "number" at bounding box center [249, 111] width 84 height 13
type input "2"
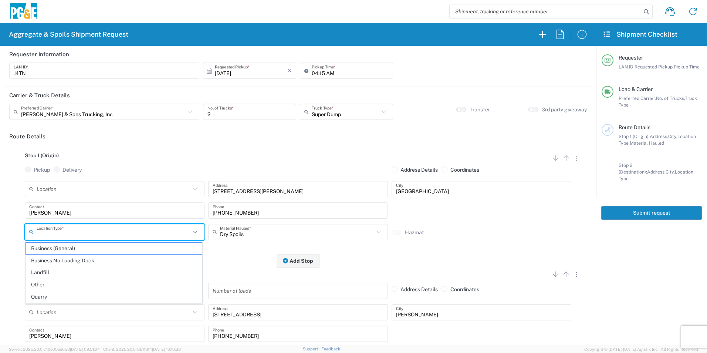
click at [90, 234] on input "text" at bounding box center [114, 231] width 154 height 13
click at [74, 249] on span "Business (General)" at bounding box center [114, 247] width 176 height 11
type input "Business (General)"
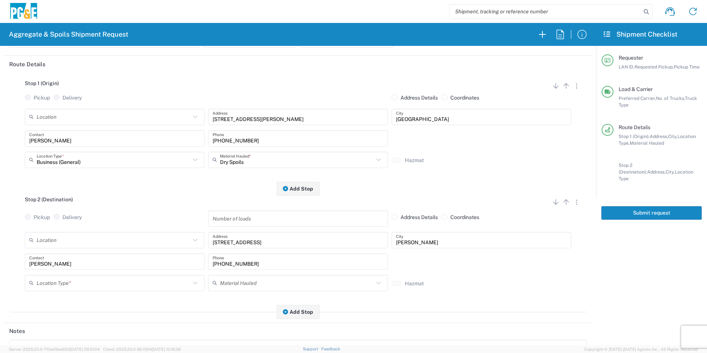
scroll to position [74, 0]
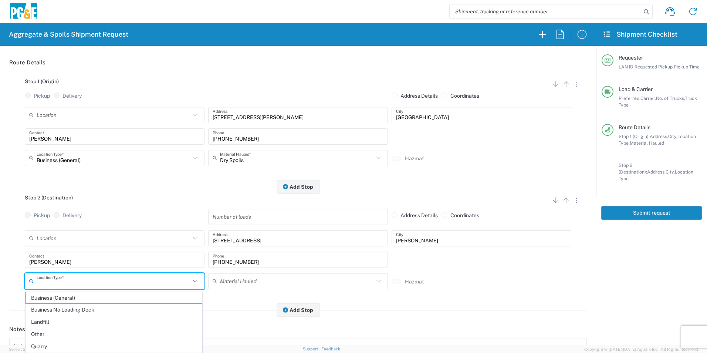
click at [78, 280] on input "text" at bounding box center [114, 280] width 154 height 13
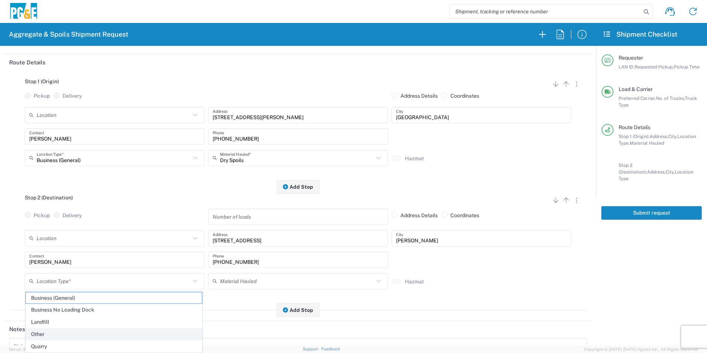
click at [37, 334] on span "Other" at bounding box center [114, 333] width 176 height 11
type input "Other"
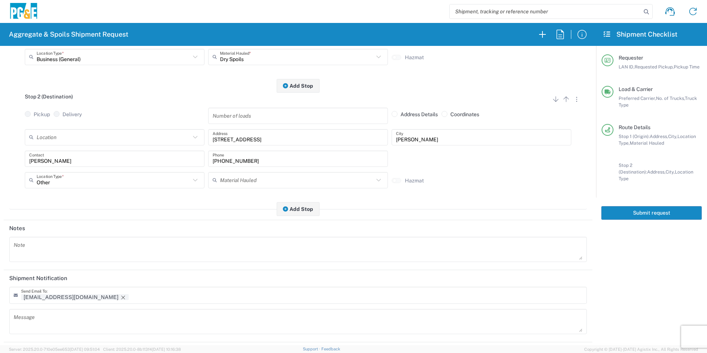
scroll to position [185, 0]
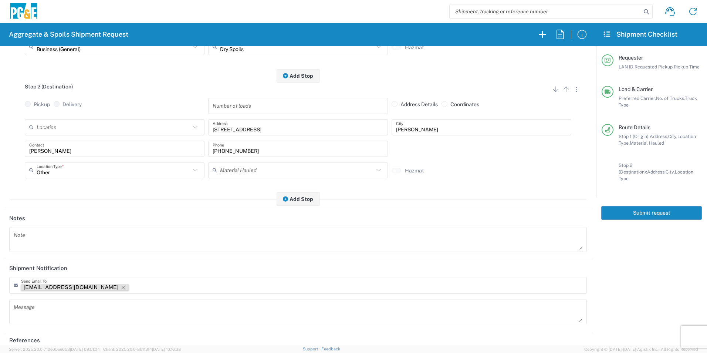
click at [120, 289] on icon "Remove tag" at bounding box center [123, 287] width 6 height 6
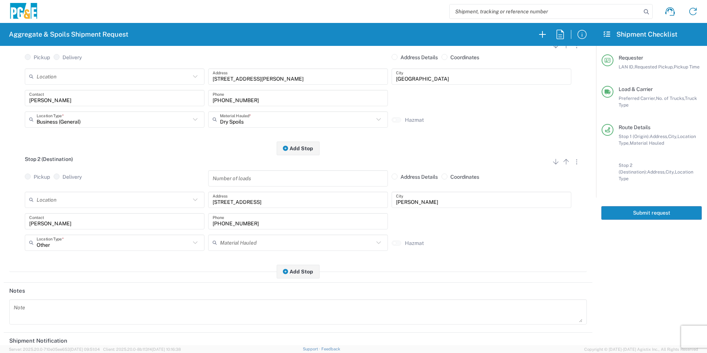
scroll to position [0, 0]
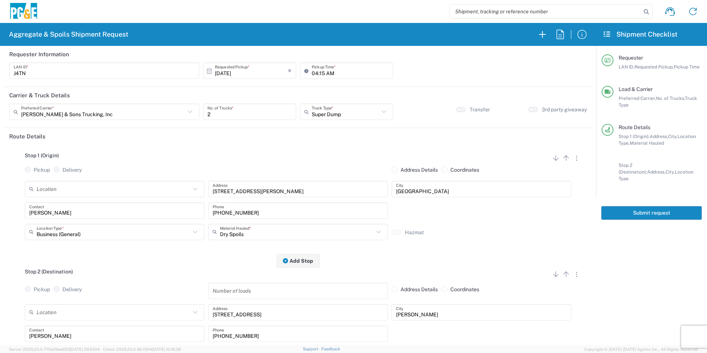
click at [644, 206] on button "Submit request" at bounding box center [651, 213] width 101 height 14
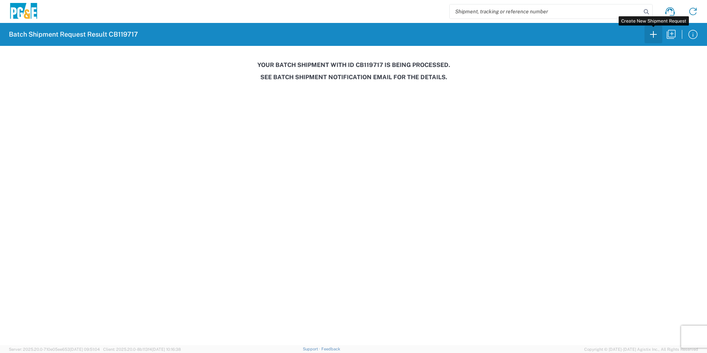
click at [651, 31] on icon "button" at bounding box center [653, 34] width 12 height 12
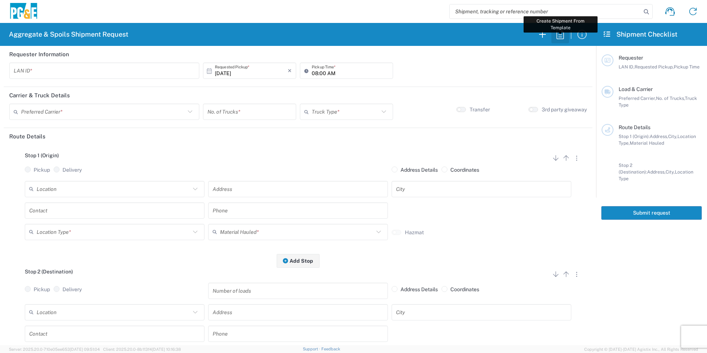
click at [558, 35] on icon "button" at bounding box center [559, 34] width 7 height 9
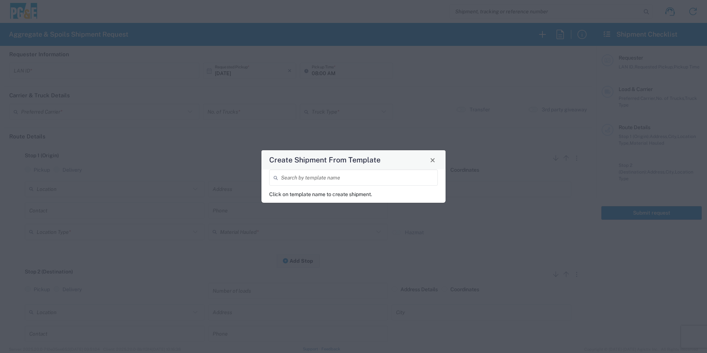
click at [320, 175] on input "search" at bounding box center [357, 177] width 152 height 13
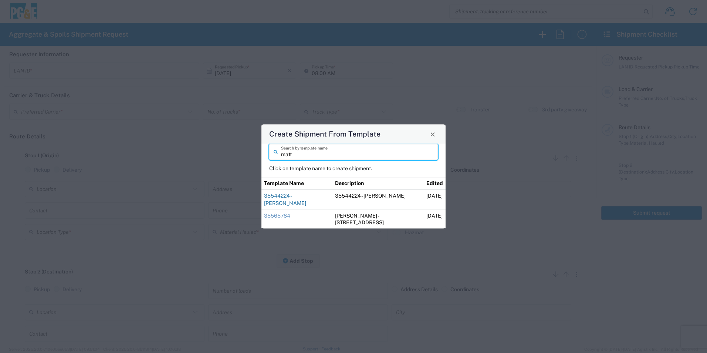
type input "matt"
click at [306, 200] on link "35544224 - [PERSON_NAME]" at bounding box center [285, 199] width 42 height 13
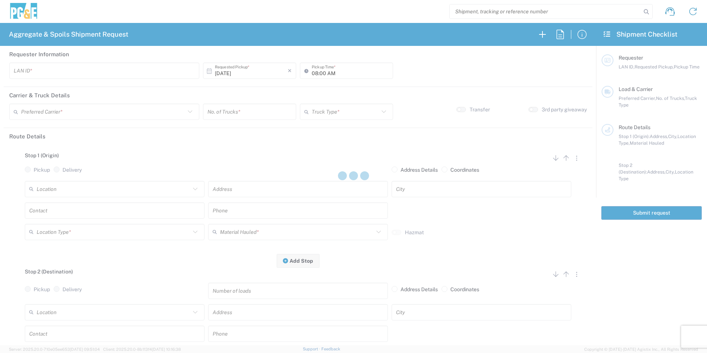
type input "M0BB"
type input "04:15 AM"
type input "[PERSON_NAME] & Sons Trucking, Inc"
type input "Super Dump"
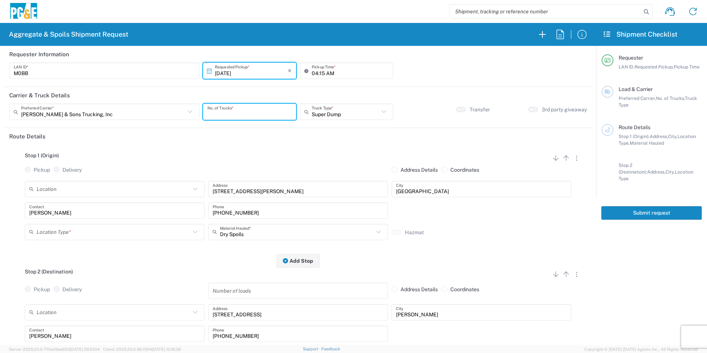
click at [278, 113] on input "number" at bounding box center [249, 111] width 84 height 13
type input "2"
click at [154, 232] on input "text" at bounding box center [114, 231] width 154 height 13
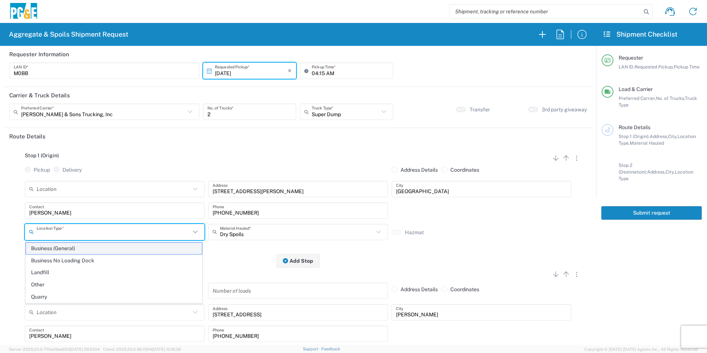
click at [81, 248] on span "Business (General)" at bounding box center [114, 247] width 176 height 11
type input "Business (General)"
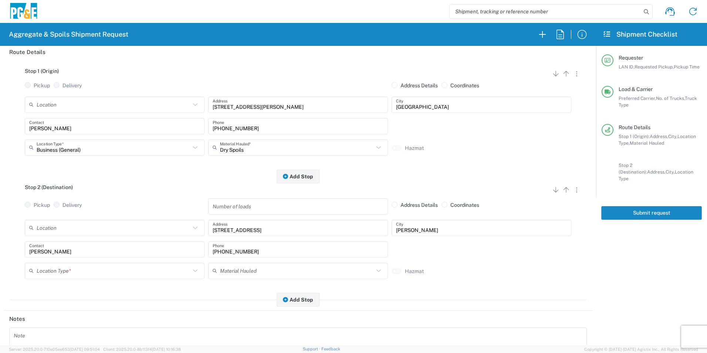
scroll to position [111, 0]
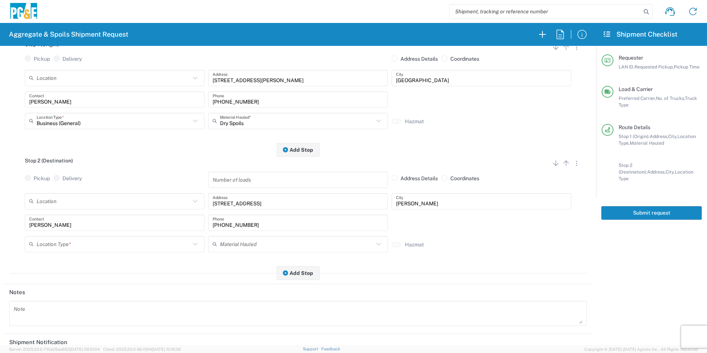
click at [77, 239] on input "text" at bounding box center [114, 243] width 154 height 13
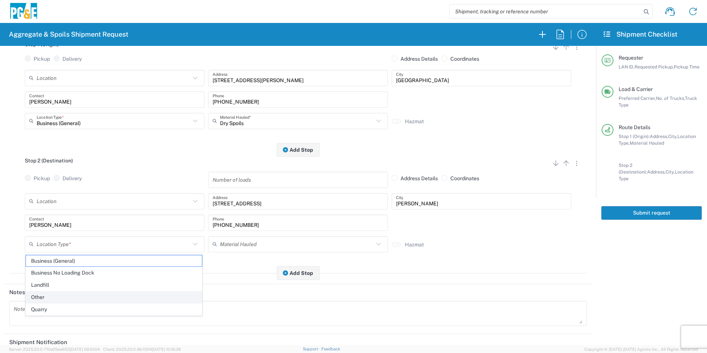
click at [48, 292] on span "Other" at bounding box center [114, 296] width 176 height 11
type input "Other"
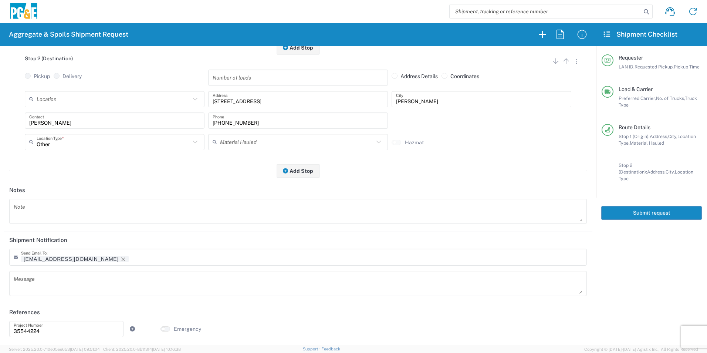
scroll to position [214, 0]
click at [120, 258] on icon "Remove tag" at bounding box center [123, 259] width 6 height 6
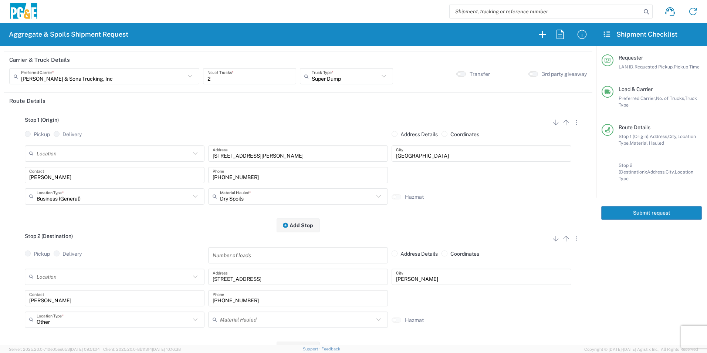
scroll to position [0, 0]
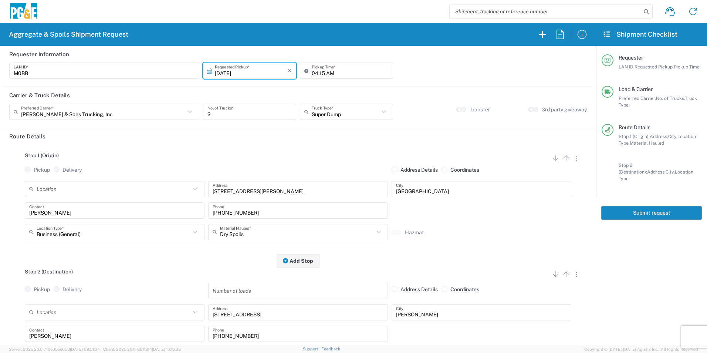
click at [645, 207] on button "Submit request" at bounding box center [651, 213] width 101 height 14
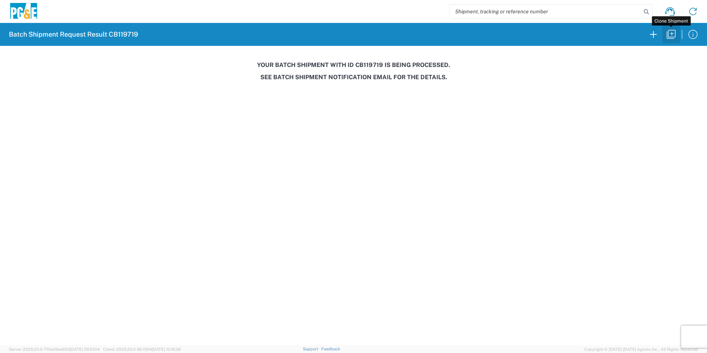
click at [665, 37] on icon "button" at bounding box center [671, 34] width 12 height 12
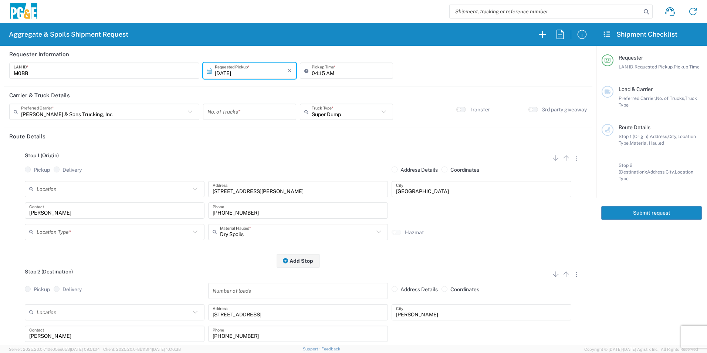
click at [221, 68] on input "[DATE]" at bounding box center [251, 70] width 73 height 13
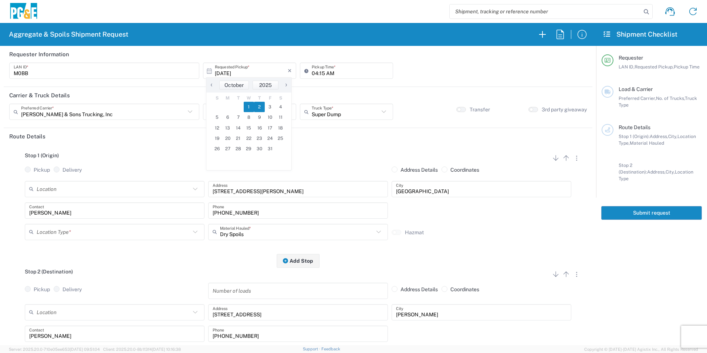
click at [263, 107] on span "2" at bounding box center [259, 107] width 11 height 10
type input "[DATE]"
click at [262, 110] on input "number" at bounding box center [249, 111] width 84 height 13
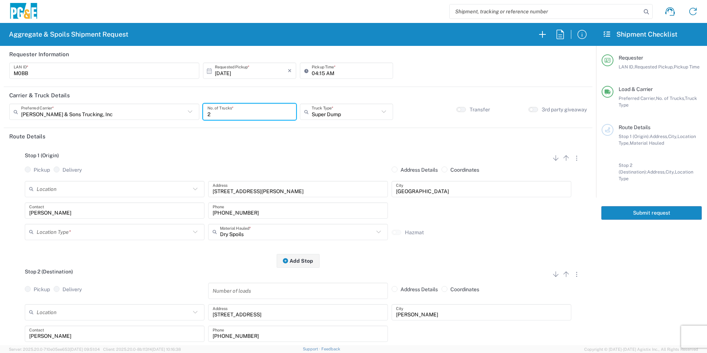
type input "2"
click at [67, 230] on input "text" at bounding box center [114, 231] width 154 height 13
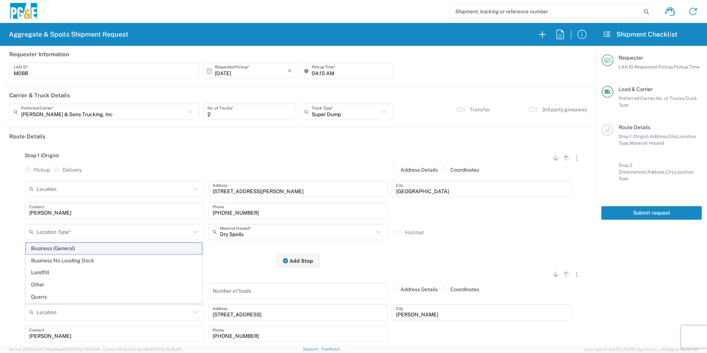
click at [63, 248] on span "Business (General)" at bounding box center [114, 247] width 176 height 11
type input "Business (General)"
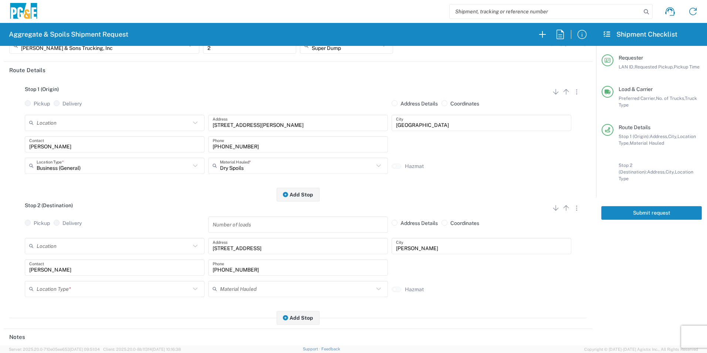
scroll to position [74, 0]
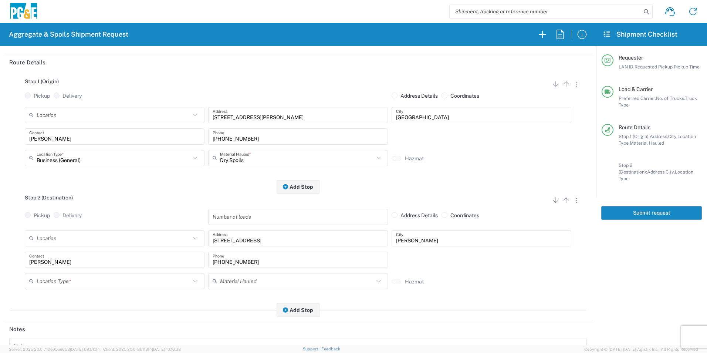
click at [70, 278] on input "text" at bounding box center [114, 280] width 154 height 13
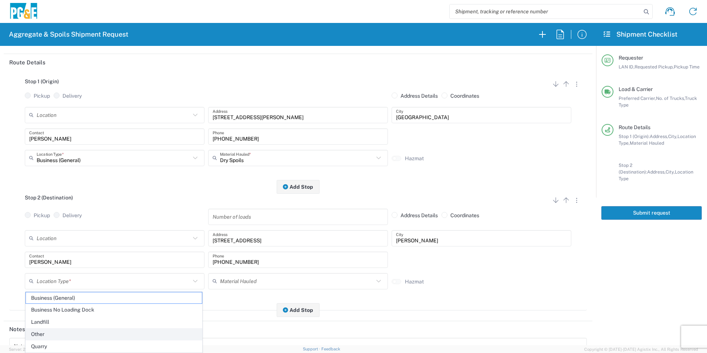
click at [47, 332] on span "Other" at bounding box center [114, 333] width 176 height 11
type input "Other"
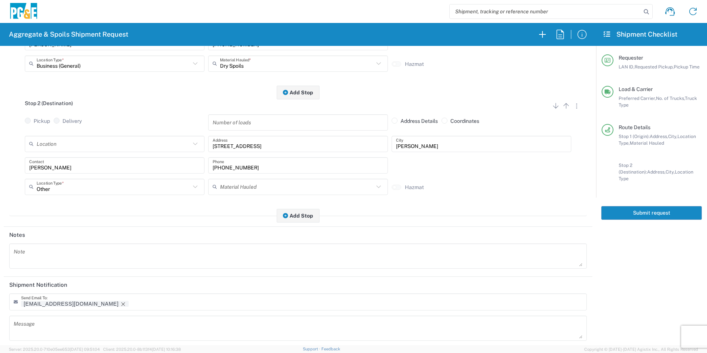
scroll to position [185, 0]
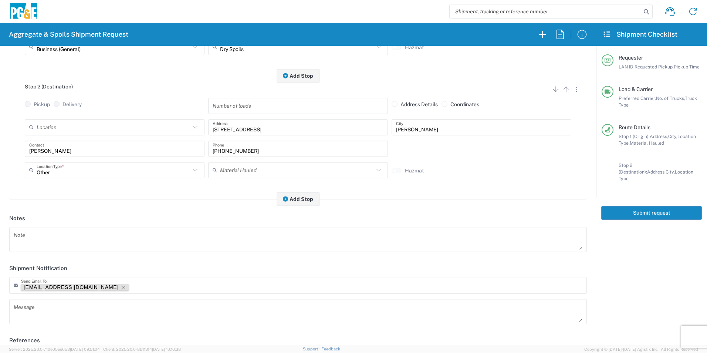
click at [73, 287] on tag-ripple at bounding box center [75, 287] width 108 height 6
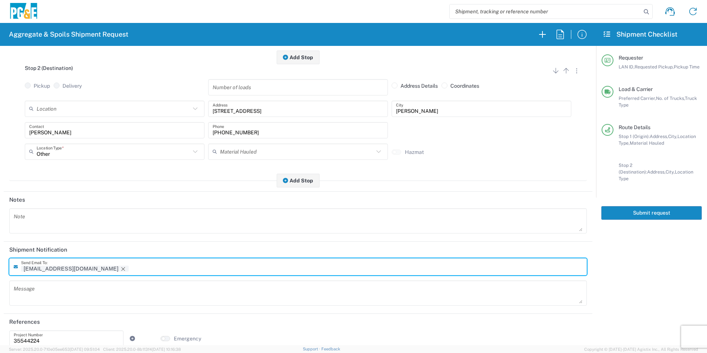
scroll to position [214, 0]
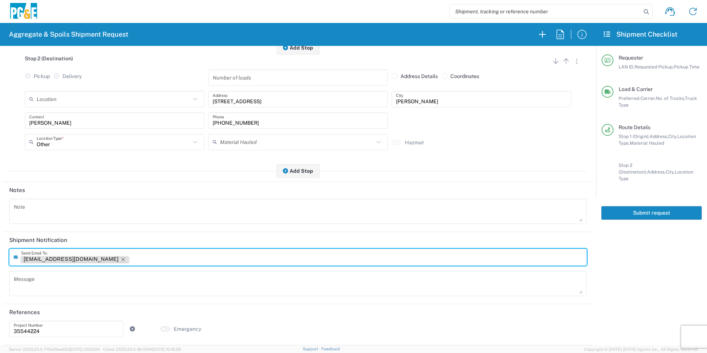
click at [120, 258] on icon "Remove tag" at bounding box center [123, 259] width 6 height 6
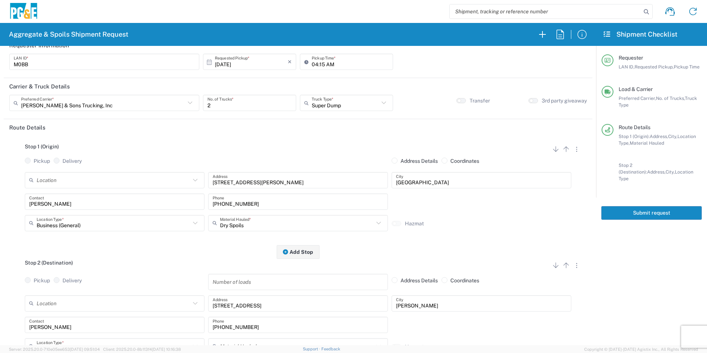
scroll to position [0, 0]
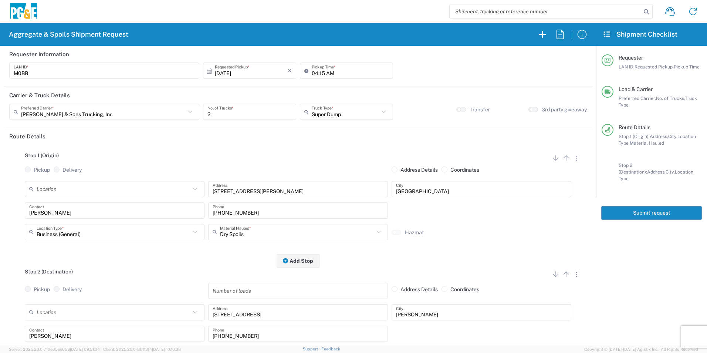
click at [644, 208] on button "Submit request" at bounding box center [651, 213] width 101 height 14
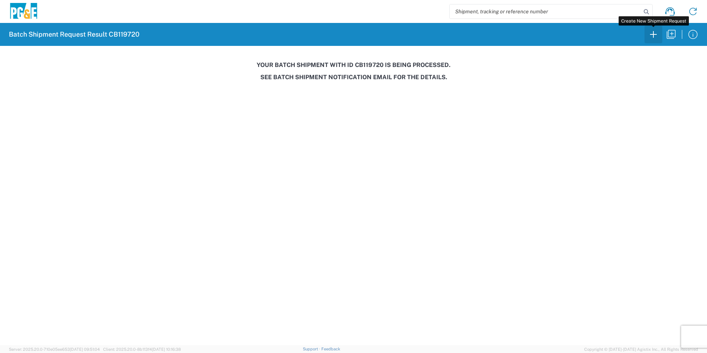
click at [654, 34] on icon "button" at bounding box center [653, 34] width 12 height 12
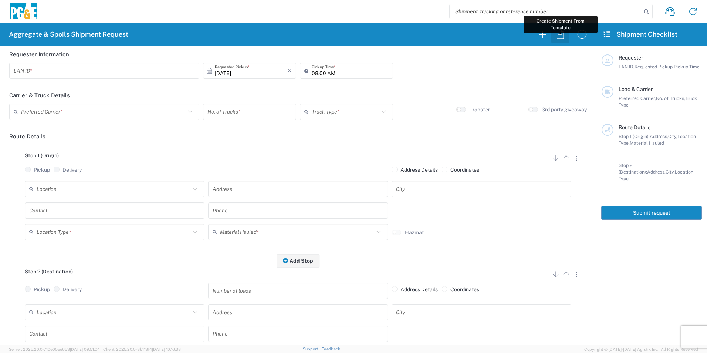
click at [559, 35] on icon "button" at bounding box center [560, 34] width 12 height 12
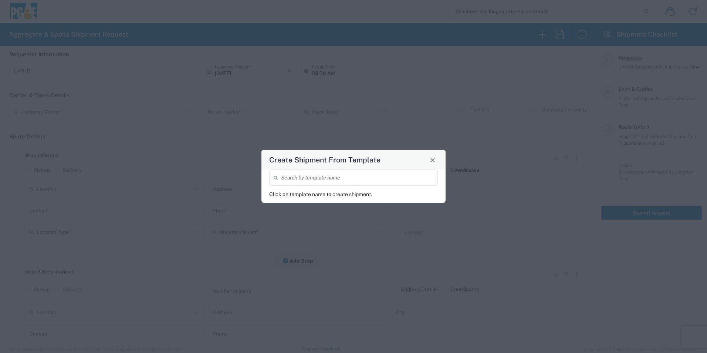
click at [356, 177] on input "search" at bounding box center [357, 177] width 152 height 13
click at [341, 177] on input "search" at bounding box center [357, 177] width 152 height 13
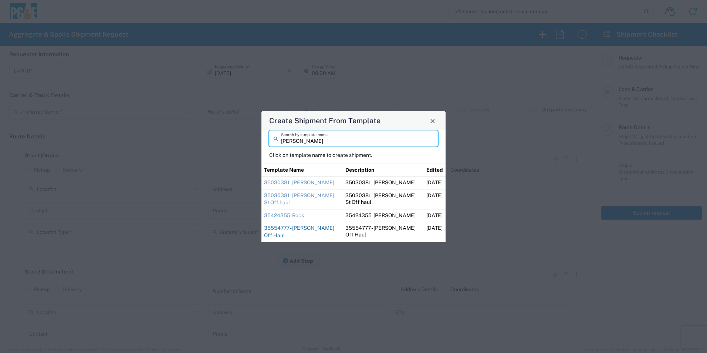
type input "[PERSON_NAME]"
click at [289, 227] on link "35554777 - [PERSON_NAME] Off Haul" at bounding box center [299, 231] width 70 height 13
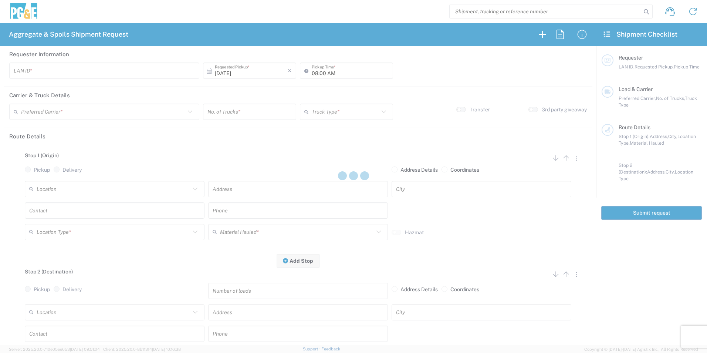
type input "D1AS"
type input "07:00 AM"
type input "[PERSON_NAME] & Sons Trucking, Inc"
type input "Super Dump"
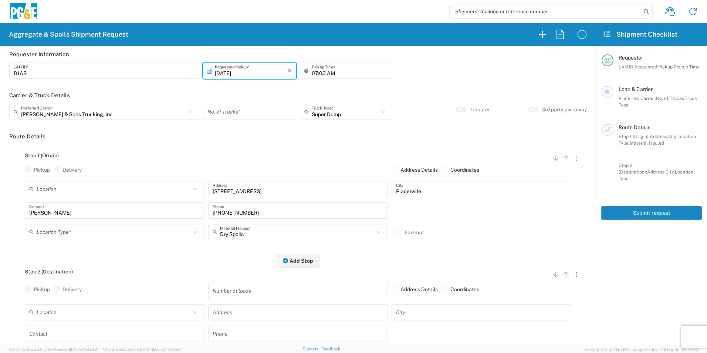
click at [241, 111] on input "number" at bounding box center [249, 111] width 84 height 13
type input "2"
click at [98, 231] on input "text" at bounding box center [114, 231] width 154 height 13
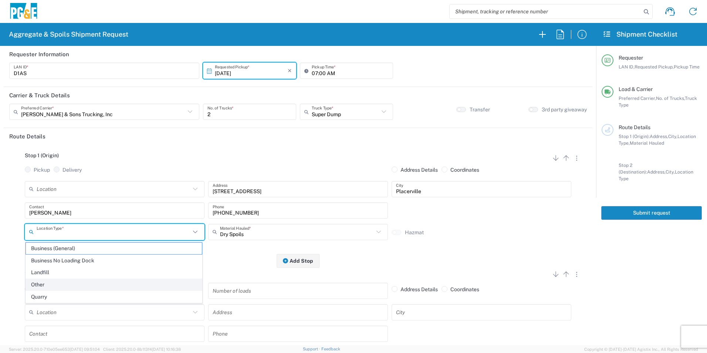
click at [47, 287] on span "Other" at bounding box center [114, 284] width 176 height 11
type input "Other"
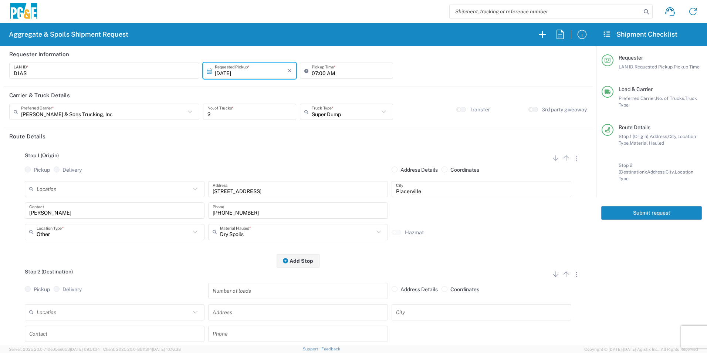
drag, startPoint x: 571, startPoint y: 273, endPoint x: 567, endPoint y: 279, distance: 6.9
click at [571, 273] on button "button" at bounding box center [576, 273] width 10 height 10
click at [535, 318] on link "Remove Stop" at bounding box center [540, 319] width 39 height 6
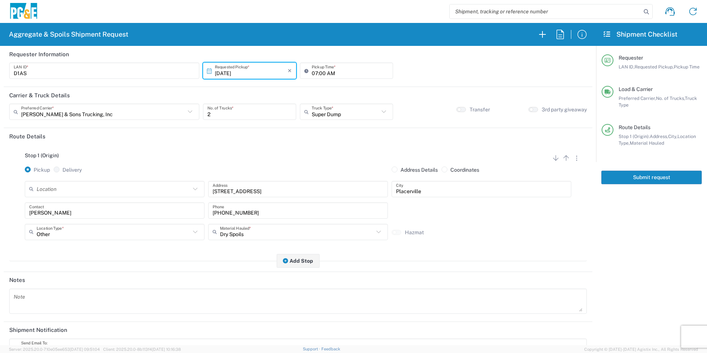
scroll to position [90, 0]
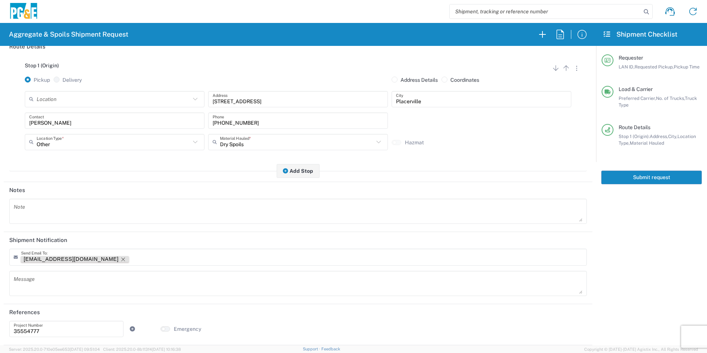
click at [120, 257] on icon "Remove tag" at bounding box center [123, 259] width 6 height 6
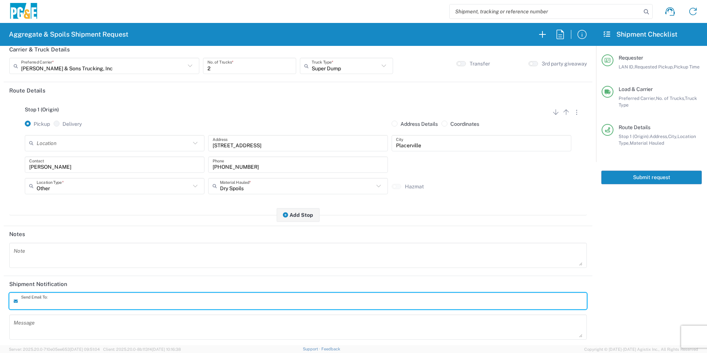
scroll to position [0, 0]
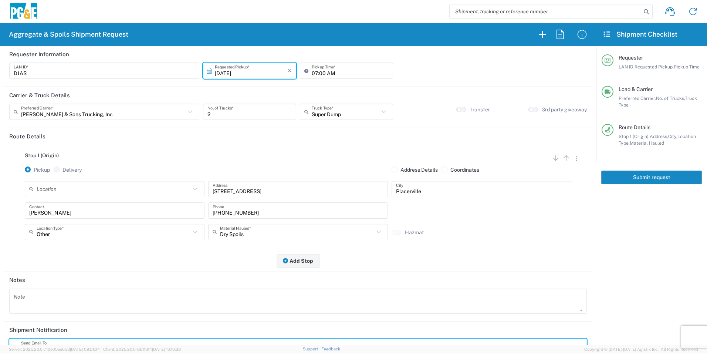
click at [626, 178] on button "Submit request" at bounding box center [651, 177] width 101 height 14
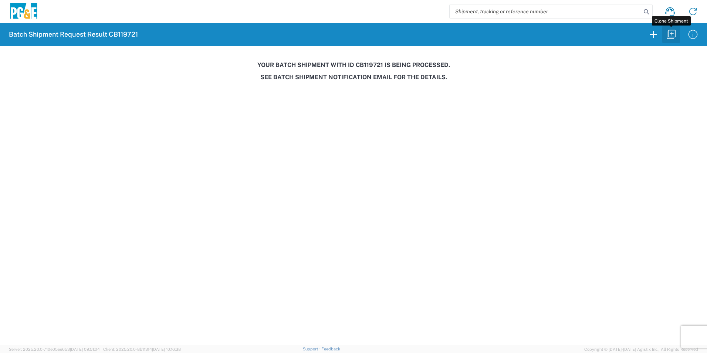
click at [668, 34] on icon "button" at bounding box center [670, 34] width 9 height 9
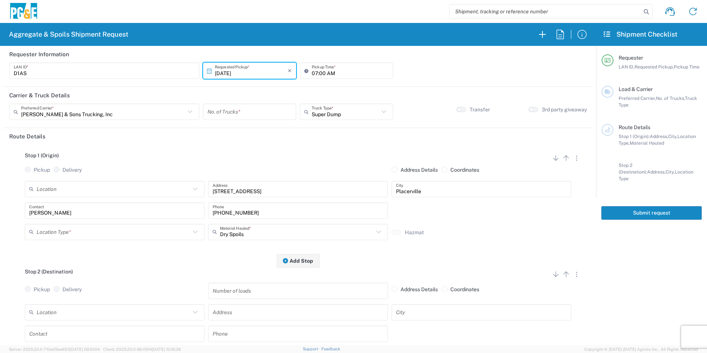
click at [241, 74] on input "[DATE]" at bounding box center [251, 70] width 73 height 13
click at [262, 108] on span "2" at bounding box center [259, 107] width 11 height 10
type input "[DATE]"
click at [252, 112] on input "number" at bounding box center [249, 111] width 84 height 13
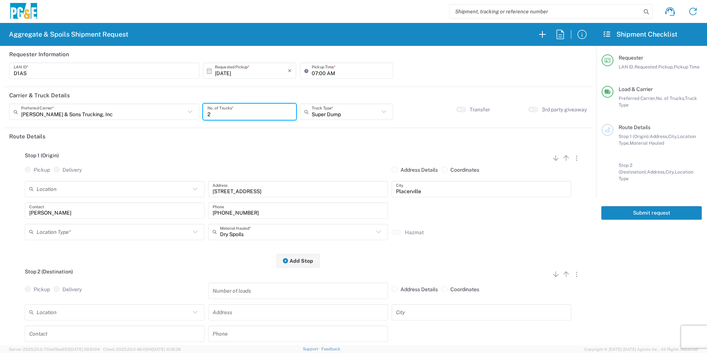
type input "2"
click at [77, 233] on input "text" at bounding box center [114, 231] width 154 height 13
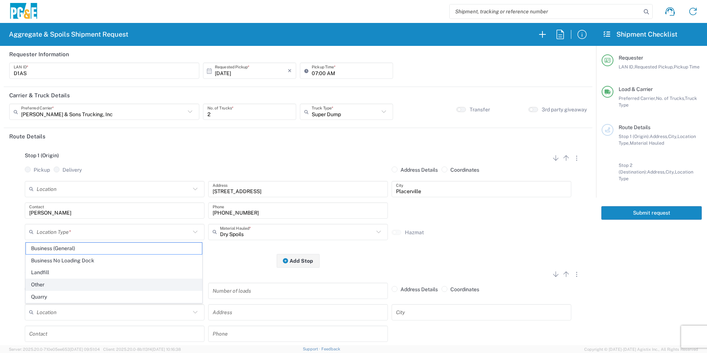
click at [46, 281] on span "Other" at bounding box center [114, 284] width 176 height 11
type input "Other"
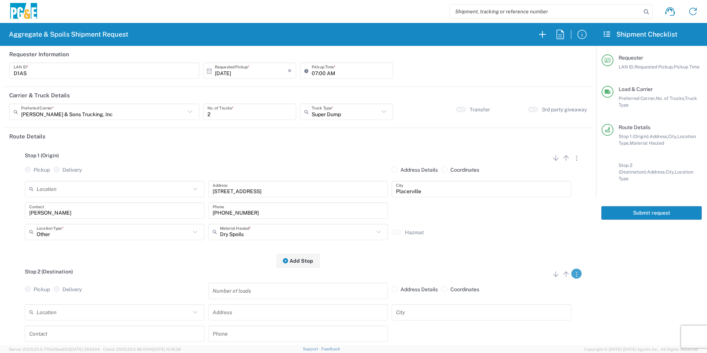
click at [571, 274] on button "button" at bounding box center [576, 273] width 10 height 10
click at [539, 319] on link "Remove Stop" at bounding box center [540, 319] width 39 height 6
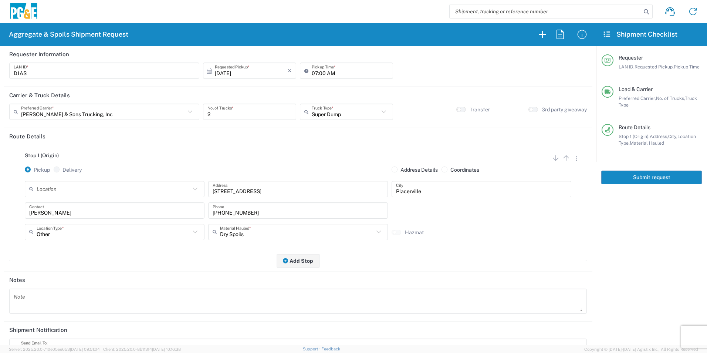
scroll to position [90, 0]
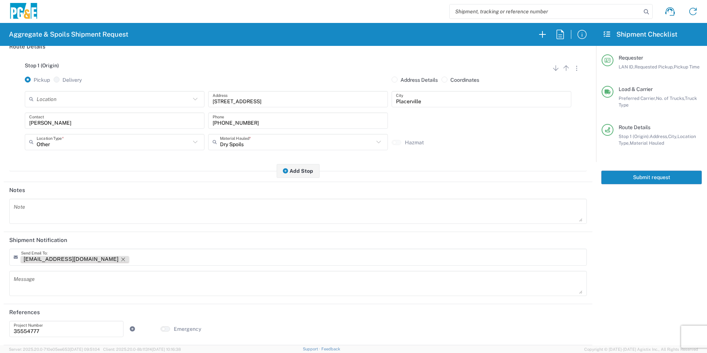
click at [121, 257] on icon "Remove tag" at bounding box center [123, 259] width 4 height 4
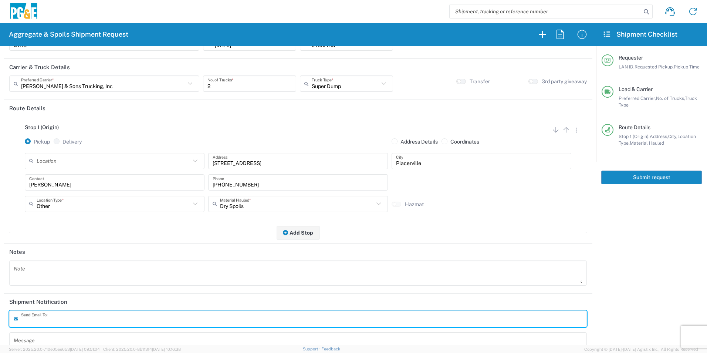
scroll to position [0, 0]
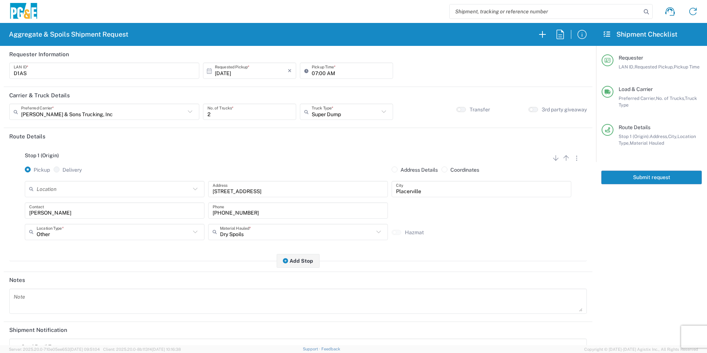
click at [634, 178] on button "Submit request" at bounding box center [651, 177] width 101 height 14
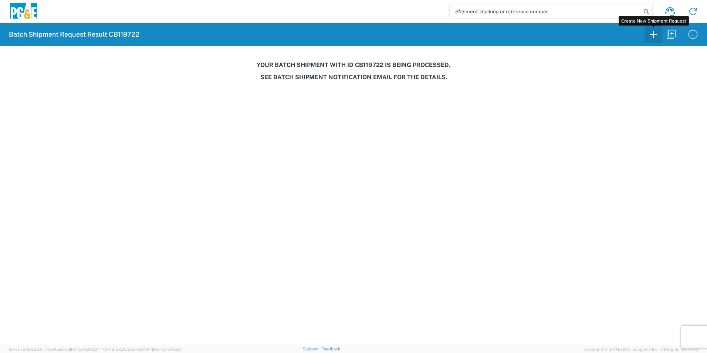
click at [651, 33] on icon "button" at bounding box center [653, 34] width 12 height 12
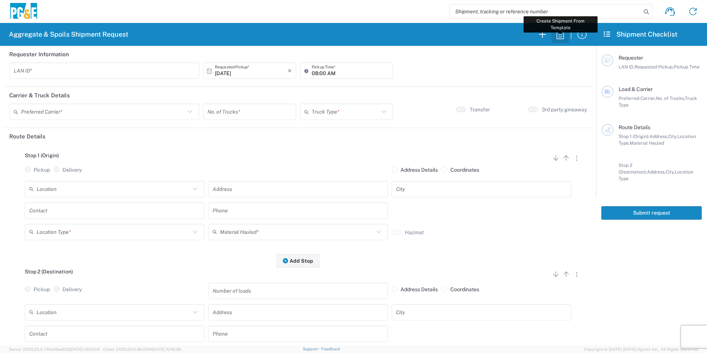
click at [561, 30] on icon "button" at bounding box center [559, 34] width 7 height 9
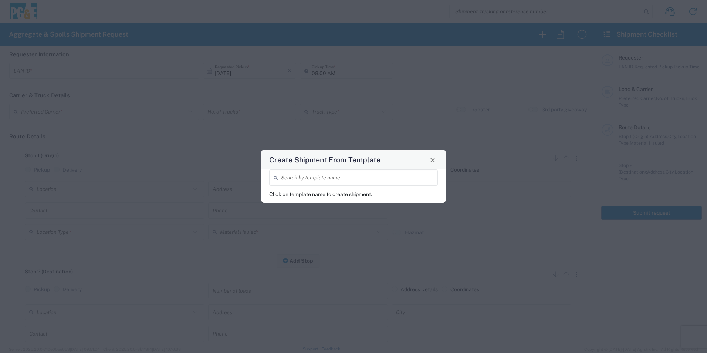
click at [340, 179] on input "search" at bounding box center [357, 177] width 152 height 13
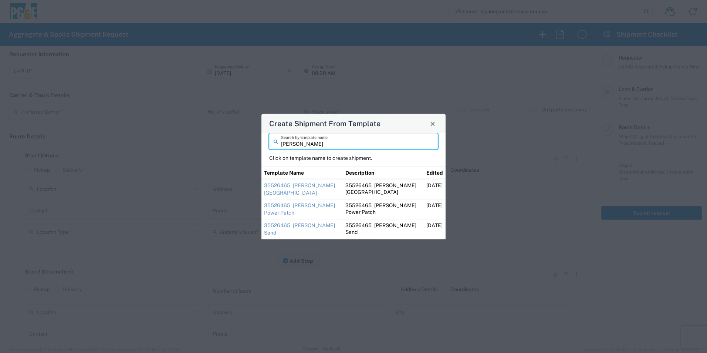
type input "[PERSON_NAME]"
click at [290, 188] on td "35526465 - [PERSON_NAME] [GEOGRAPHIC_DATA]" at bounding box center [301, 189] width 81 height 20
click at [290, 189] on td "35526465 - [PERSON_NAME] [GEOGRAPHIC_DATA]" at bounding box center [301, 189] width 81 height 20
click at [272, 184] on link "35526465 - [PERSON_NAME] [GEOGRAPHIC_DATA]" at bounding box center [299, 188] width 71 height 13
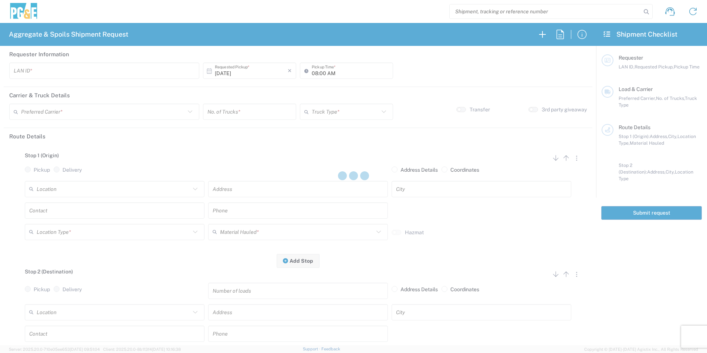
type input "STW8"
type input "06:30 AM"
type input "[PERSON_NAME] & Sons Trucking, Inc"
type input "Super Dump"
type textarea "Please deliver 3 Loads of [GEOGRAPHIC_DATA]"
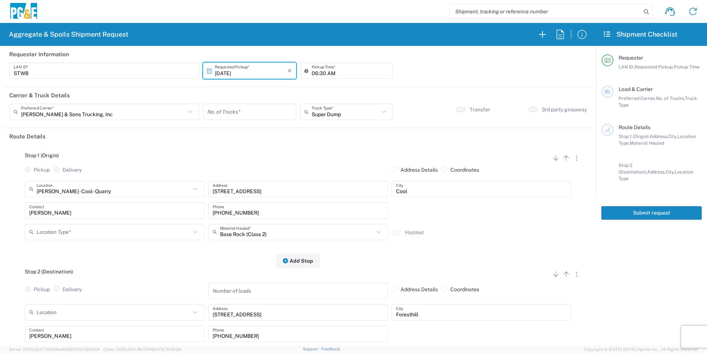
click at [217, 112] on input "number" at bounding box center [249, 111] width 84 height 13
type input "3"
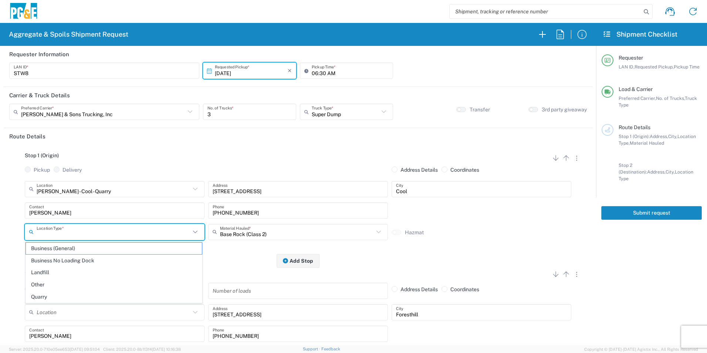
click at [64, 234] on input "text" at bounding box center [114, 231] width 154 height 13
click at [48, 292] on span "Quarry" at bounding box center [114, 296] width 176 height 11
type input "Quarry"
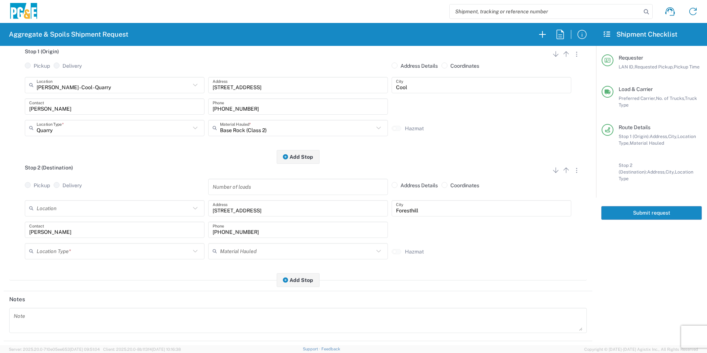
scroll to position [111, 0]
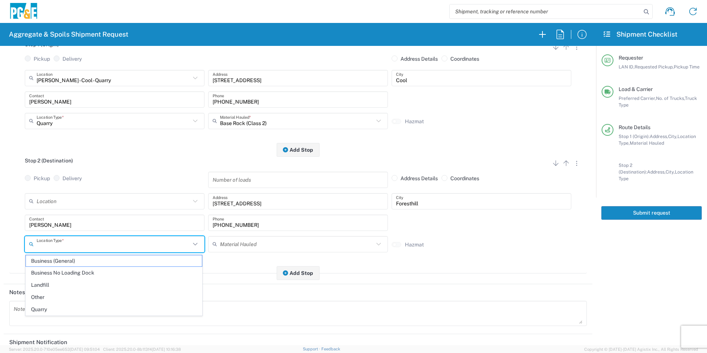
drag, startPoint x: 53, startPoint y: 244, endPoint x: 53, endPoint y: 252, distance: 8.1
click at [53, 244] on input "text" at bounding box center [114, 243] width 154 height 13
click at [50, 293] on span "Other" at bounding box center [114, 296] width 176 height 11
type input "Other"
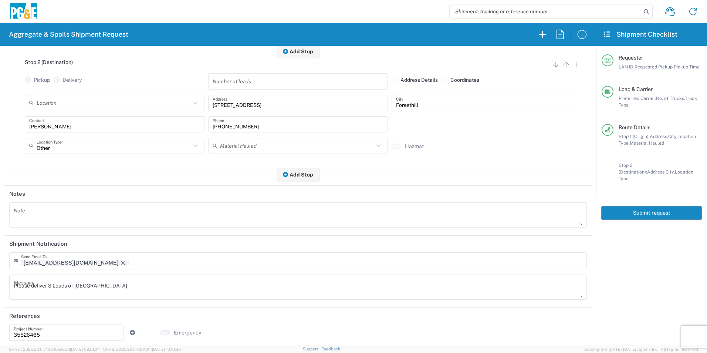
scroll to position [214, 0]
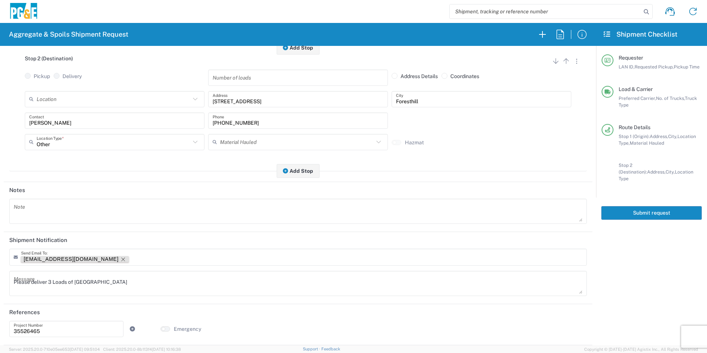
click at [120, 257] on icon "Remove tag" at bounding box center [123, 259] width 6 height 6
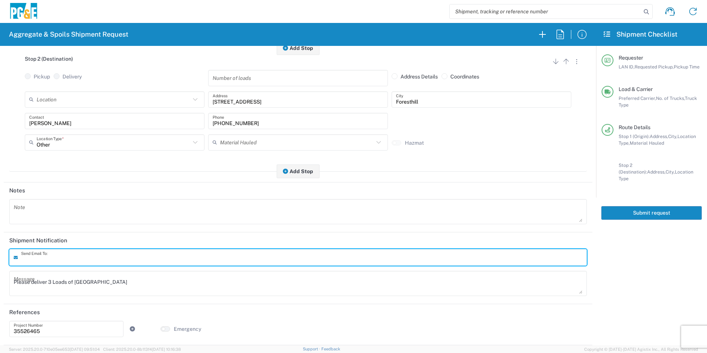
scroll to position [213, 0]
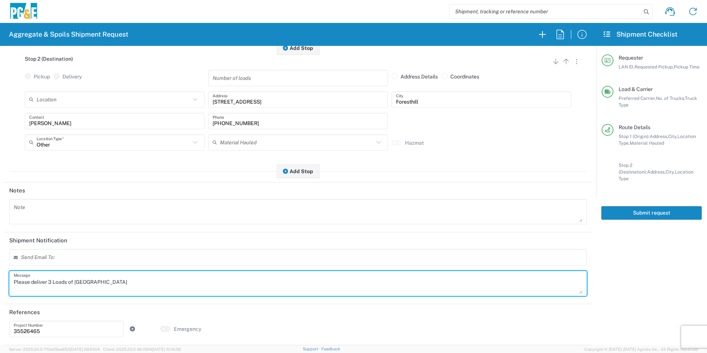
drag, startPoint x: 128, startPoint y: 276, endPoint x: -1, endPoint y: 269, distance: 129.5
click at [0, 269] on html "Aggregate & Spoils Shipment Request Requester Information STW8 LAN ID * [DATE] …" at bounding box center [353, 176] width 707 height 353
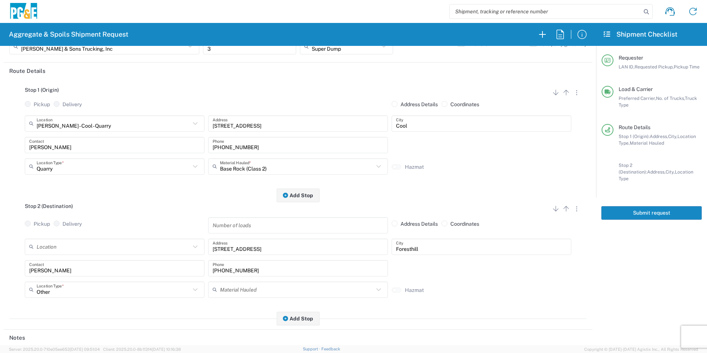
scroll to position [0, 0]
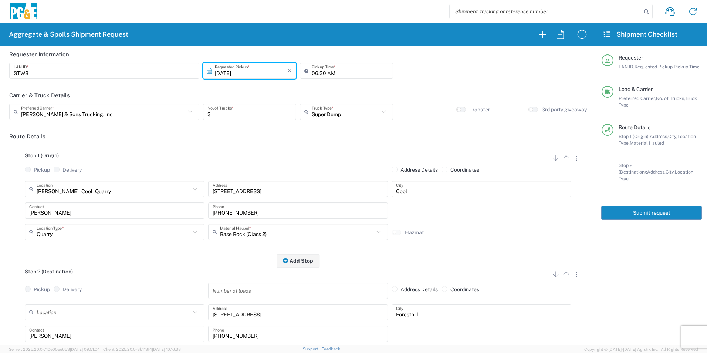
click at [655, 208] on button "Submit request" at bounding box center [651, 213] width 101 height 14
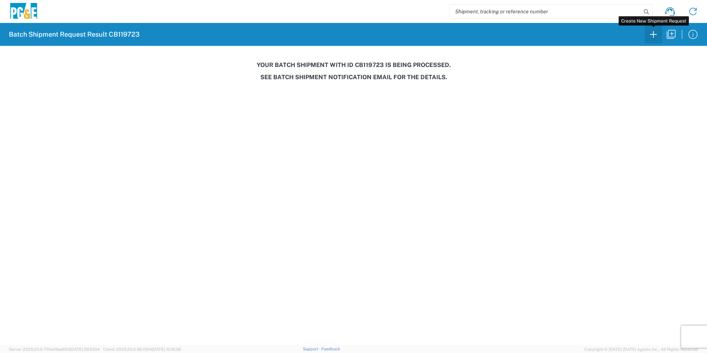
click at [652, 33] on icon "button" at bounding box center [653, 34] width 12 height 12
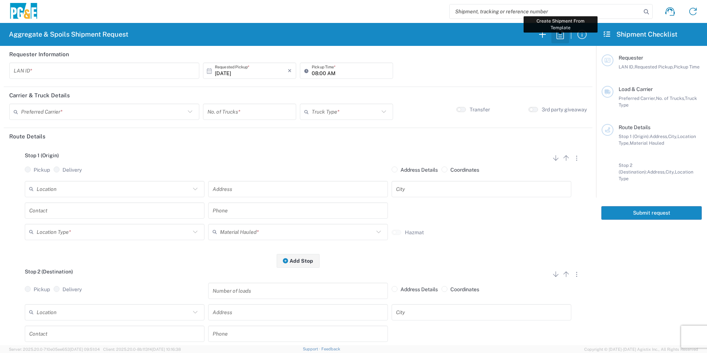
click at [555, 35] on icon "button" at bounding box center [560, 34] width 12 height 12
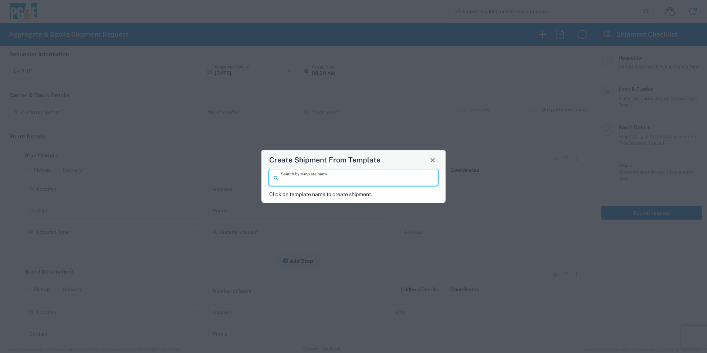
click at [348, 180] on input "search" at bounding box center [357, 177] width 152 height 13
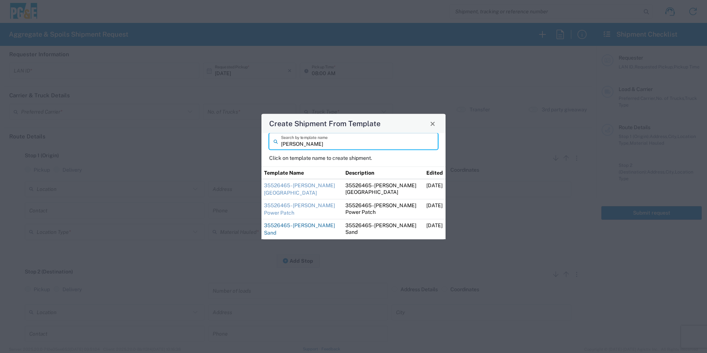
type input "[PERSON_NAME]"
click at [276, 225] on link "35526465 - [PERSON_NAME] Sand" at bounding box center [299, 228] width 71 height 13
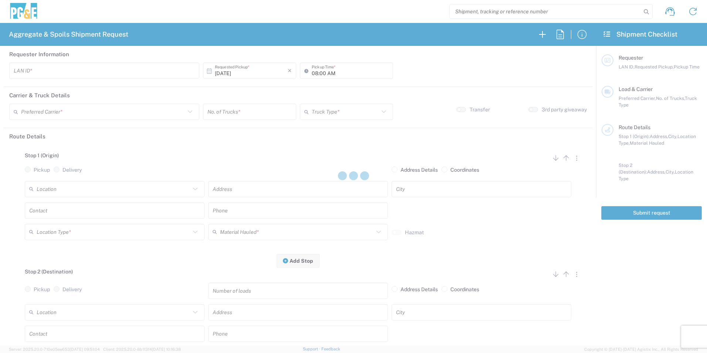
type input "STW8"
type input "06:00 AM"
type input "[PERSON_NAME] & Sons Trucking, Inc"
type input "Super Dump"
type textarea "Please deliver 1 Load of Sand. [PERSON_NAME] will direct from there."
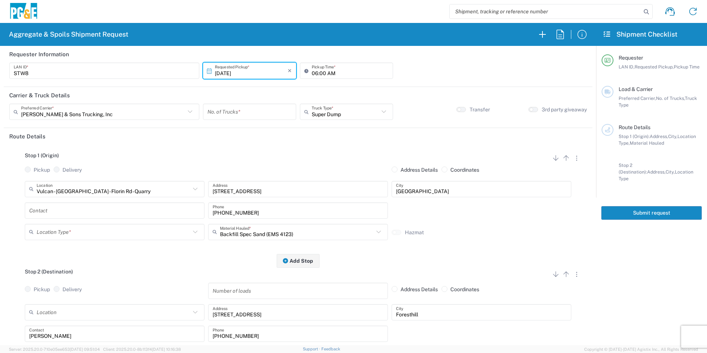
click at [268, 112] on input "number" at bounding box center [249, 111] width 84 height 13
type input "1"
click at [56, 210] on input "text" at bounding box center [114, 210] width 171 height 13
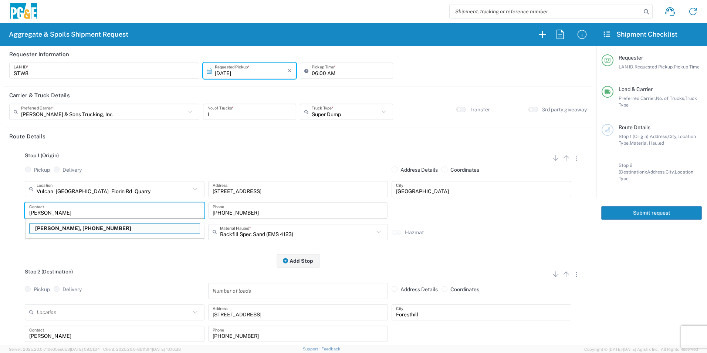
type input "[PERSON_NAME]"
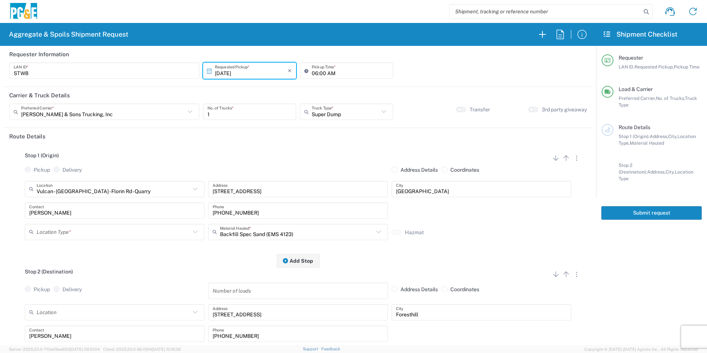
click at [148, 225] on div "Location Type *" at bounding box center [115, 232] width 180 height 16
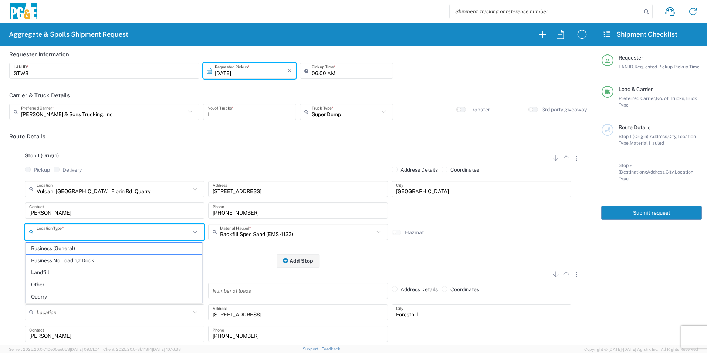
click at [51, 296] on span "Quarry" at bounding box center [114, 296] width 176 height 11
type input "Quarry"
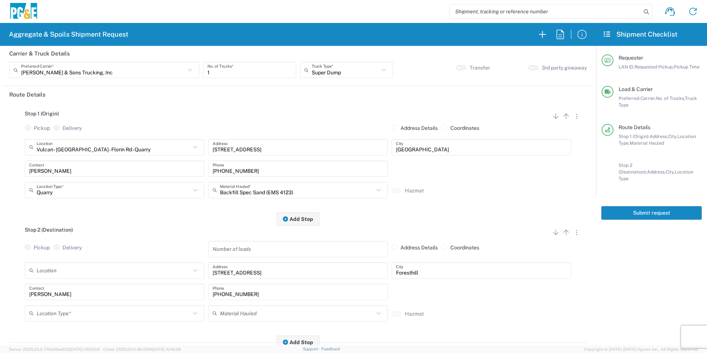
scroll to position [111, 0]
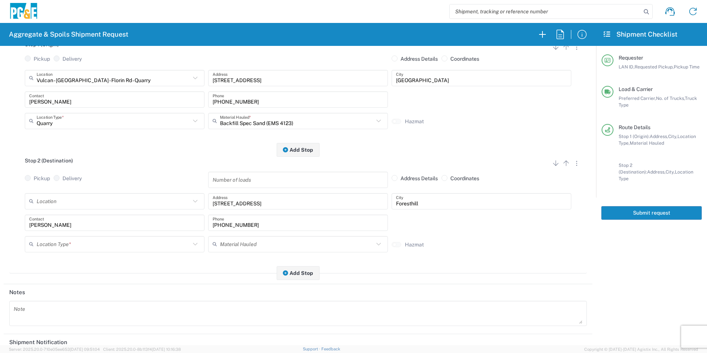
click at [54, 242] on input "text" at bounding box center [114, 243] width 154 height 13
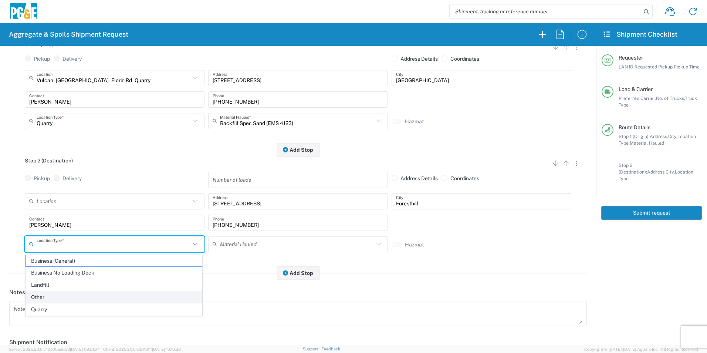
click at [51, 294] on span "Other" at bounding box center [114, 296] width 176 height 11
type input "Other"
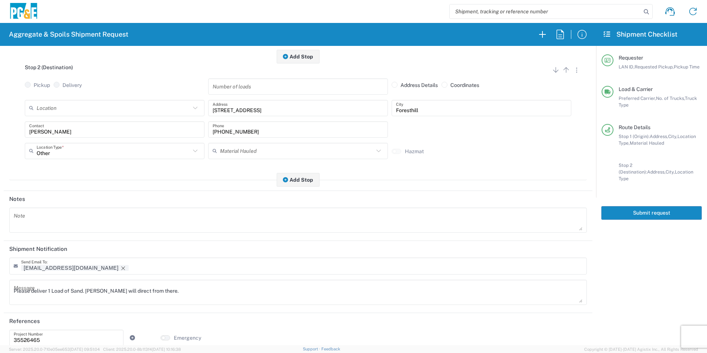
scroll to position [214, 0]
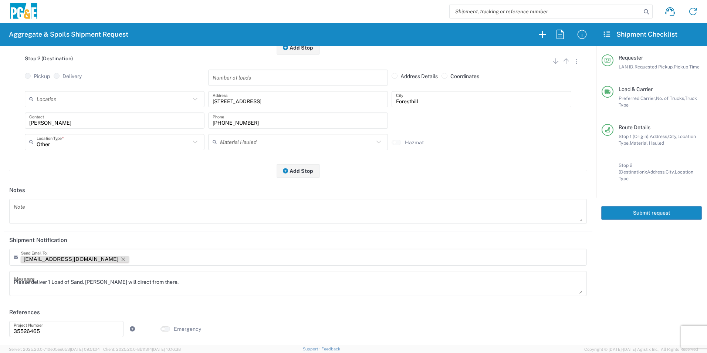
click at [121, 259] on icon "Remove tag" at bounding box center [123, 259] width 4 height 4
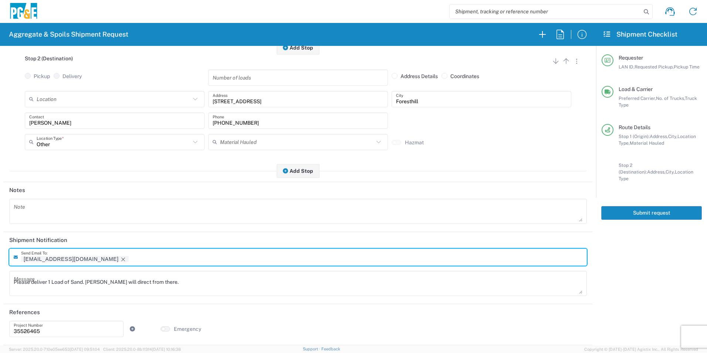
scroll to position [213, 0]
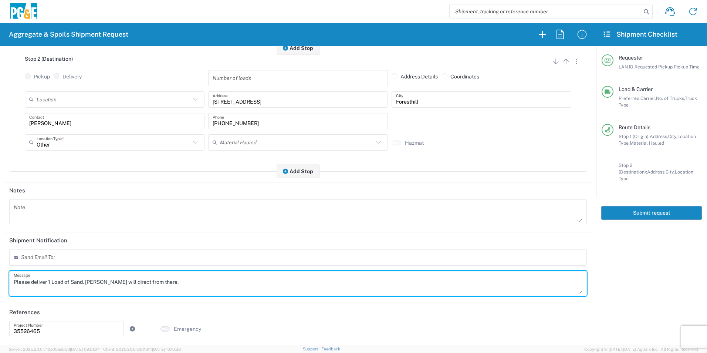
drag, startPoint x: 184, startPoint y: 280, endPoint x: 0, endPoint y: 269, distance: 184.7
click at [0, 269] on html "Aggregate & Spoils Shipment Request Requester Information STW8 LAN ID * [DATE] …" at bounding box center [353, 176] width 707 height 353
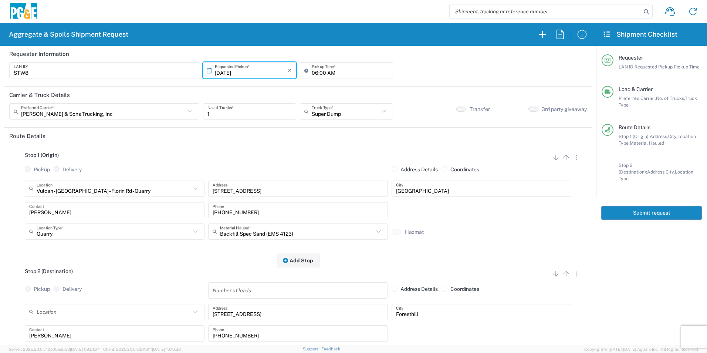
scroll to position [0, 0]
click at [640, 206] on button "Submit request" at bounding box center [651, 213] width 101 height 14
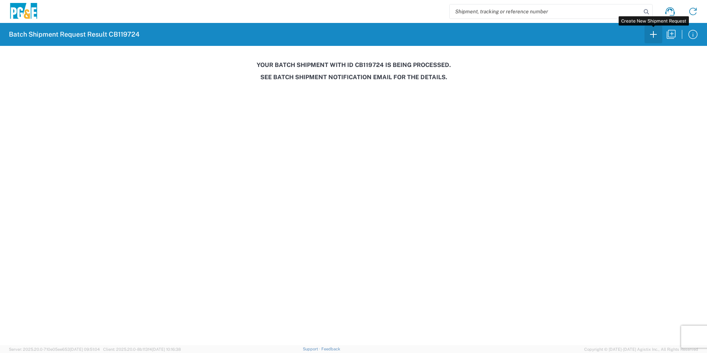
click at [649, 37] on icon "button" at bounding box center [653, 34] width 12 height 12
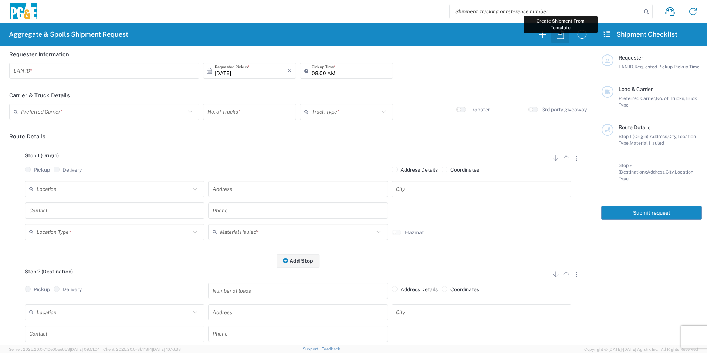
click at [558, 37] on icon "button" at bounding box center [559, 34] width 7 height 9
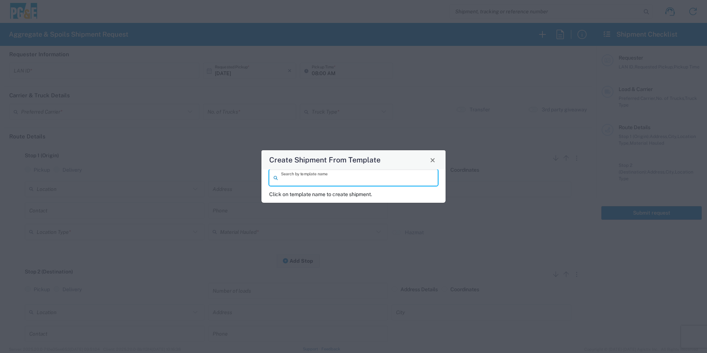
click at [317, 177] on input "search" at bounding box center [357, 177] width 152 height 13
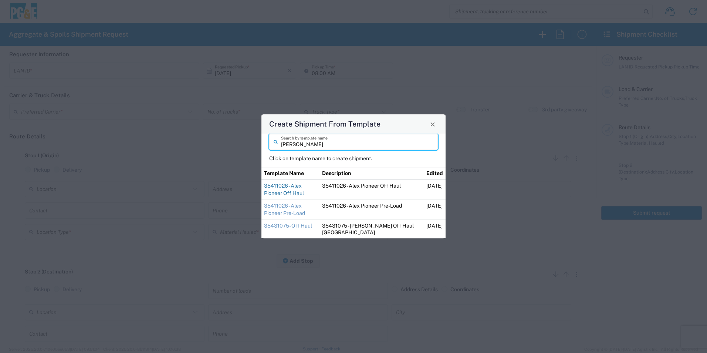
type input "[PERSON_NAME]"
click at [304, 185] on link "35411026 - Alex Pioneer Off Haul" at bounding box center [284, 189] width 40 height 13
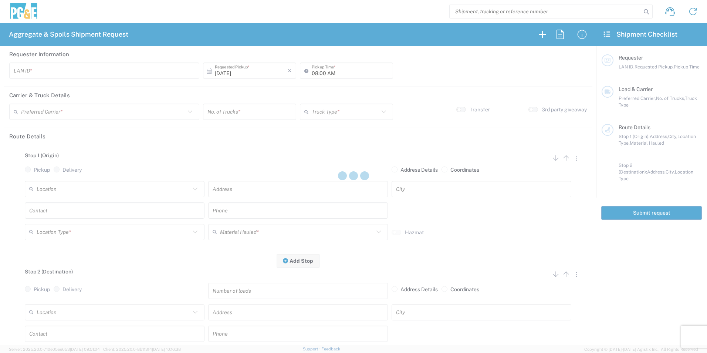
type input "A2AT"
type input "07:30 AM"
type input "[PERSON_NAME] & Sons Trucking, Inc"
type input "Super Dump"
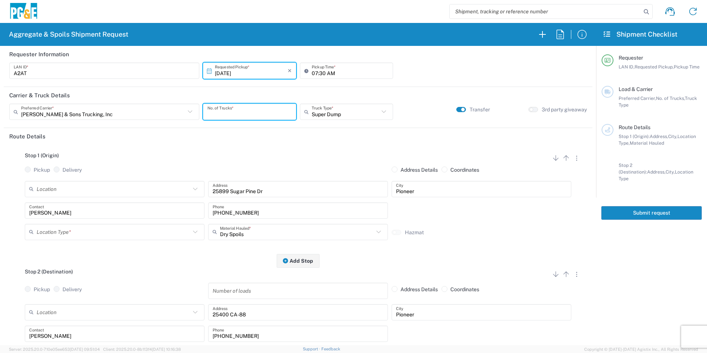
click at [245, 113] on input "number" at bounding box center [249, 111] width 84 height 13
type input "2"
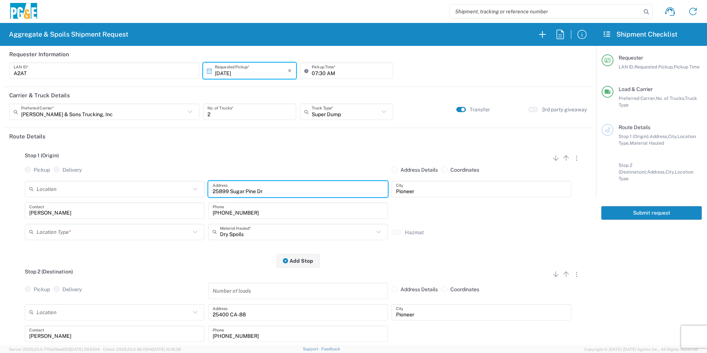
drag, startPoint x: 227, startPoint y: 190, endPoint x: 206, endPoint y: 188, distance: 20.9
click at [206, 188] on div "25899 Sugar Pine Dr Address" at bounding box center [297, 191] width 183 height 21
type input "25499 Sugar Pine Dr"
click at [122, 224] on div "Location Type *" at bounding box center [115, 232] width 180 height 16
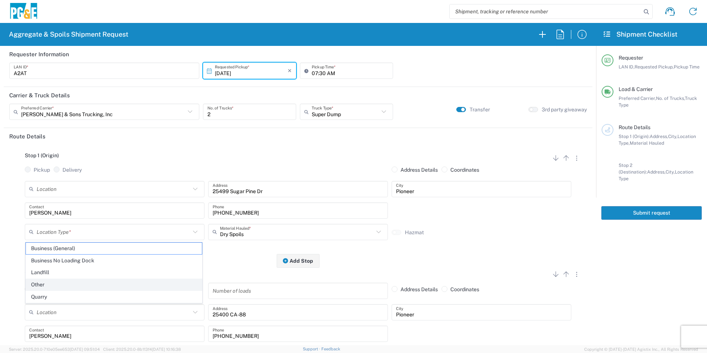
click at [75, 284] on span "Other" at bounding box center [114, 284] width 176 height 11
type input "Other"
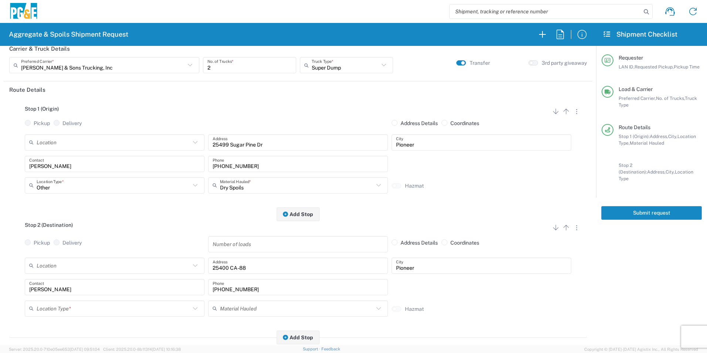
scroll to position [74, 0]
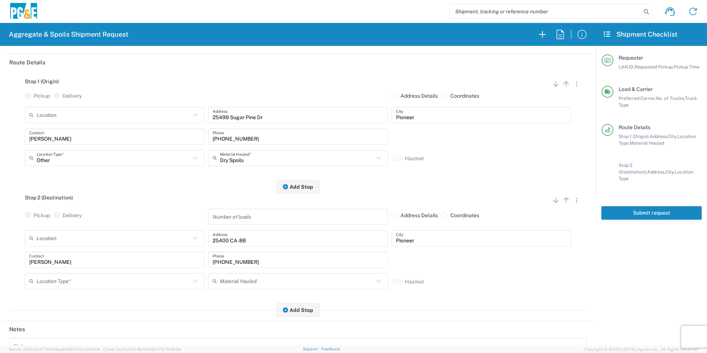
click at [58, 280] on input "text" at bounding box center [114, 280] width 154 height 13
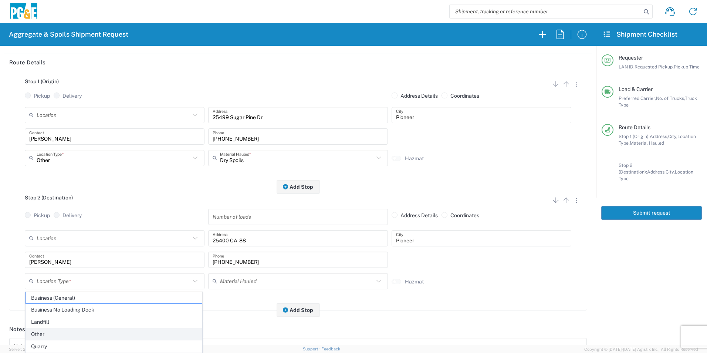
click at [45, 332] on span "Other" at bounding box center [114, 333] width 176 height 11
type input "Other"
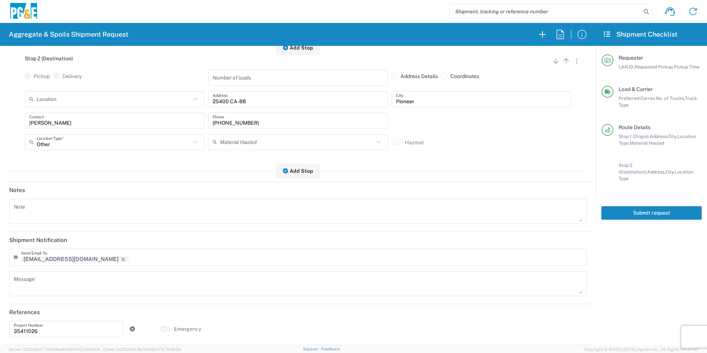
scroll to position [214, 0]
click at [120, 258] on icon "Remove tag" at bounding box center [123, 259] width 6 height 6
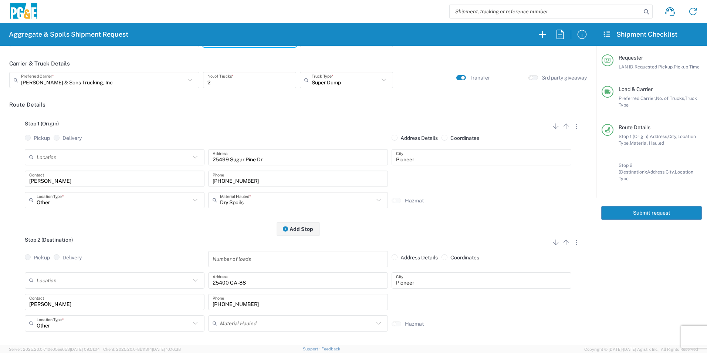
scroll to position [0, 0]
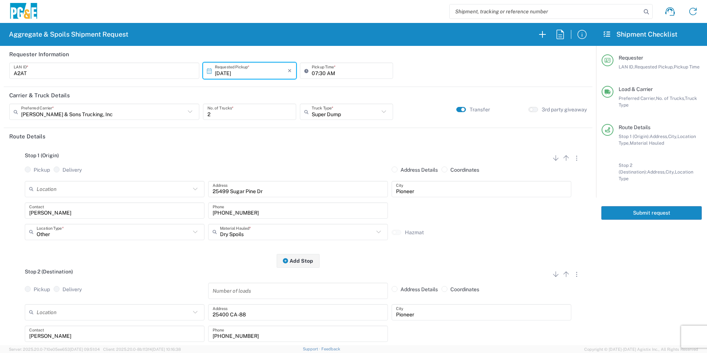
click at [644, 206] on button "Submit request" at bounding box center [651, 213] width 101 height 14
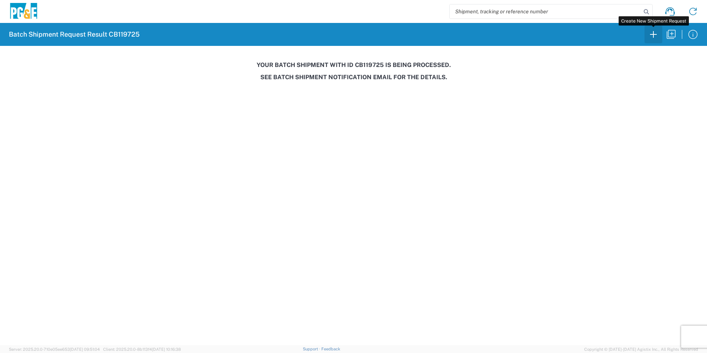
click at [654, 31] on icon "button" at bounding box center [653, 34] width 12 height 12
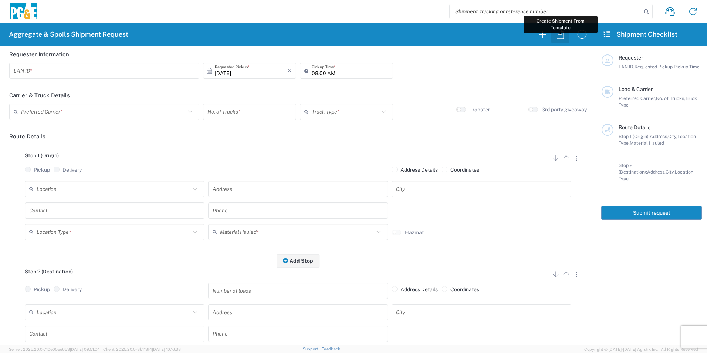
click at [557, 35] on icon "button" at bounding box center [560, 34] width 12 height 12
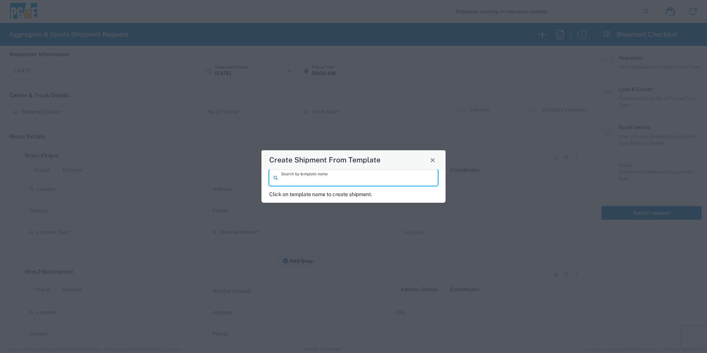
click at [359, 177] on input "search" at bounding box center [357, 177] width 152 height 13
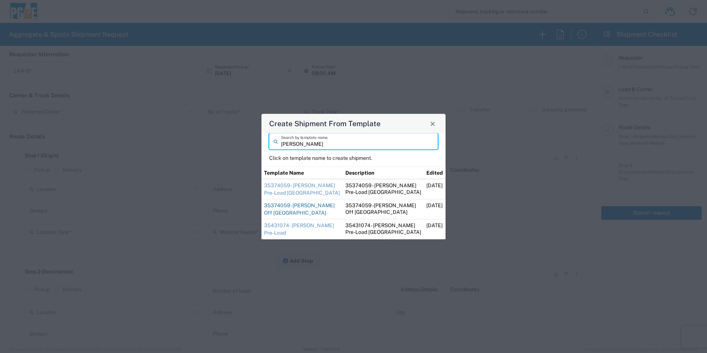
type input "[PERSON_NAME]"
click at [289, 207] on link "35374059 -[PERSON_NAME] Off [GEOGRAPHIC_DATA]" at bounding box center [299, 208] width 71 height 13
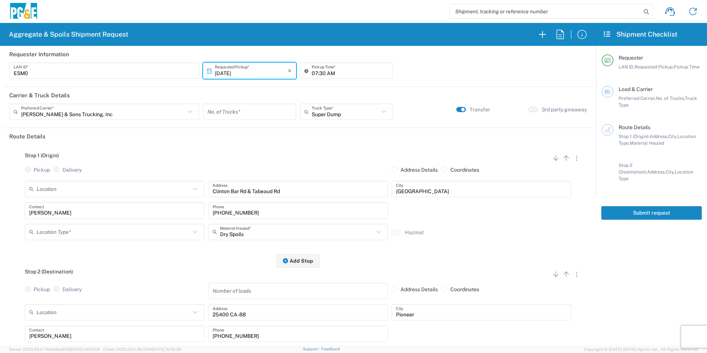
click at [249, 112] on input "number" at bounding box center [249, 111] width 84 height 13
click at [311, 72] on input "07:30 AM" at bounding box center [349, 70] width 77 height 13
click at [320, 71] on input "08:30 AM" at bounding box center [349, 70] width 77 height 13
click at [61, 232] on input "text" at bounding box center [114, 231] width 154 height 13
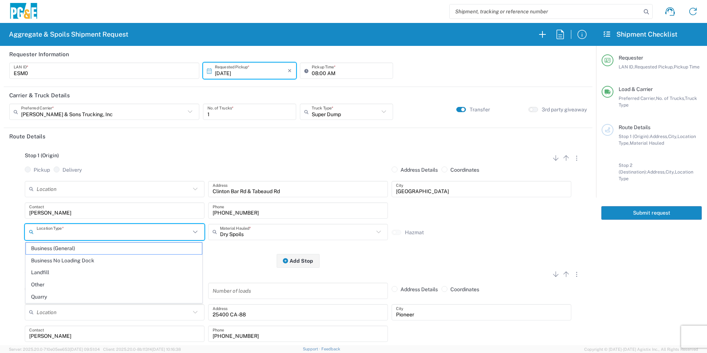
click at [50, 283] on span "Other" at bounding box center [114, 284] width 176 height 11
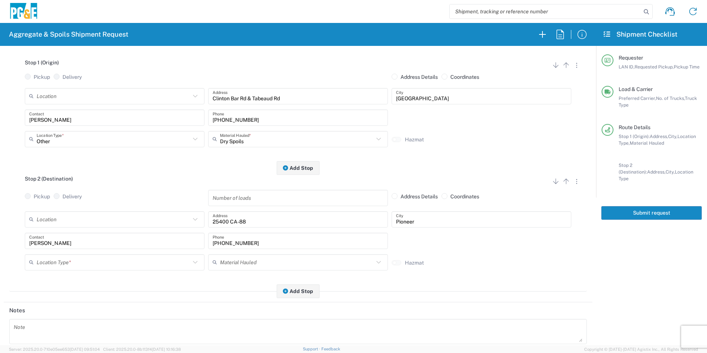
scroll to position [111, 0]
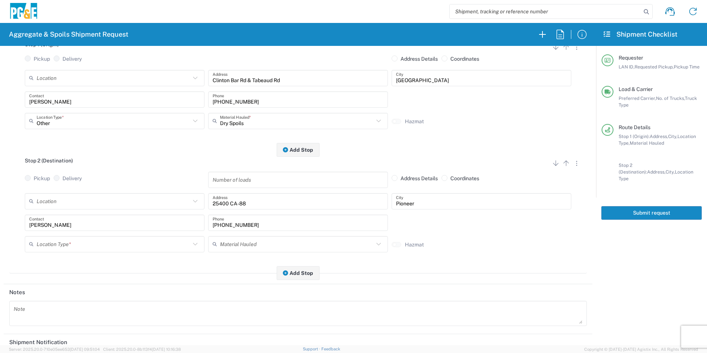
click at [64, 245] on input "text" at bounding box center [114, 243] width 154 height 13
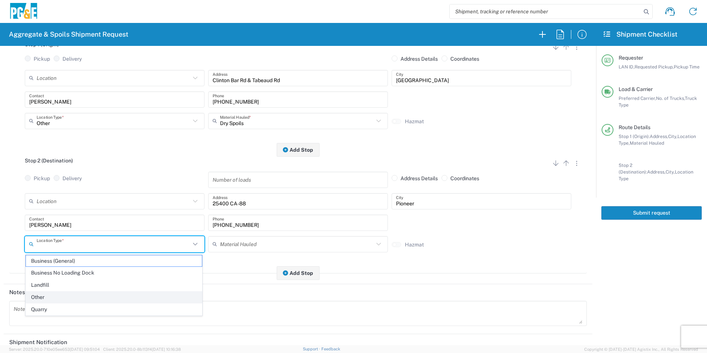
click at [60, 296] on span "Other" at bounding box center [114, 296] width 176 height 11
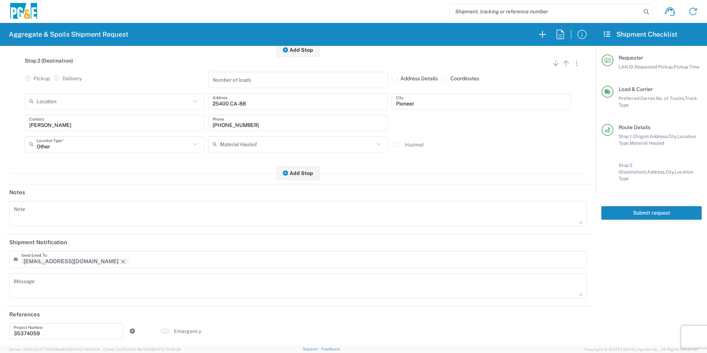
scroll to position [214, 0]
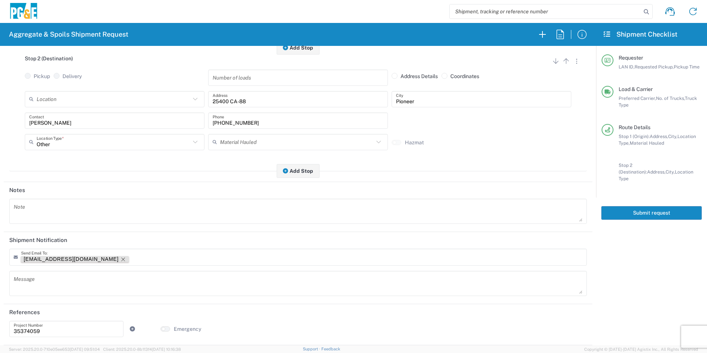
click at [120, 257] on icon "Remove tag" at bounding box center [123, 259] width 6 height 6
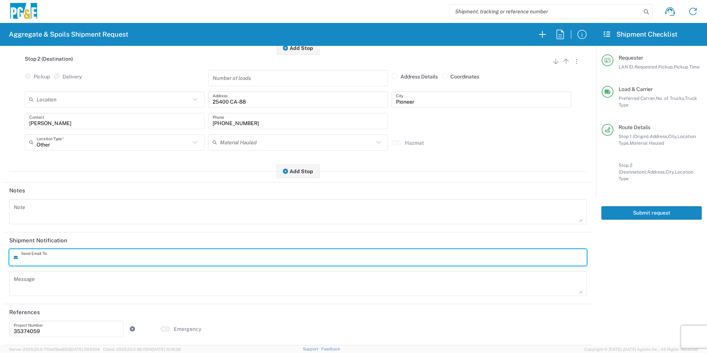
scroll to position [0, 0]
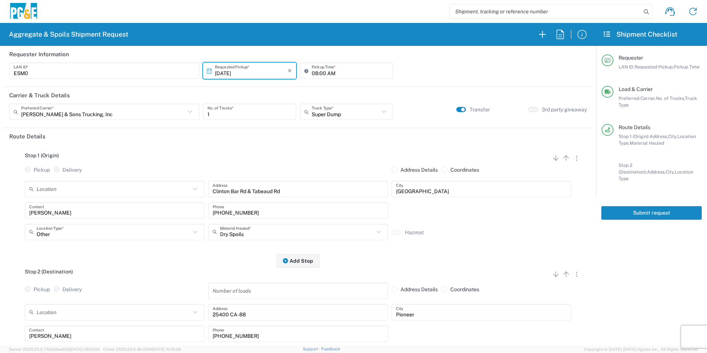
click at [645, 206] on button "Submit request" at bounding box center [651, 213] width 101 height 14
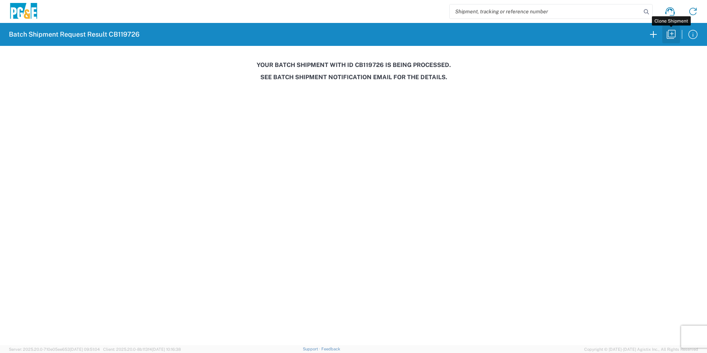
click at [671, 37] on icon "button" at bounding box center [670, 34] width 9 height 9
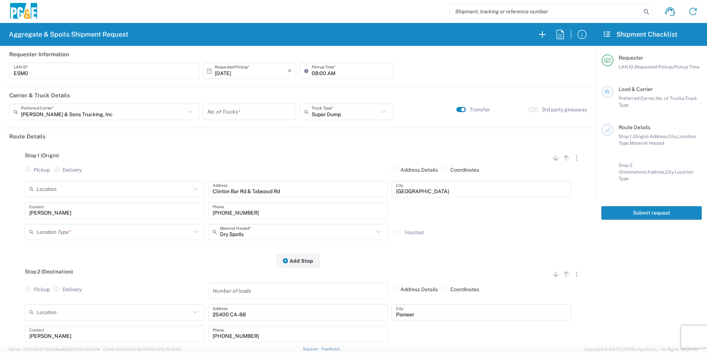
click at [222, 69] on input "[DATE]" at bounding box center [251, 70] width 73 height 13
click at [258, 106] on span "2" at bounding box center [259, 107] width 11 height 10
click at [241, 106] on input "number" at bounding box center [249, 111] width 84 height 13
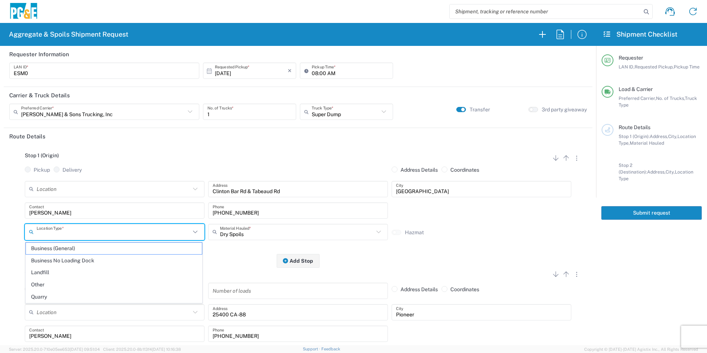
drag, startPoint x: 87, startPoint y: 234, endPoint x: 102, endPoint y: 229, distance: 15.4
click at [86, 234] on input "text" at bounding box center [114, 231] width 154 height 13
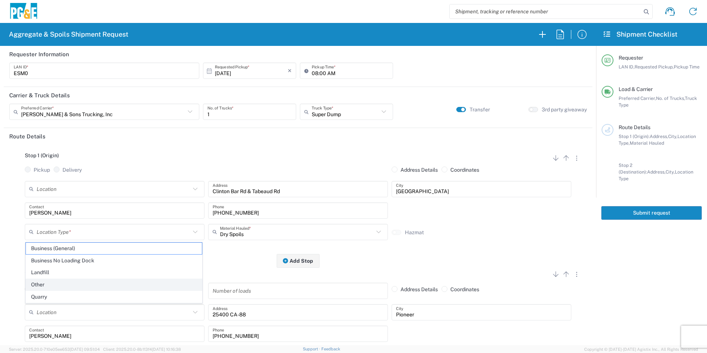
click at [60, 286] on span "Other" at bounding box center [114, 284] width 176 height 11
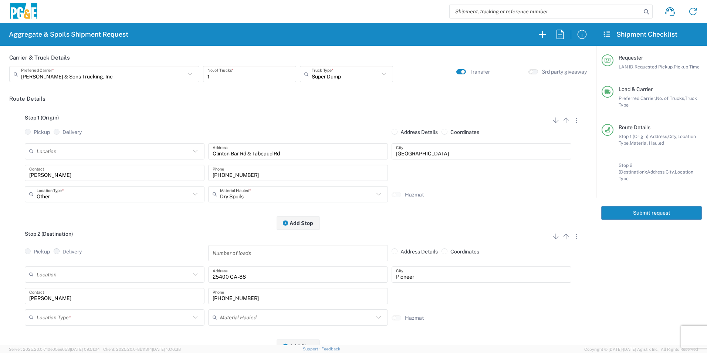
scroll to position [111, 0]
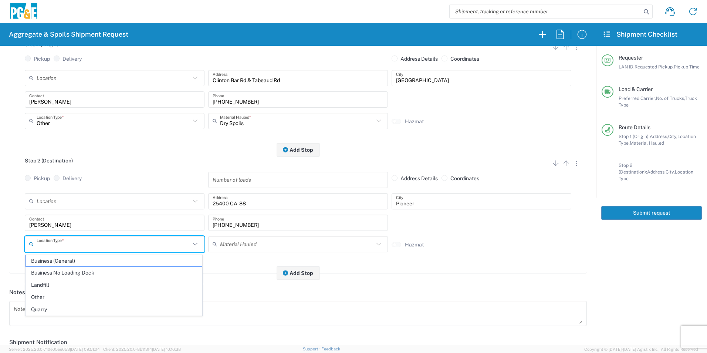
click at [48, 247] on input "text" at bounding box center [114, 243] width 154 height 13
click at [46, 292] on span "Other" at bounding box center [114, 296] width 176 height 11
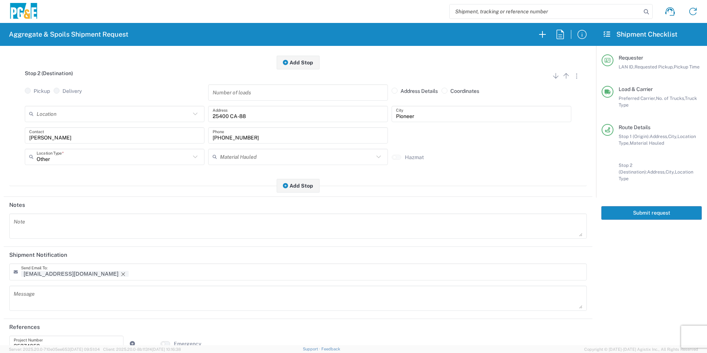
scroll to position [214, 0]
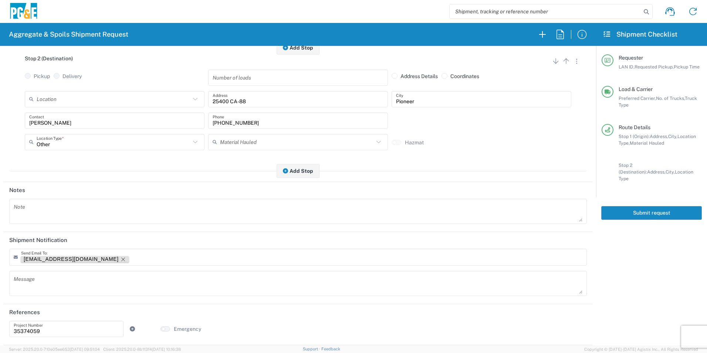
click at [121, 258] on icon "Remove tag" at bounding box center [123, 259] width 4 height 4
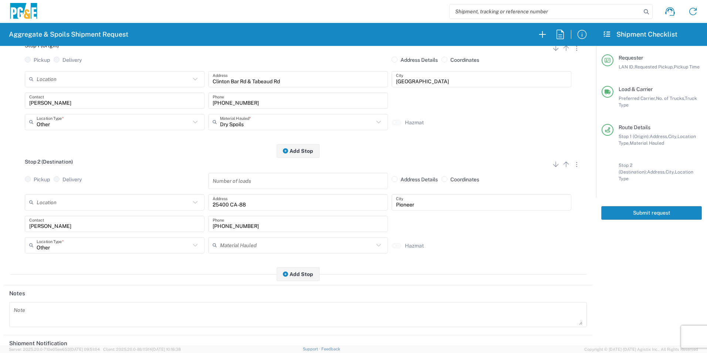
scroll to position [0, 0]
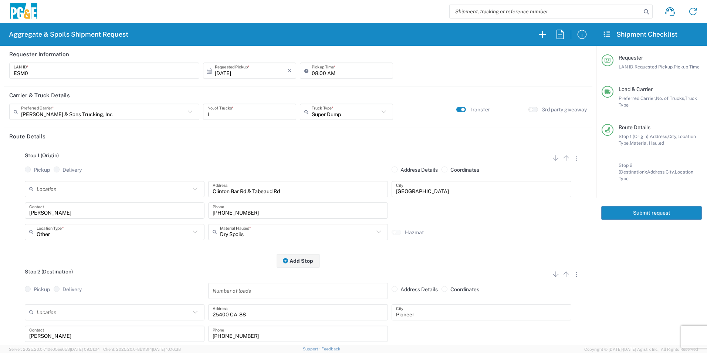
click at [675, 206] on button "Submit request" at bounding box center [651, 213] width 101 height 14
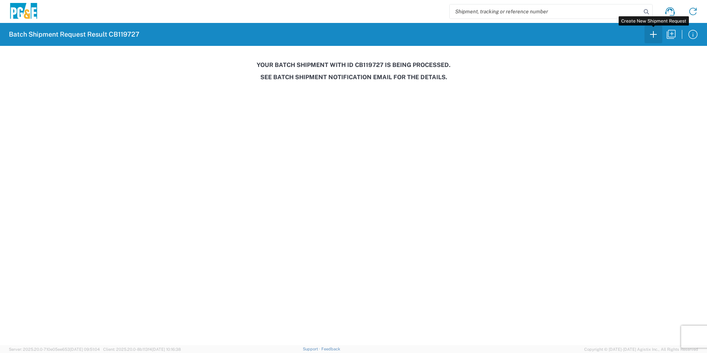
click at [656, 31] on icon "button" at bounding box center [653, 34] width 12 height 12
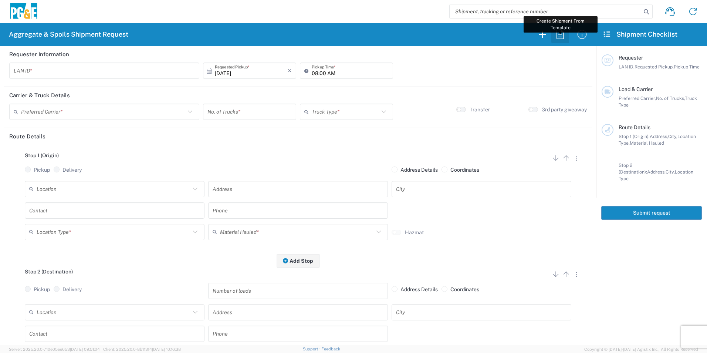
click at [563, 34] on icon "button" at bounding box center [559, 34] width 7 height 9
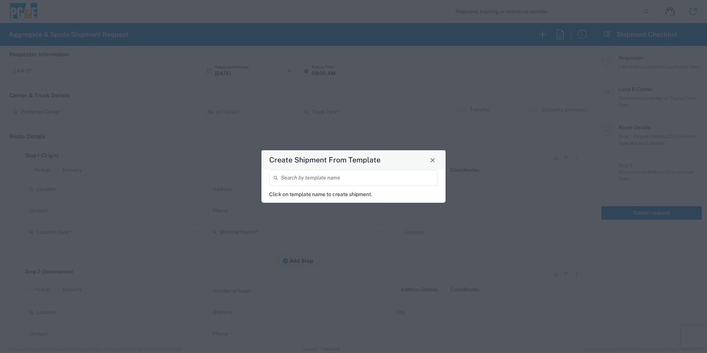
click at [358, 178] on input "search" at bounding box center [357, 177] width 152 height 13
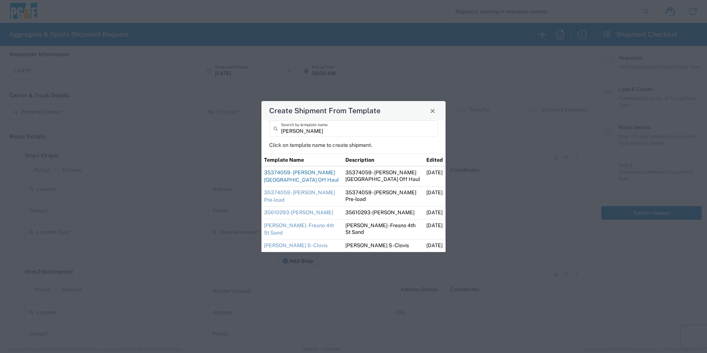
click at [307, 178] on link "35374059 - [PERSON_NAME][GEOGRAPHIC_DATA] Off Haul" at bounding box center [301, 175] width 75 height 13
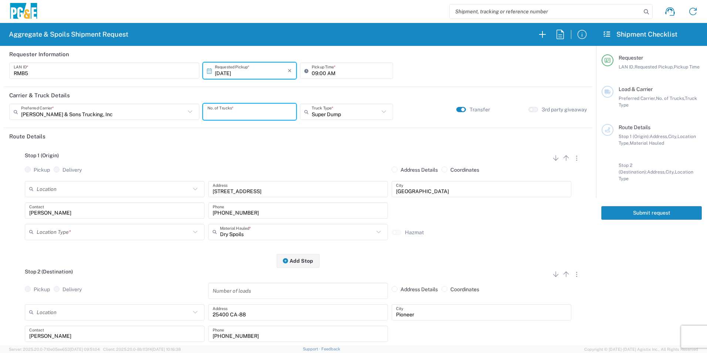
click at [263, 111] on input "number" at bounding box center [249, 111] width 84 height 13
click at [313, 72] on input "09:00 AM" at bounding box center [349, 70] width 77 height 13
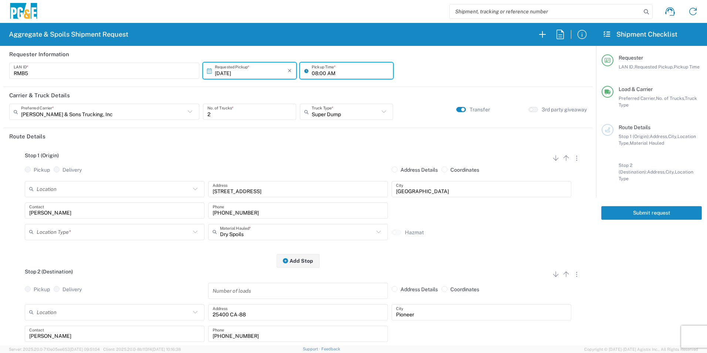
click at [321, 74] on input "08:00 AM" at bounding box center [349, 70] width 77 height 13
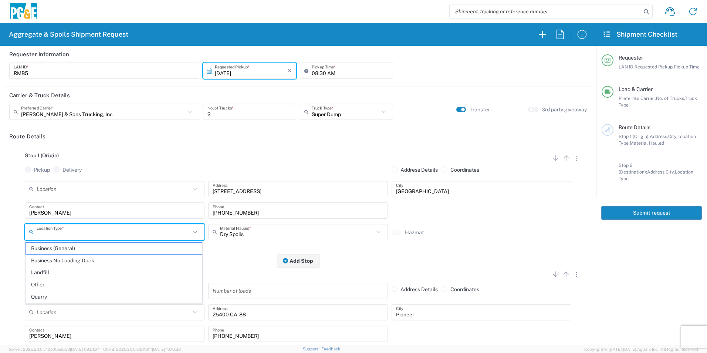
click at [73, 233] on input "text" at bounding box center [114, 231] width 154 height 13
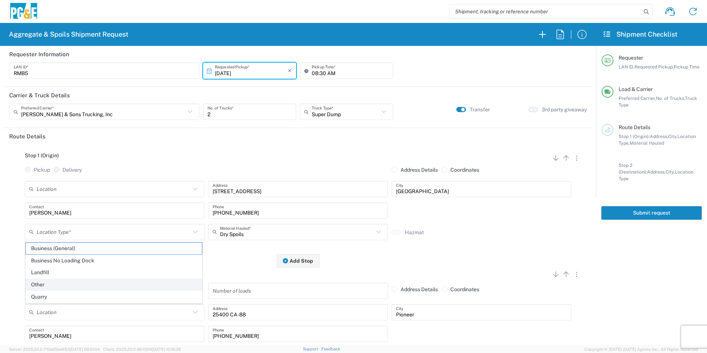
click at [59, 283] on span "Other" at bounding box center [114, 284] width 176 height 11
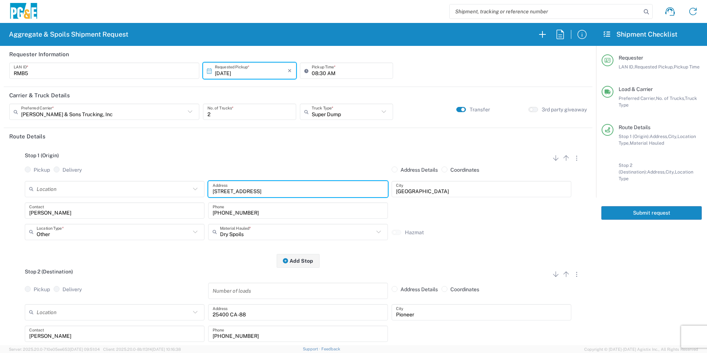
drag, startPoint x: 272, startPoint y: 190, endPoint x: 92, endPoint y: 168, distance: 181.9
click at [100, 169] on div "Stop 1 (Origin) Add Stop Above Add Stop Below Remove Stop Pickup Delivery Addre…" at bounding box center [297, 202] width 577 height 116
paste input "[STREET_ADDRESS],"
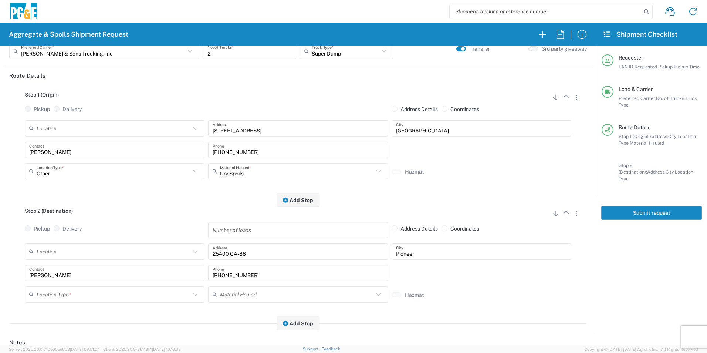
scroll to position [74, 0]
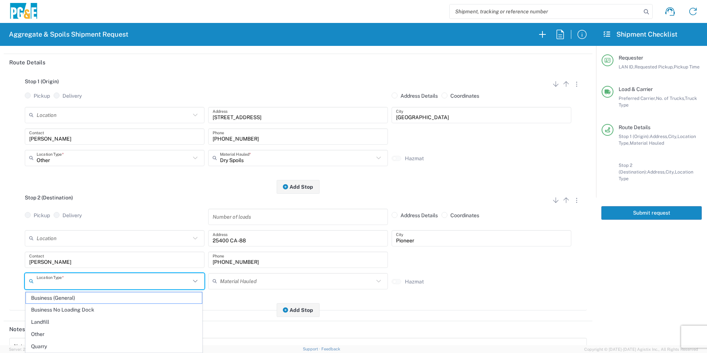
click at [62, 284] on input "text" at bounding box center [114, 280] width 154 height 13
click at [57, 331] on span "Other" at bounding box center [114, 333] width 176 height 11
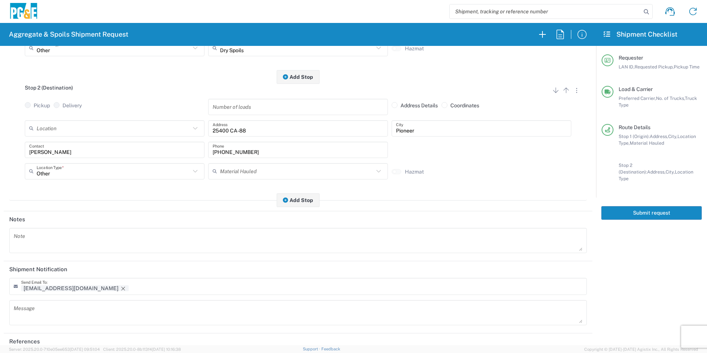
scroll to position [214, 0]
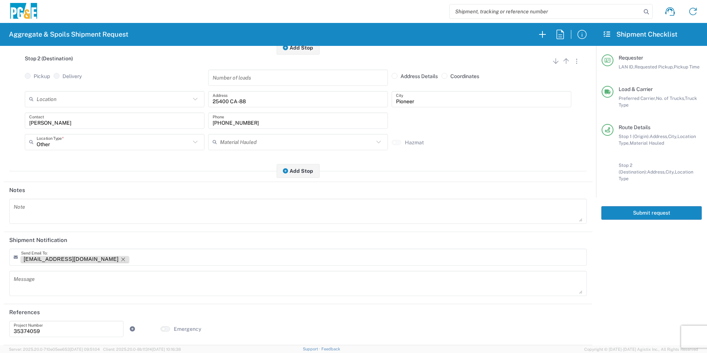
click at [120, 257] on icon "Remove tag" at bounding box center [123, 259] width 6 height 6
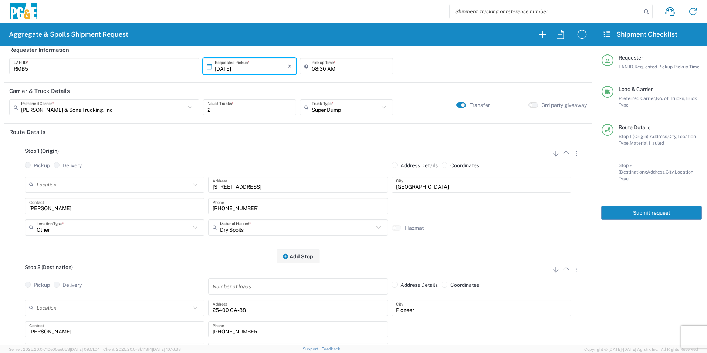
scroll to position [0, 0]
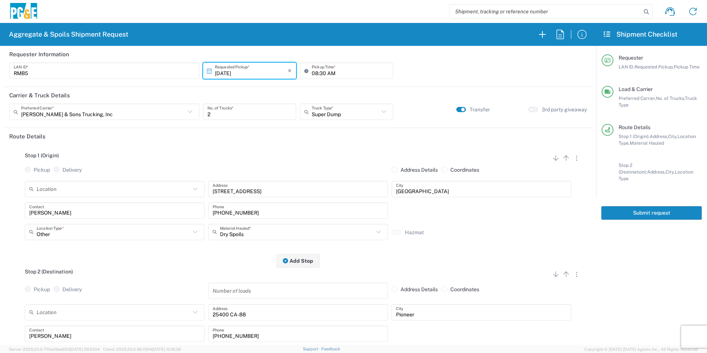
click at [644, 206] on button "Submit request" at bounding box center [651, 213] width 101 height 14
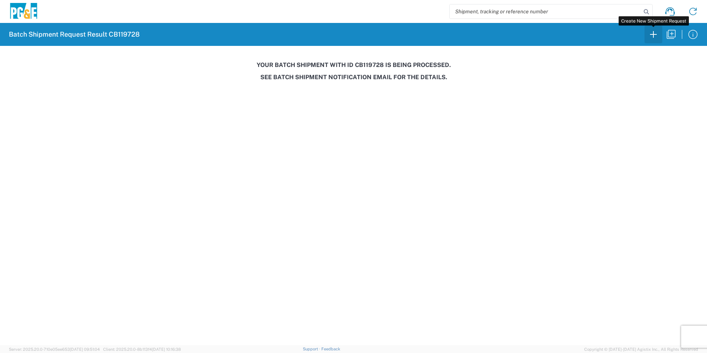
click at [653, 35] on icon "button" at bounding box center [653, 34] width 12 height 12
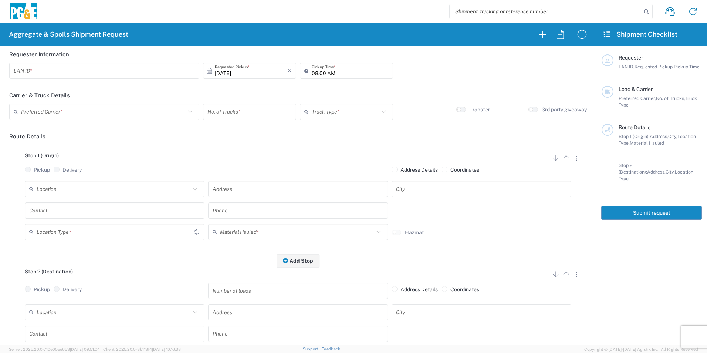
click at [115, 70] on input "text" at bounding box center [104, 70] width 181 height 13
click at [313, 73] on input "08:00 AM" at bounding box center [349, 70] width 77 height 13
click at [320, 70] on input "06:00 AM" at bounding box center [349, 70] width 77 height 13
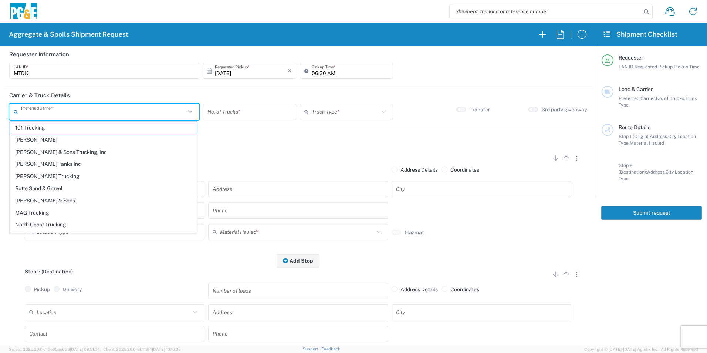
click at [156, 112] on input "text" at bounding box center [103, 111] width 164 height 13
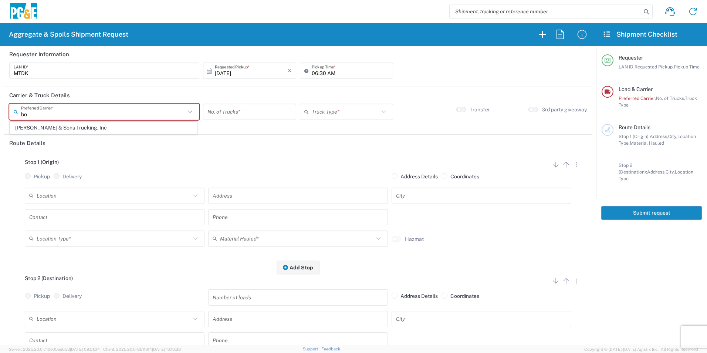
drag, startPoint x: 81, startPoint y: 126, endPoint x: 215, endPoint y: 121, distance: 134.2
click at [81, 126] on span "[PERSON_NAME] & Sons Trucking, Inc" at bounding box center [103, 127] width 187 height 11
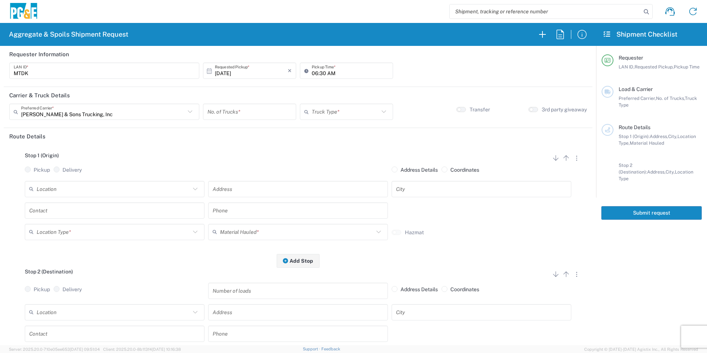
click at [257, 114] on input "number" at bounding box center [249, 111] width 84 height 13
click at [354, 115] on input "text" at bounding box center [344, 111] width 67 height 13
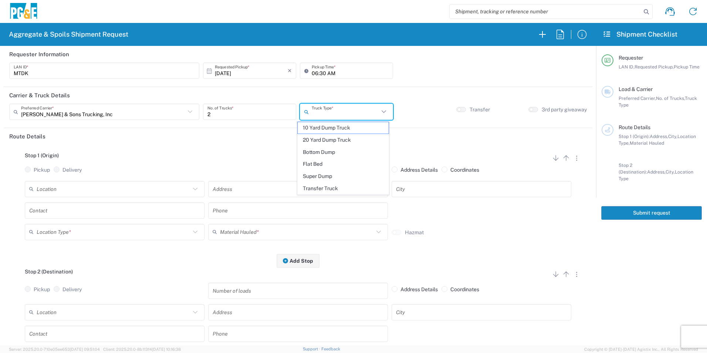
drag, startPoint x: 320, startPoint y: 173, endPoint x: 302, endPoint y: 175, distance: 18.5
click at [320, 173] on span "Super Dump" at bounding box center [342, 175] width 91 height 11
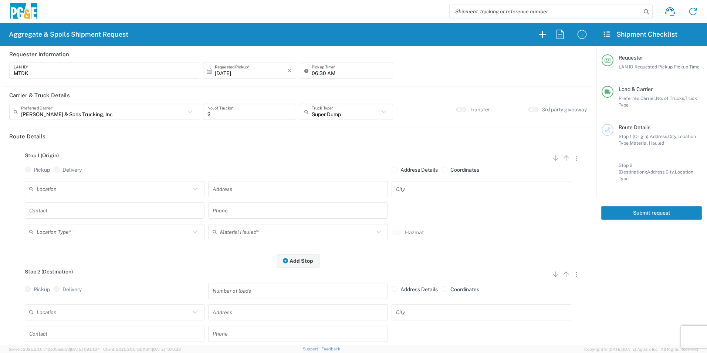
click at [164, 183] on input "text" at bounding box center [114, 188] width 154 height 13
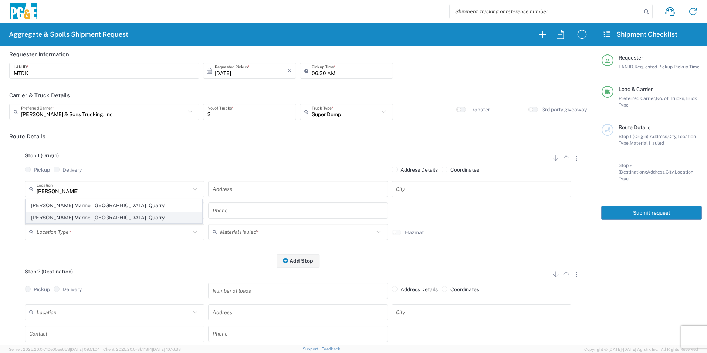
click at [108, 214] on span "[PERSON_NAME] Marine - [GEOGRAPHIC_DATA] - Quarry" at bounding box center [114, 217] width 176 height 11
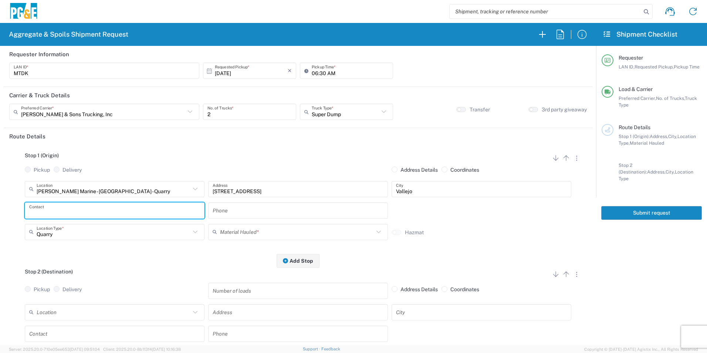
click at [79, 211] on input "text" at bounding box center [114, 210] width 171 height 13
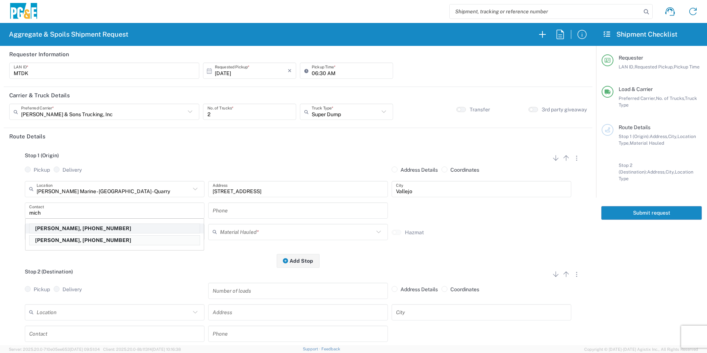
click at [63, 228] on p "[PERSON_NAME], [PHONE_NUMBER]" at bounding box center [115, 228] width 170 height 9
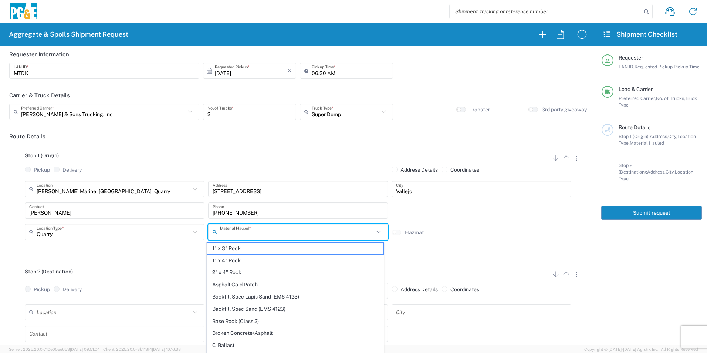
click at [274, 235] on input "text" at bounding box center [297, 231] width 154 height 13
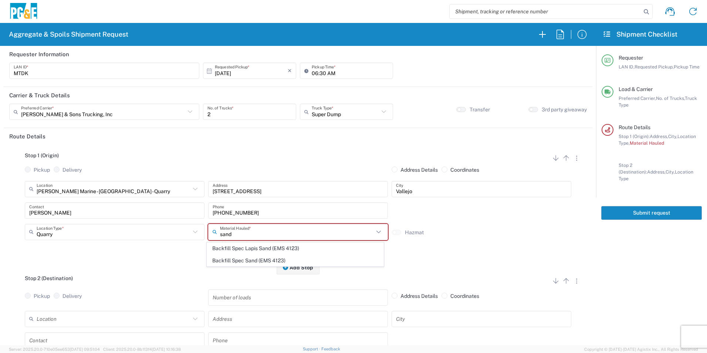
drag, startPoint x: 256, startPoint y: 258, endPoint x: 226, endPoint y: 265, distance: 30.4
click at [254, 259] on span "Backfill Spec Sand (EMS 4123)" at bounding box center [295, 260] width 176 height 11
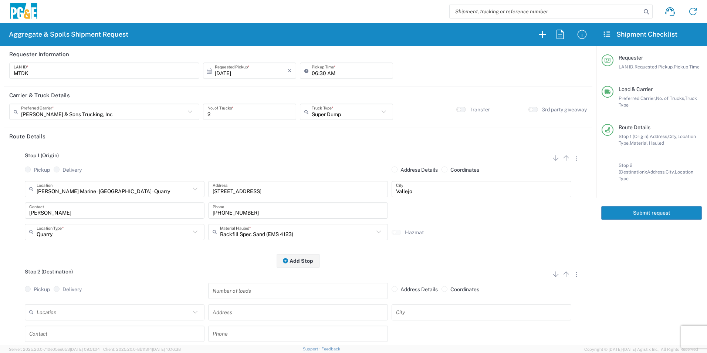
click at [82, 313] on input "text" at bounding box center [114, 311] width 154 height 13
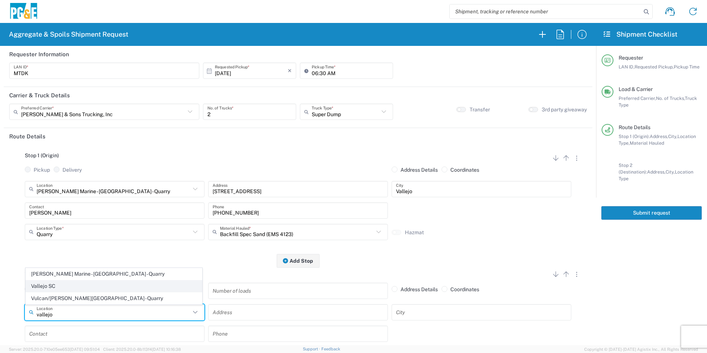
click at [64, 282] on span "Vallejo SC" at bounding box center [114, 285] width 176 height 11
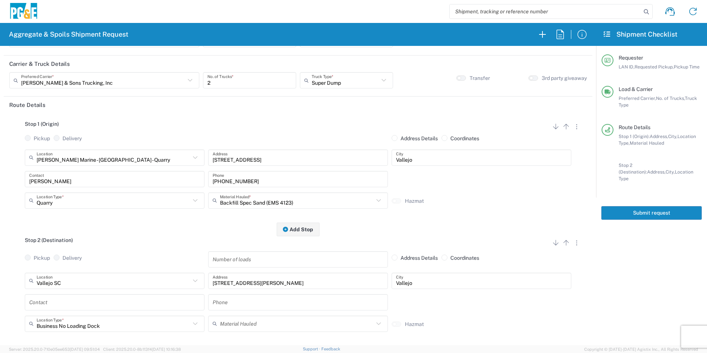
scroll to position [74, 0]
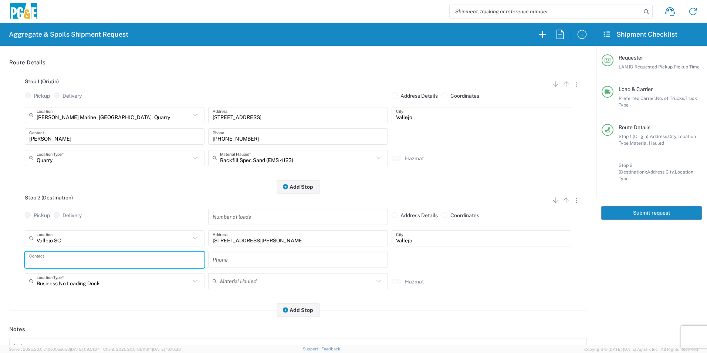
click at [72, 261] on input "text" at bounding box center [114, 259] width 171 height 13
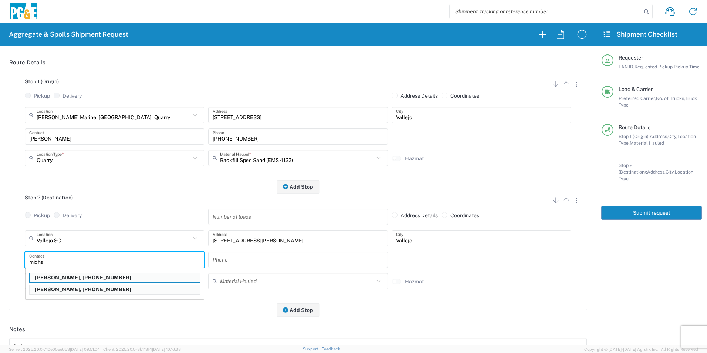
click at [71, 277] on p "[PERSON_NAME], [PHONE_NUMBER]" at bounding box center [115, 277] width 170 height 9
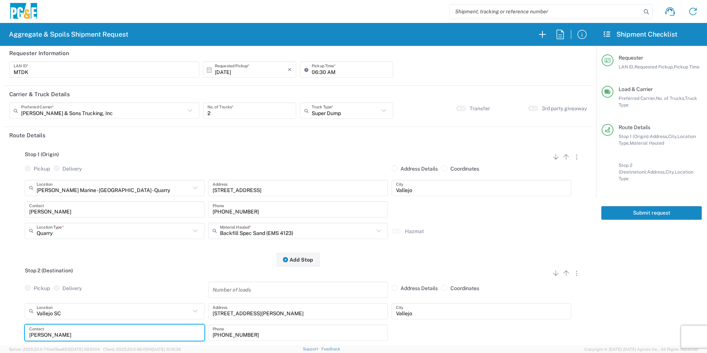
scroll to position [0, 0]
click at [105, 115] on input "[PERSON_NAME] & Sons Trucking, Inc" at bounding box center [103, 111] width 164 height 13
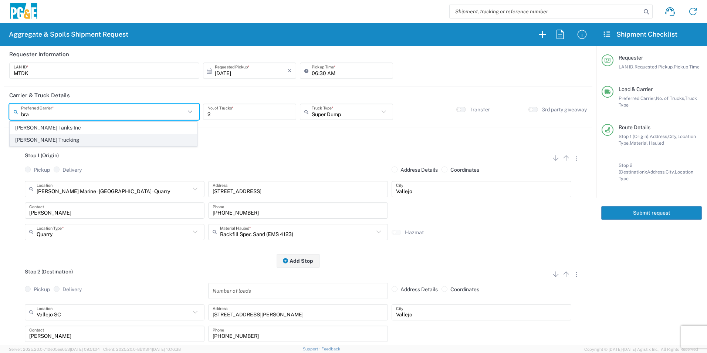
click at [123, 139] on span "[PERSON_NAME] Trucking" at bounding box center [103, 139] width 187 height 11
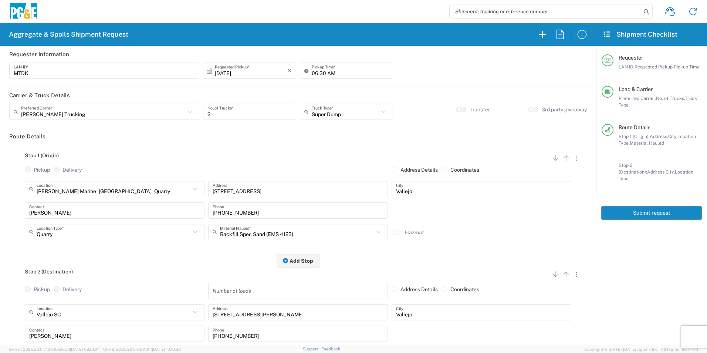
click at [648, 206] on button "Submit request" at bounding box center [651, 213] width 101 height 14
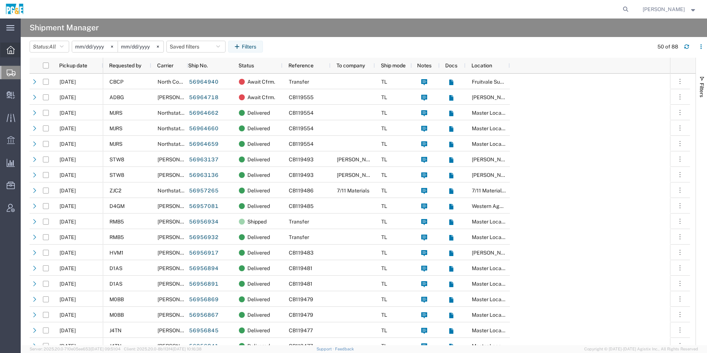
click at [12, 50] on icon at bounding box center [11, 50] width 8 height 8
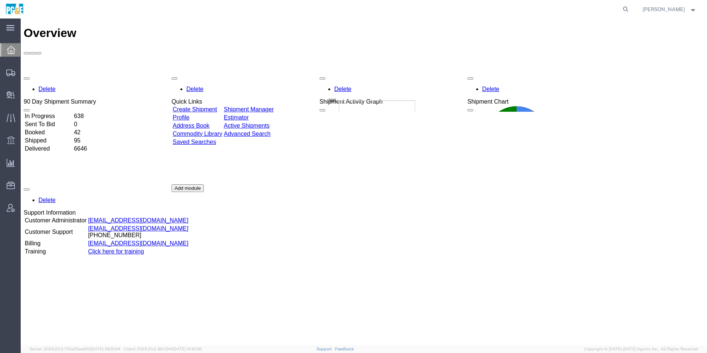
click at [273, 106] on link "Shipment Manager" at bounding box center [249, 109] width 50 height 6
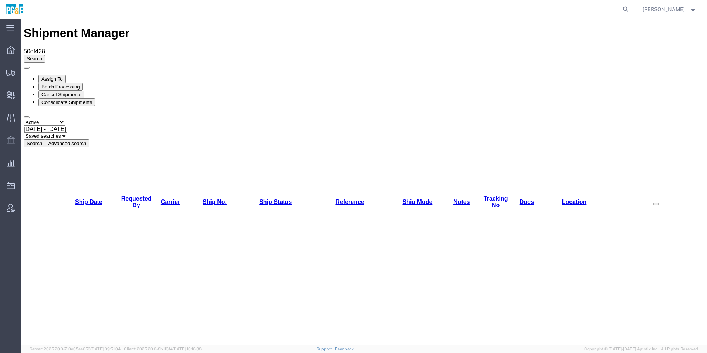
click at [53, 119] on select "Select status Active All Shipments Approved Booked Canceled Delivered Denied Ne…" at bounding box center [44, 122] width 41 height 7
select select "ALL"
click at [24, 119] on select "Select status Active All Shipments Approved Booked Canceled Delivered Denied Ne…" at bounding box center [44, 122] width 41 height 7
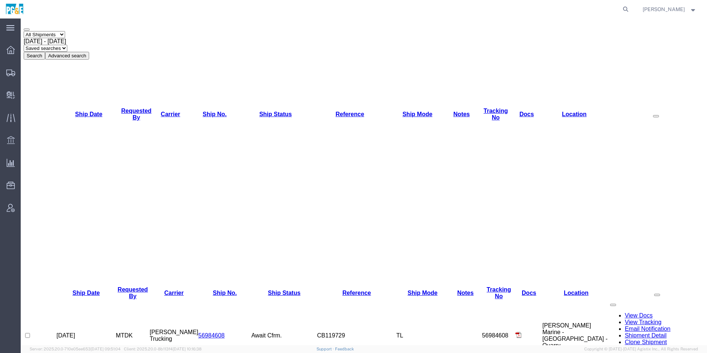
scroll to position [111, 0]
